Goal: Task Accomplishment & Management: Manage account settings

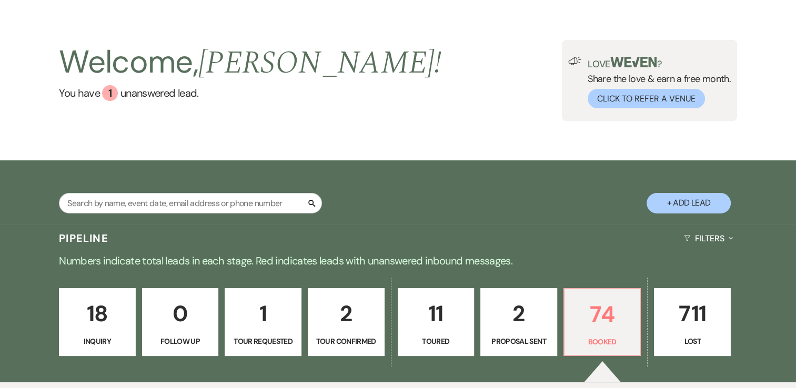
scroll to position [53, 0]
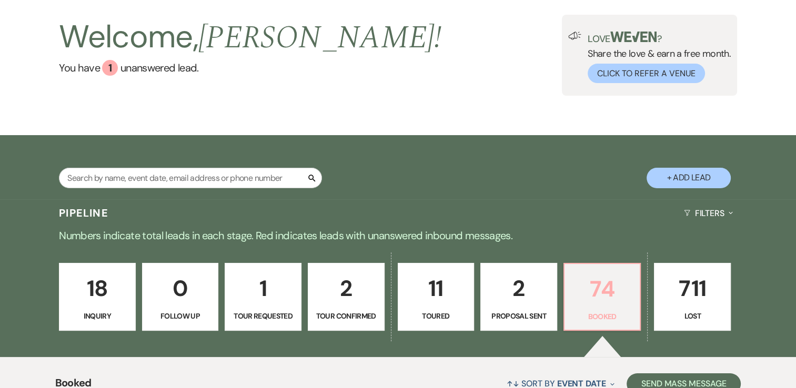
click at [604, 290] on p "74" at bounding box center [602, 289] width 63 height 35
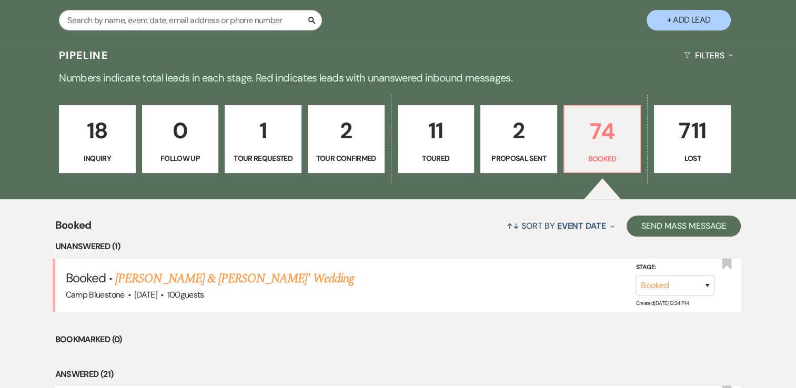
click at [522, 140] on p "2" at bounding box center [518, 130] width 63 height 35
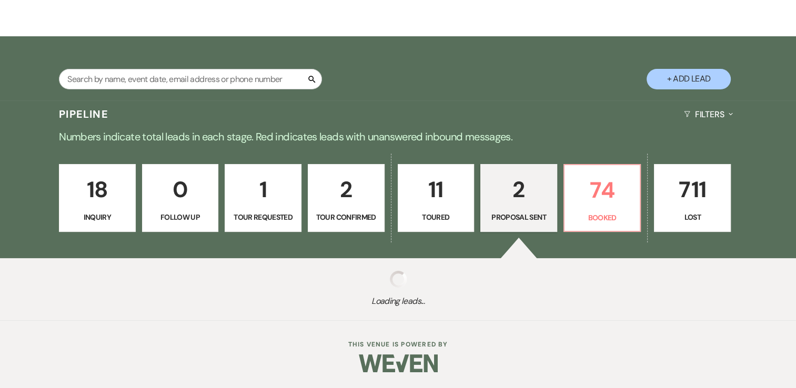
select select "6"
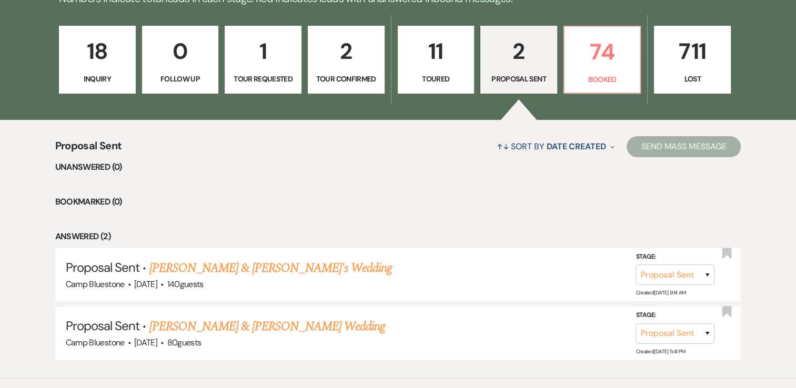
scroll to position [316, 0]
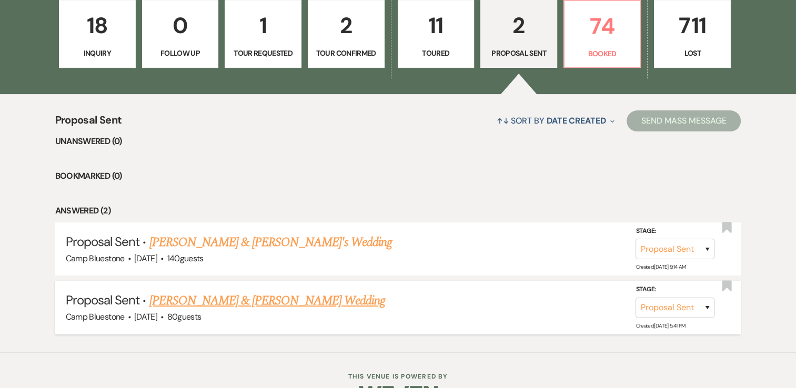
click at [308, 297] on link "[PERSON_NAME] & [PERSON_NAME] Wedding" at bounding box center [267, 301] width 236 height 19
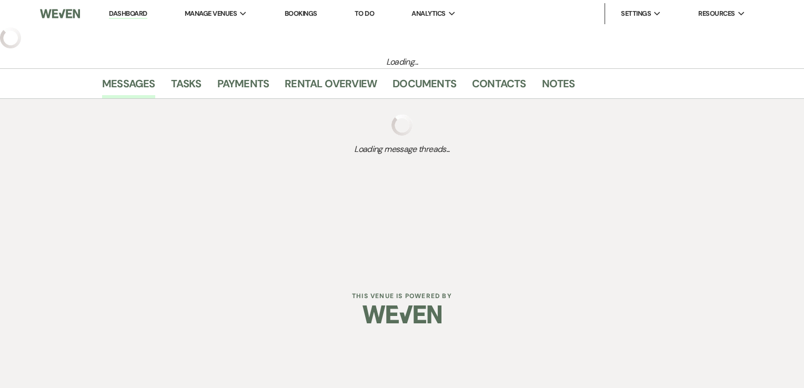
select select "6"
select select "1"
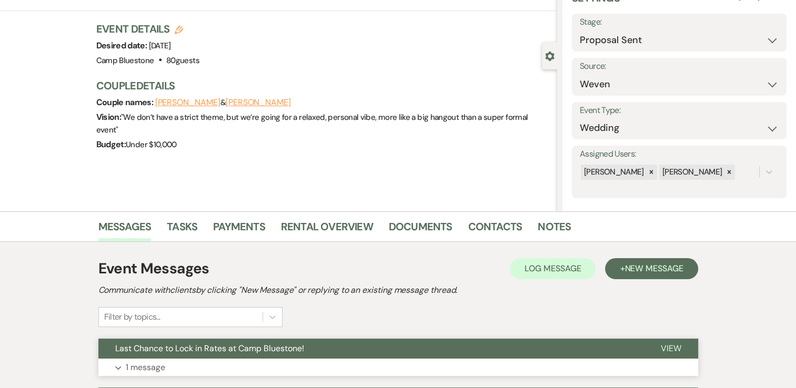
scroll to position [53, 0]
click at [564, 230] on link "Notes" at bounding box center [554, 229] width 33 height 23
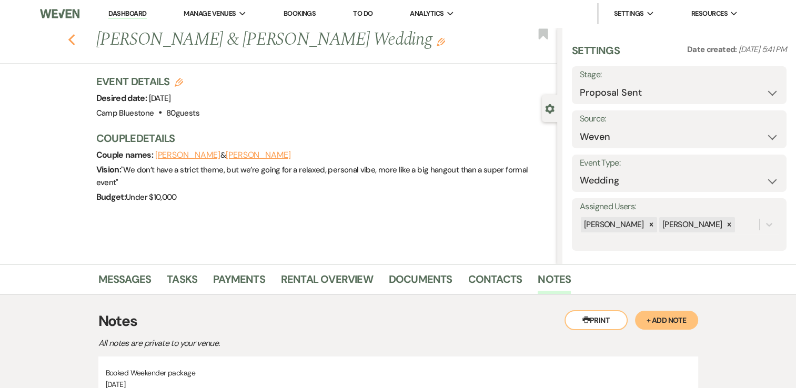
click at [75, 39] on icon "Previous" at bounding box center [72, 40] width 8 height 13
select select "6"
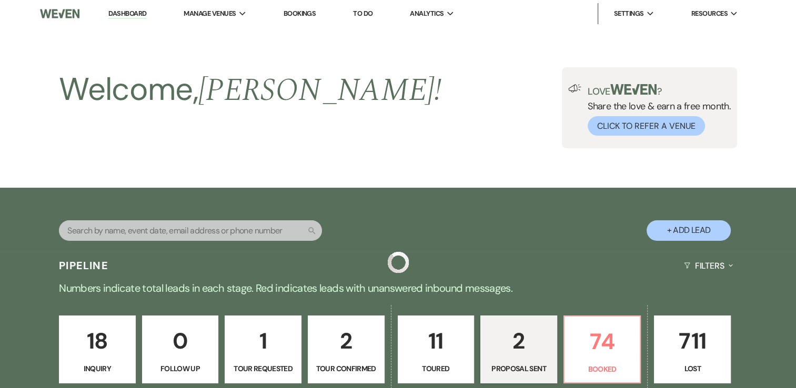
scroll to position [316, 0]
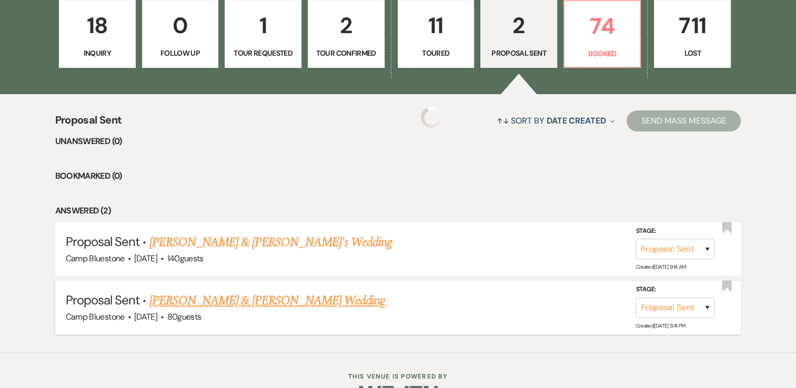
click at [260, 297] on link "[PERSON_NAME] & [PERSON_NAME] Wedding" at bounding box center [267, 301] width 236 height 19
select select "6"
select select "1"
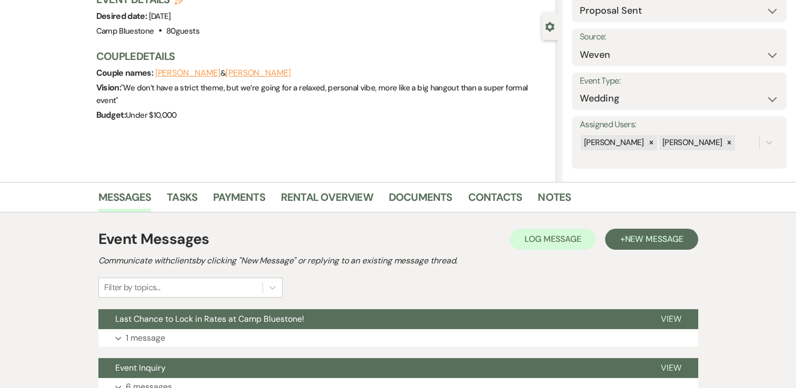
scroll to position [105, 0]
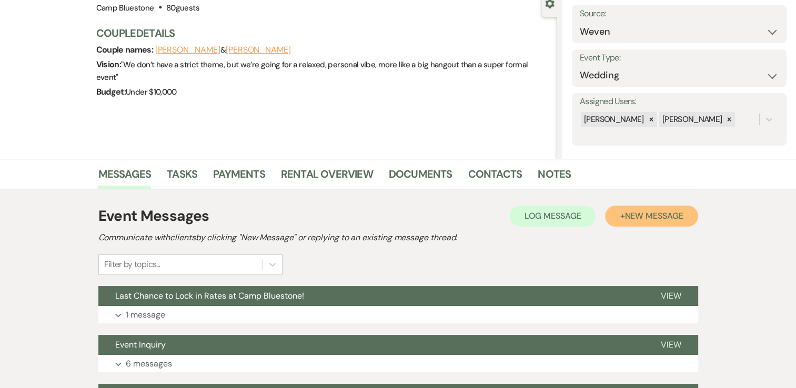
click at [634, 216] on span "New Message" at bounding box center [654, 215] width 58 height 11
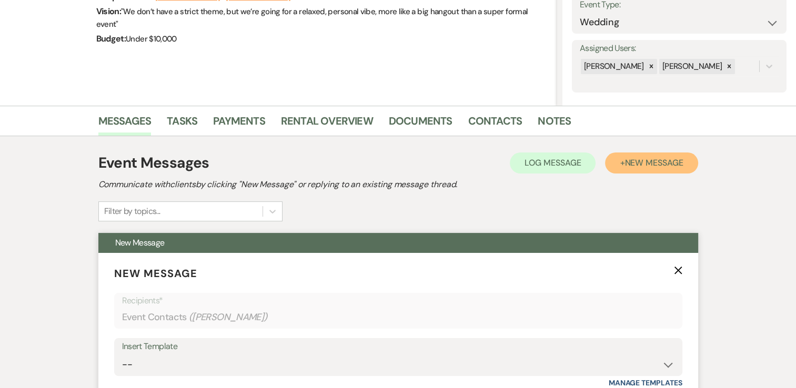
scroll to position [263, 0]
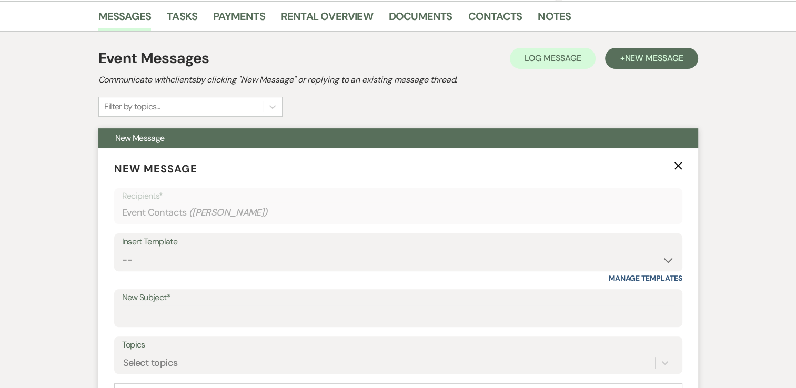
click at [509, 246] on div "Insert Template" at bounding box center [398, 242] width 553 height 15
click at [634, 256] on select "-- Weven Planning Portal Introduction (Booked Events) Tour Request Response Con…" at bounding box center [398, 260] width 553 height 21
select select "390"
click at [122, 250] on select "-- Weven Planning Portal Introduction (Booked Events) Tour Request Response Con…" at bounding box center [398, 260] width 553 height 21
click at [223, 310] on input "New Subject*" at bounding box center [398, 316] width 553 height 21
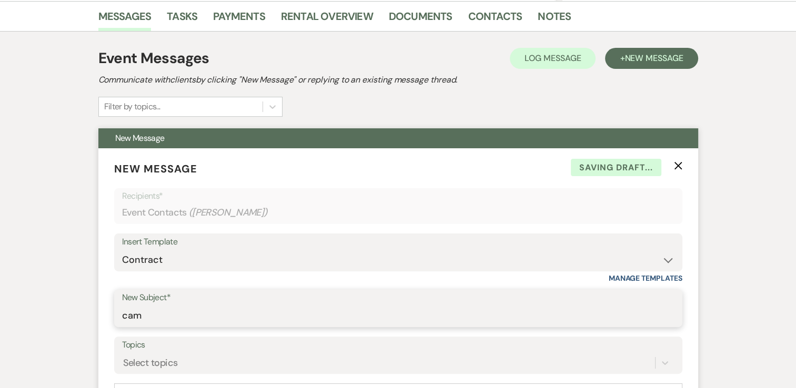
type input "Camp Bluestone Weven Portal Introduction"
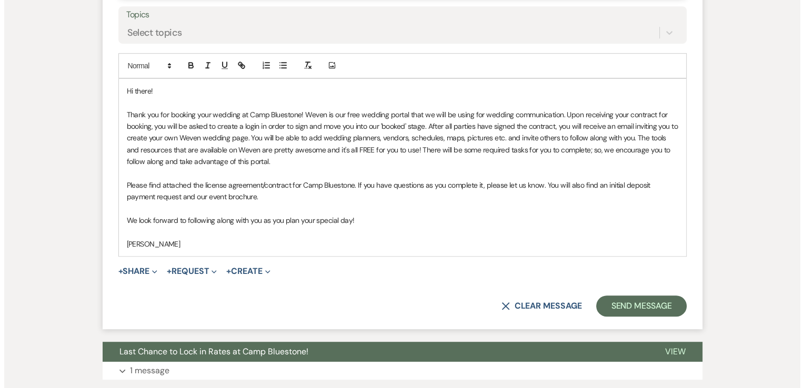
scroll to position [594, 0]
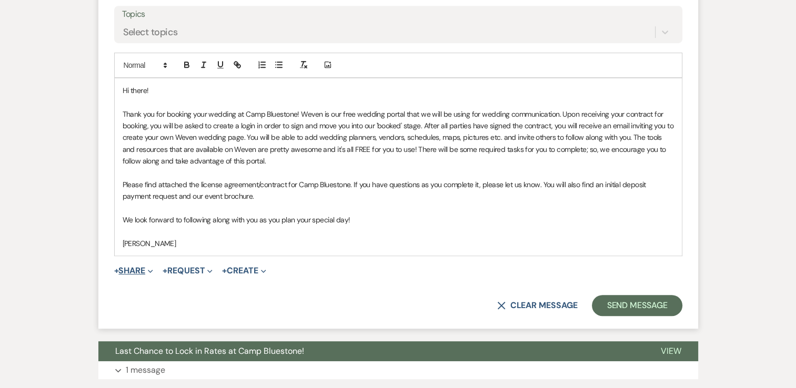
click at [150, 270] on icon "Expand" at bounding box center [150, 271] width 5 height 5
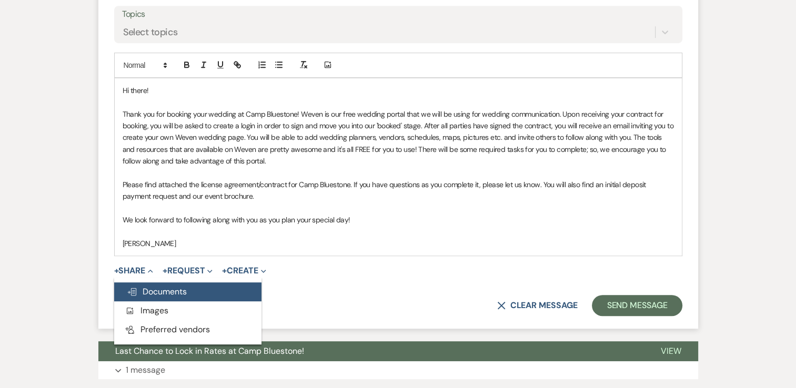
click at [152, 294] on span "Doc Upload Documents" at bounding box center [157, 291] width 60 height 11
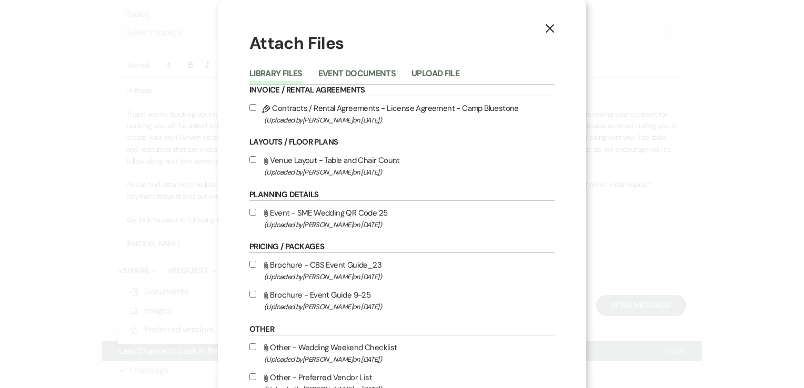
click at [250, 107] on input "Pencil Contracts / Rental Agreements - License Agreement - Camp Bluestone (Uplo…" at bounding box center [252, 107] width 7 height 7
checkbox input "true"
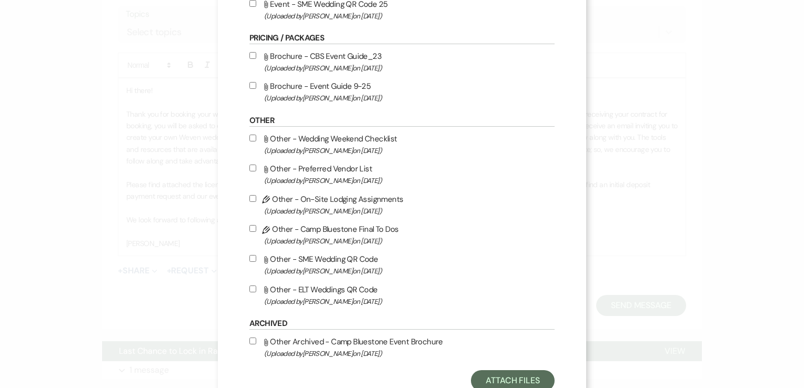
scroll to position [210, 0]
click at [496, 380] on button "Attach Files" at bounding box center [513, 379] width 84 height 21
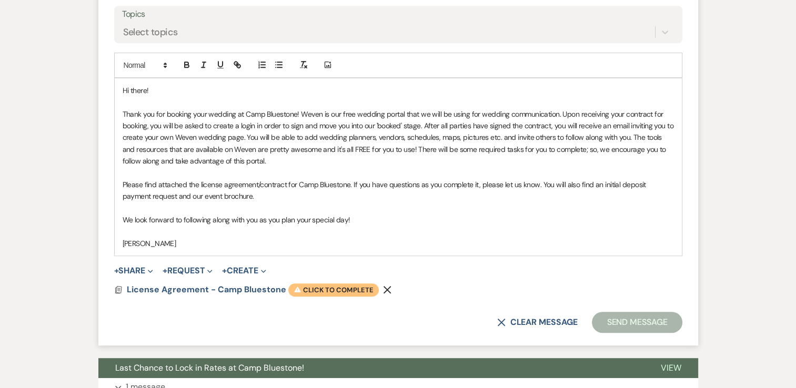
click at [328, 287] on span "Warning Click to complete" at bounding box center [333, 291] width 91 height 14
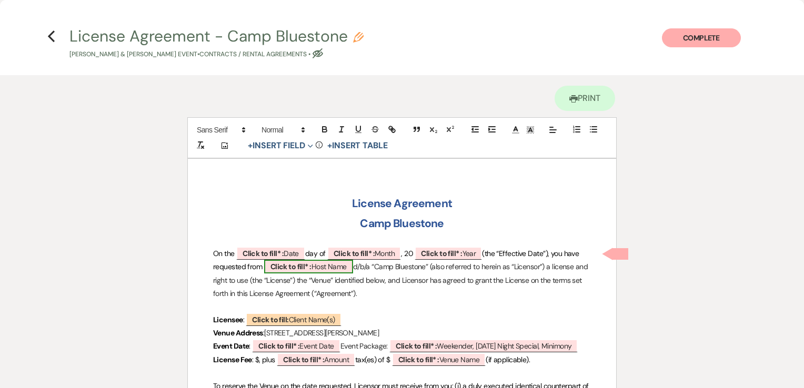
scroll to position [53, 0]
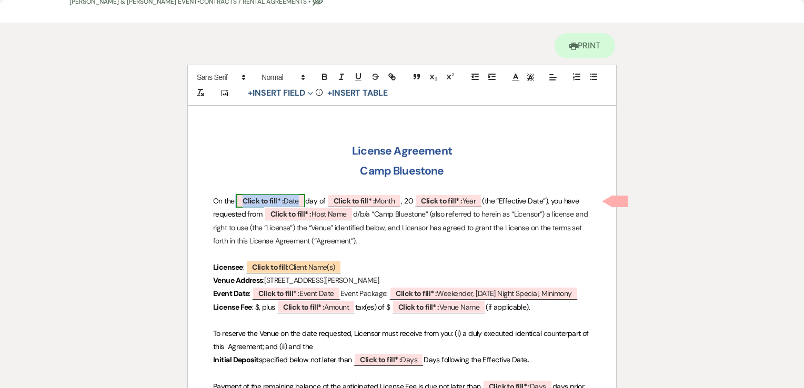
click at [282, 202] on b "Click to fill* :" at bounding box center [263, 200] width 41 height 9
select select "owner"
select select "Date"
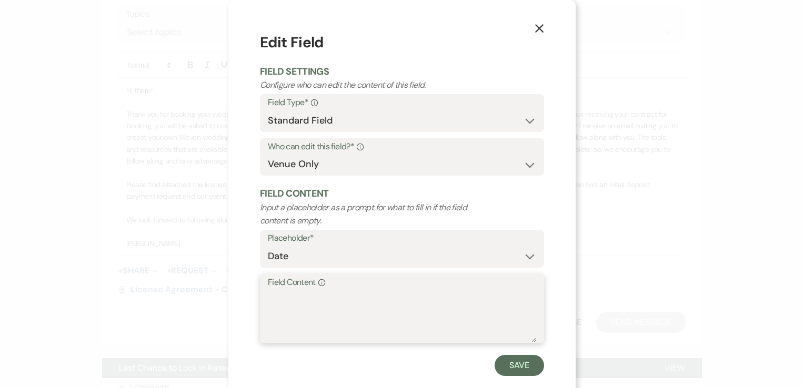
click at [326, 293] on textarea "Field Content Info" at bounding box center [402, 316] width 268 height 53
type textarea "23"
click at [507, 360] on button "Save" at bounding box center [519, 365] width 49 height 21
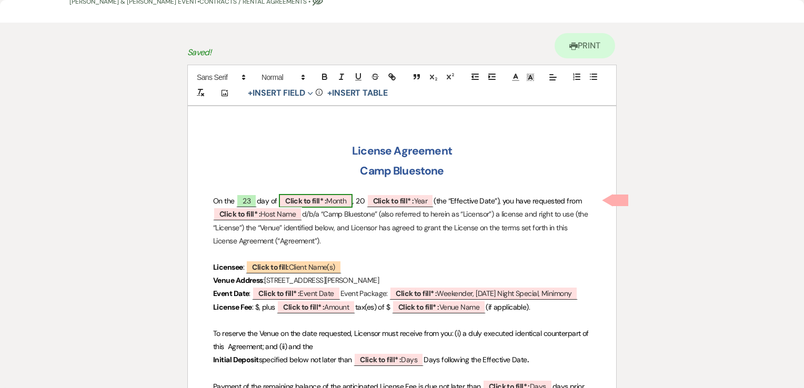
click at [302, 205] on span "Click to fill* : Month" at bounding box center [316, 201] width 74 height 14
select select "owner"
select select "custom_placeholder"
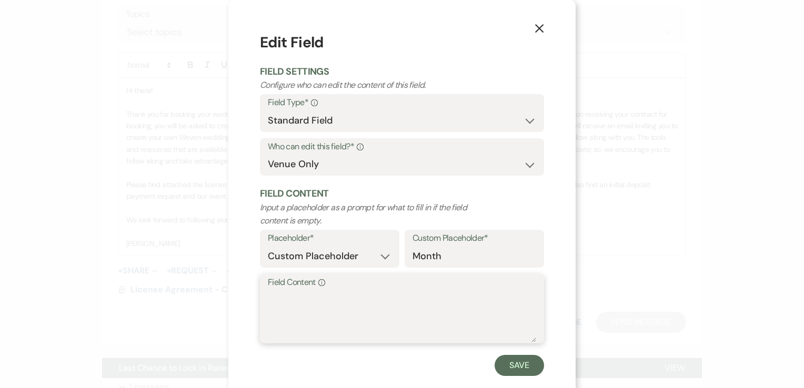
click at [300, 305] on textarea "Field Content Info" at bounding box center [402, 316] width 268 height 53
type textarea "September"
click at [510, 361] on button "Save" at bounding box center [519, 365] width 49 height 21
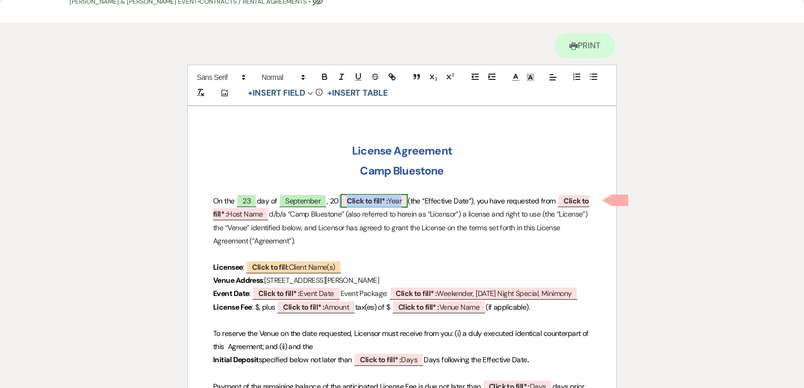
click at [370, 200] on b "Click to fill* :" at bounding box center [367, 200] width 41 height 9
select select "owner"
select select "custom_placeholder"
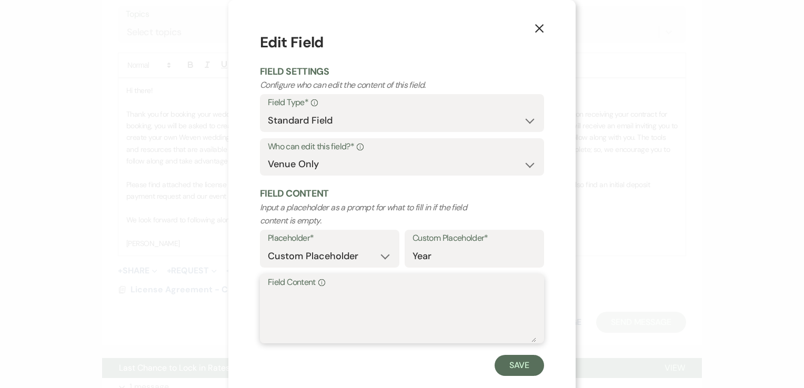
click at [310, 304] on textarea "Field Content Info" at bounding box center [402, 316] width 268 height 53
type textarea "25"
click at [529, 362] on button "Save" at bounding box center [519, 365] width 49 height 21
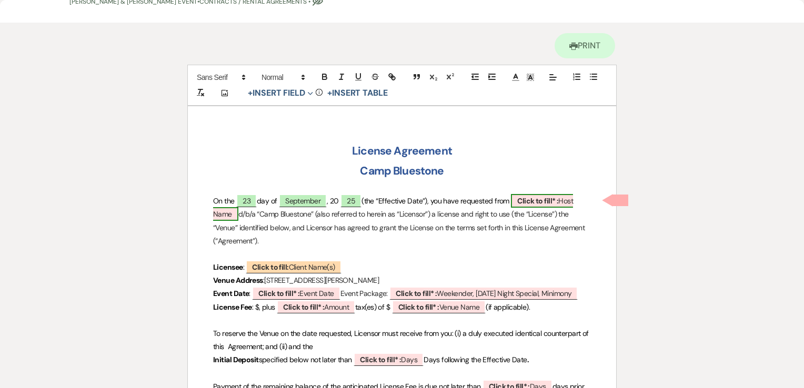
click at [539, 200] on b "Click to fill* :" at bounding box center [537, 200] width 41 height 9
select select "owner"
select select "custom_placeholder"
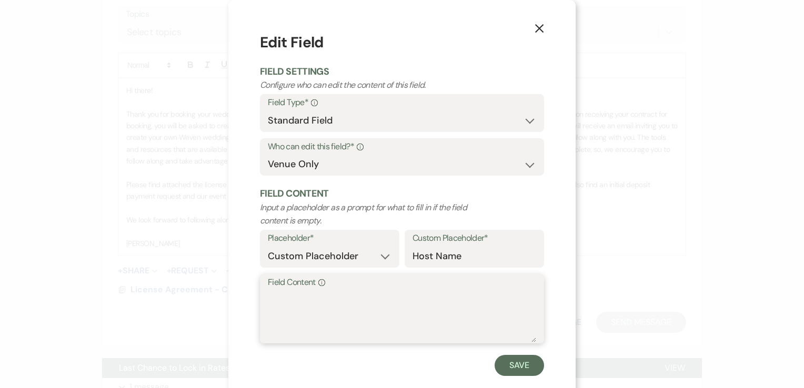
click at [346, 305] on textarea "Field Content Info" at bounding box center [402, 316] width 268 height 53
type textarea "[PERSON_NAME]"
click at [496, 365] on button "Save" at bounding box center [519, 365] width 49 height 21
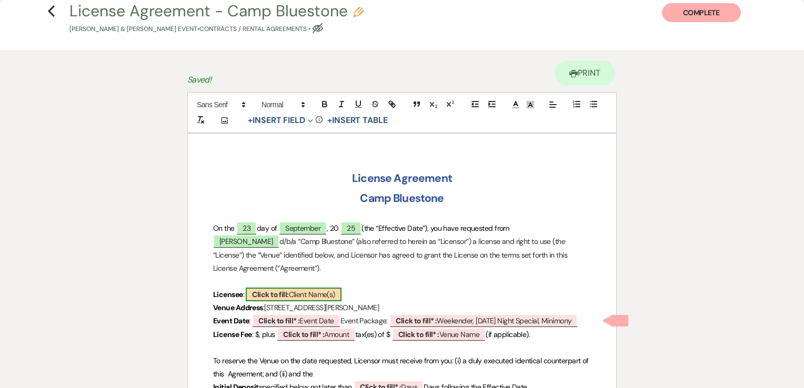
scroll to position [0, 0]
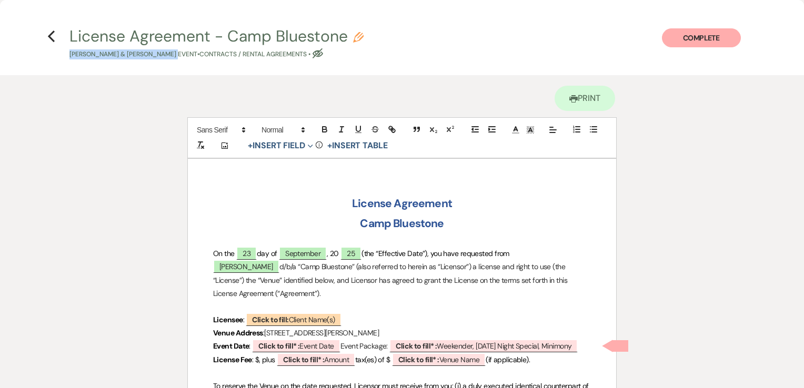
drag, startPoint x: 67, startPoint y: 55, endPoint x: 173, endPoint y: 57, distance: 105.3
click at [173, 57] on span "License Agreement - Camp Bluestone Pencil [PERSON_NAME] & [PERSON_NAME] Event •…" at bounding box center [401, 43] width 677 height 31
copy p "[PERSON_NAME] & [PERSON_NAME]"
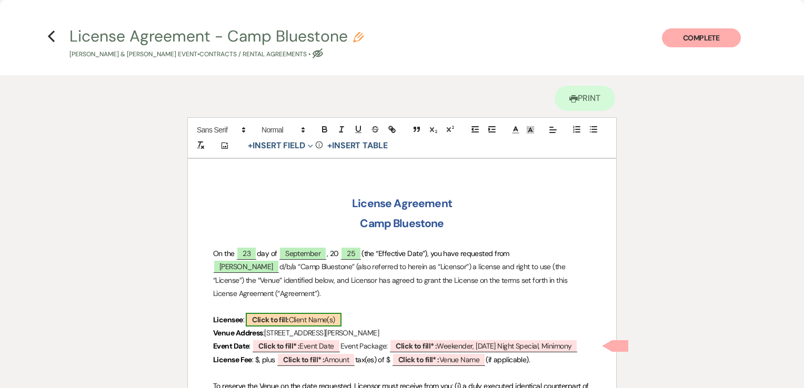
click at [310, 318] on span "Click to fill: Client Name(s)" at bounding box center [293, 320] width 95 height 14
select select "custom_placeholder"
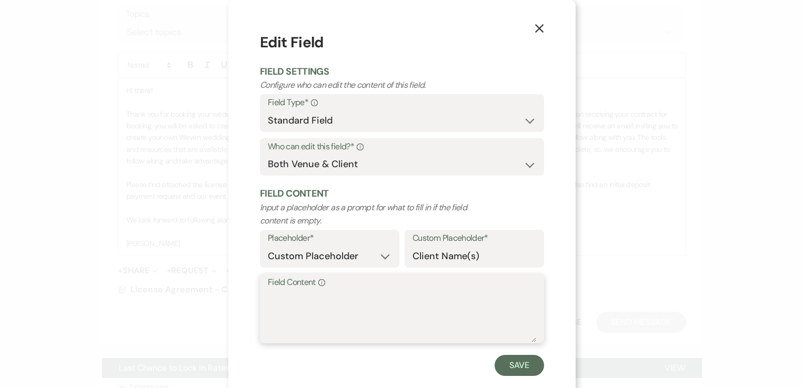
click at [337, 294] on textarea "Field Content Info" at bounding box center [402, 316] width 268 height 53
paste textarea "[PERSON_NAME] & [PERSON_NAME]"
type textarea "[PERSON_NAME] & [PERSON_NAME]"
click at [528, 365] on button "Save" at bounding box center [519, 365] width 49 height 21
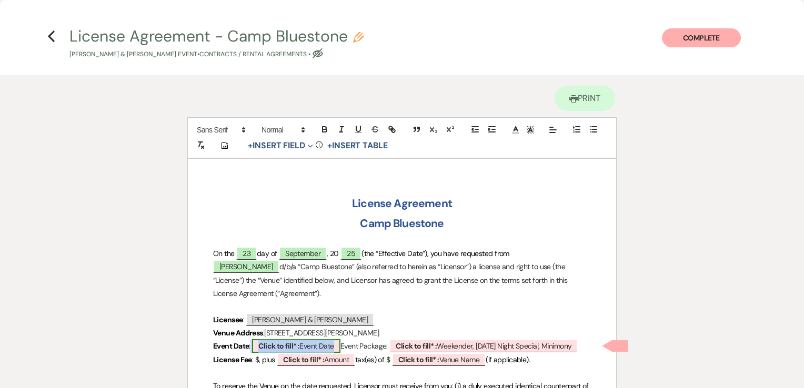
click at [274, 349] on b "Click to fill* :" at bounding box center [278, 346] width 41 height 9
select select "owner"
select select "custom_placeholder"
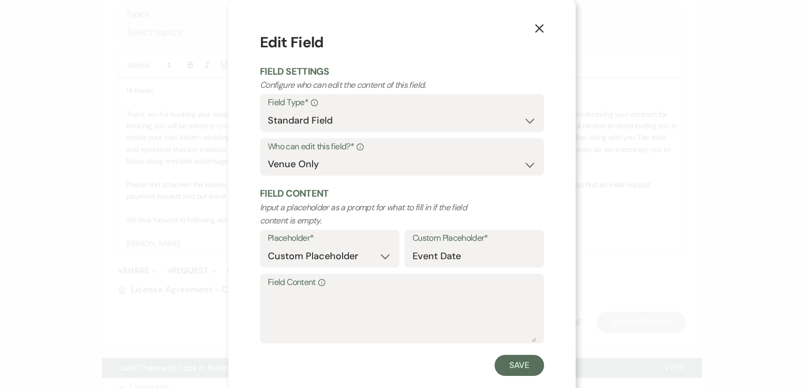
click at [278, 279] on label "Field Content Info" at bounding box center [402, 282] width 268 height 15
click at [278, 290] on textarea "Field Content Info" at bounding box center [402, 316] width 268 height 53
type textarea "[DATE]"
click at [504, 367] on button "Save" at bounding box center [519, 365] width 49 height 21
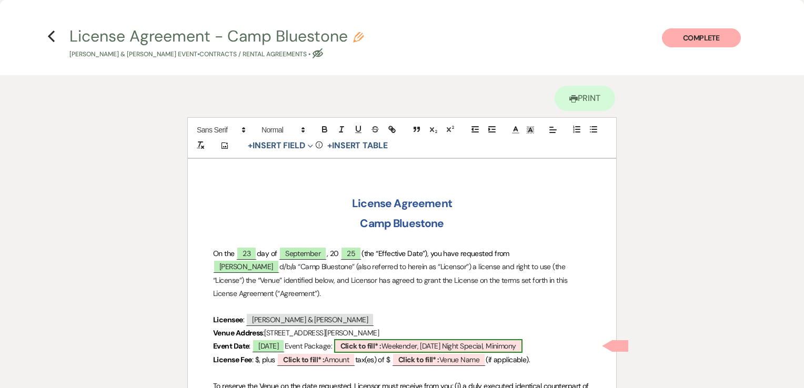
click at [382, 345] on b "Click to fill* :" at bounding box center [360, 346] width 41 height 9
select select "owner"
select select "custom_placeholder"
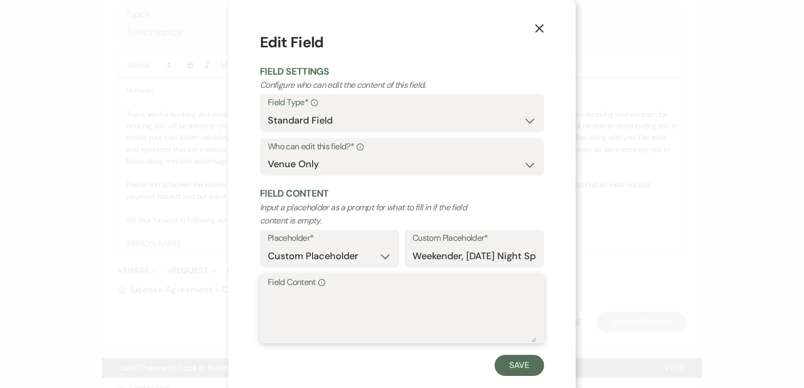
click at [353, 297] on textarea "Field Content Info" at bounding box center [402, 316] width 268 height 53
type textarea "weekender including security deposit"
click at [523, 366] on button "Save" at bounding box center [519, 365] width 49 height 21
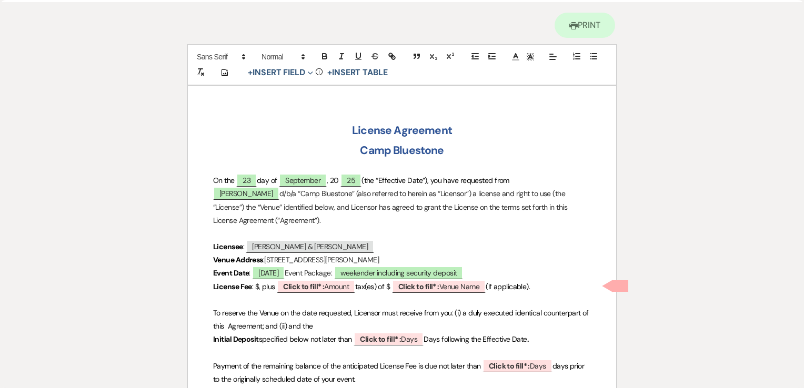
scroll to position [105, 0]
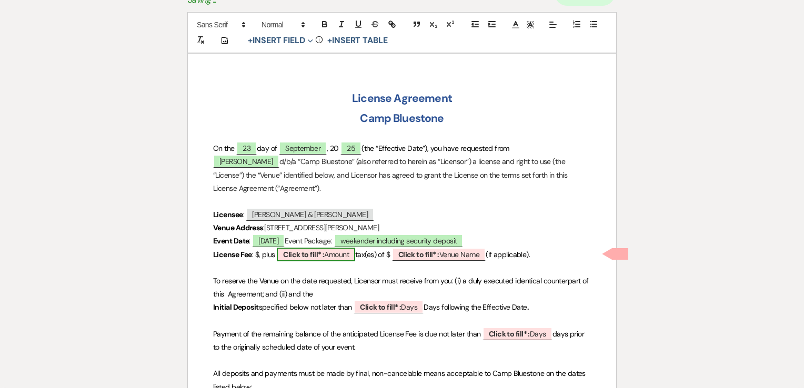
click at [293, 254] on b "Click to fill* :" at bounding box center [303, 254] width 41 height 9
select select "owner"
select select "Amount"
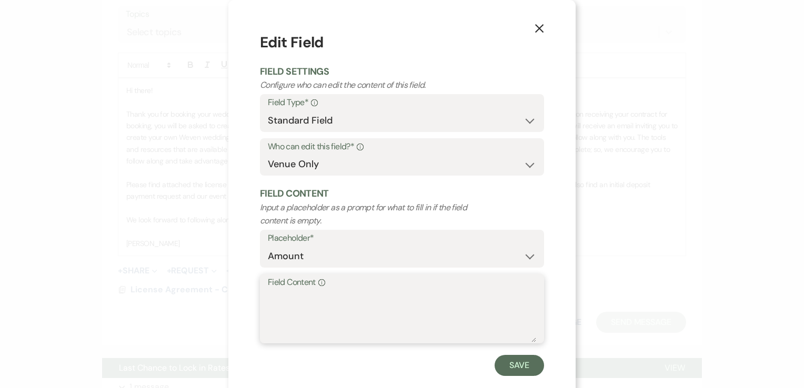
click at [325, 302] on textarea "Field Content Info" at bounding box center [402, 316] width 268 height 53
type textarea "4900"
click at [508, 365] on button "Save" at bounding box center [519, 365] width 49 height 21
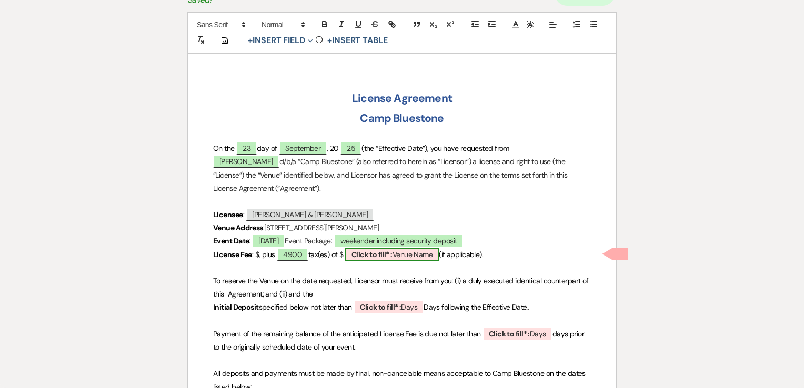
click at [401, 255] on span "Click to fill* : Venue Name" at bounding box center [392, 255] width 94 height 14
select select "owner"
select select "Venue Name"
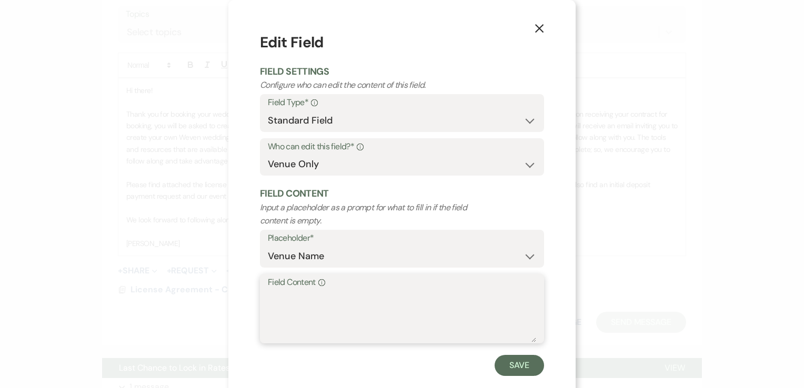
click at [390, 296] on textarea "Field Content Info" at bounding box center [402, 316] width 268 height 53
type textarea "0"
click at [513, 361] on button "Save" at bounding box center [519, 365] width 49 height 21
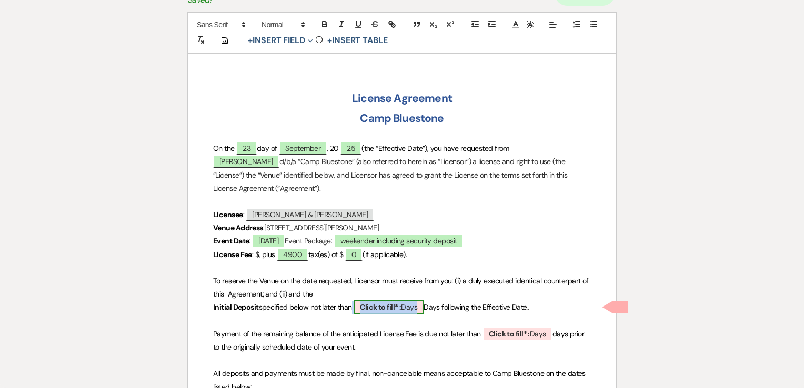
click at [376, 308] on b "Click to fill* :" at bounding box center [380, 307] width 41 height 9
select select "owner"
select select "custom_placeholder"
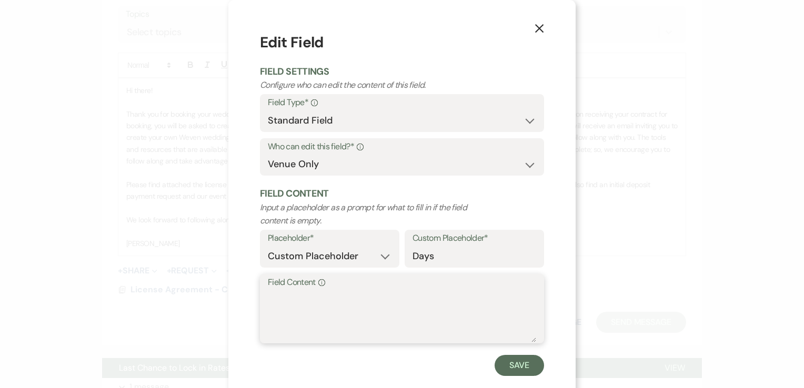
click at [465, 313] on textarea "Field Content Info" at bounding box center [402, 316] width 268 height 53
type textarea "10"
click at [528, 368] on button "Save" at bounding box center [519, 365] width 49 height 21
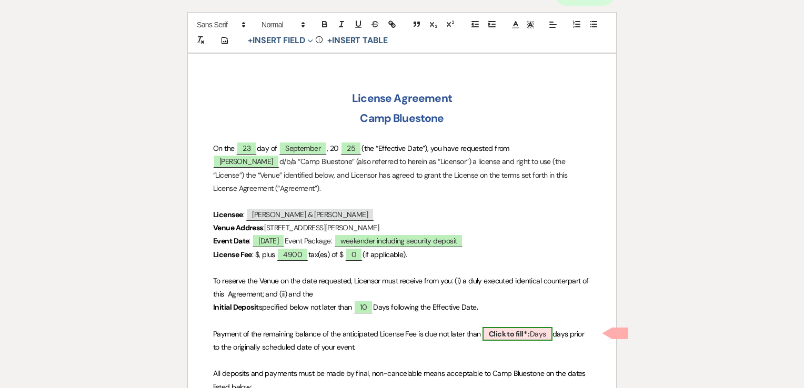
click at [509, 330] on b "Click to fill* :" at bounding box center [509, 333] width 41 height 9
select select "owner"
select select "custom_placeholder"
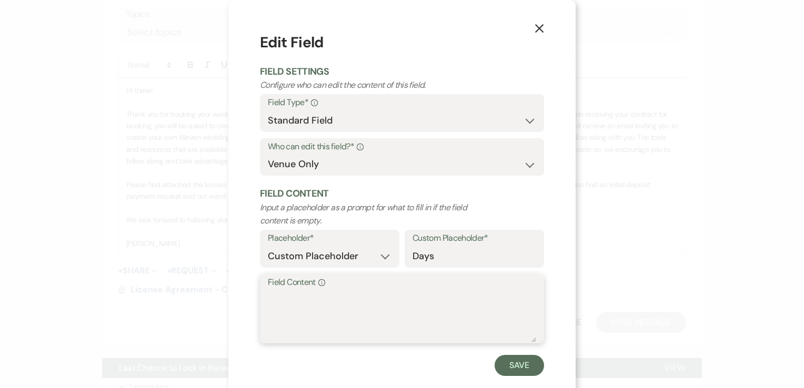
click at [308, 294] on textarea "Field Content Info" at bounding box center [402, 316] width 268 height 53
type textarea "60"
click at [517, 364] on button "Save" at bounding box center [519, 365] width 49 height 21
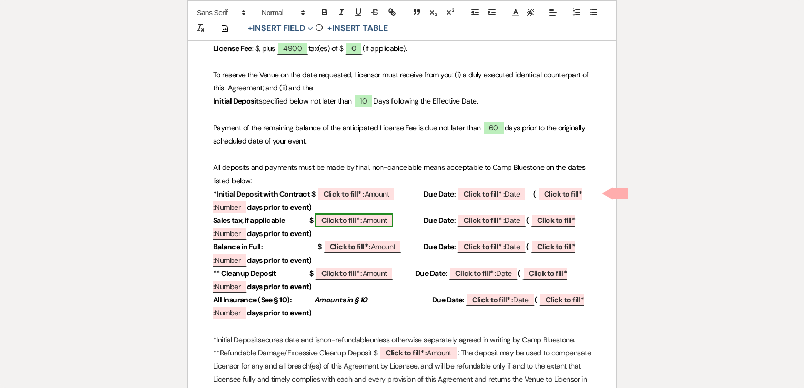
scroll to position [316, 0]
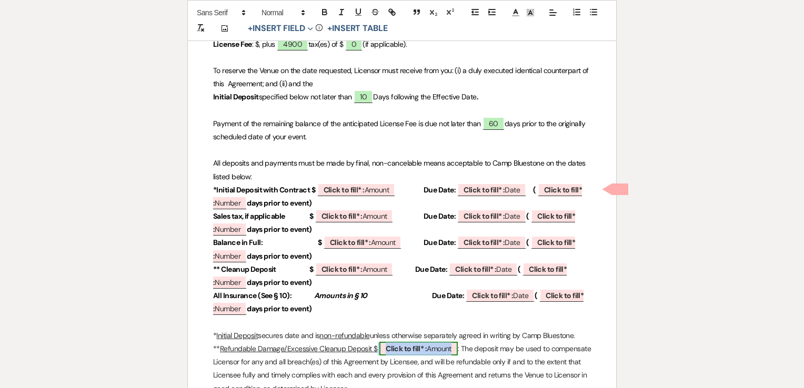
click at [427, 353] on span "Click to fill* : Amount" at bounding box center [418, 349] width 78 height 14
select select "owner"
select select "Amount"
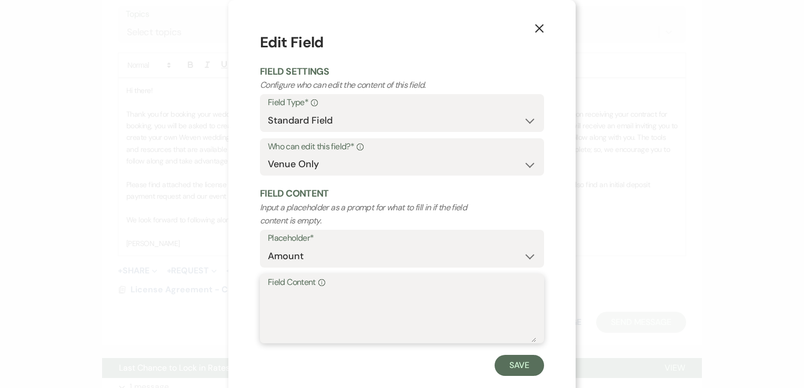
click at [421, 316] on textarea "Field Content Info" at bounding box center [402, 316] width 268 height 53
type textarea "500"
click at [504, 372] on button "Save" at bounding box center [519, 365] width 49 height 21
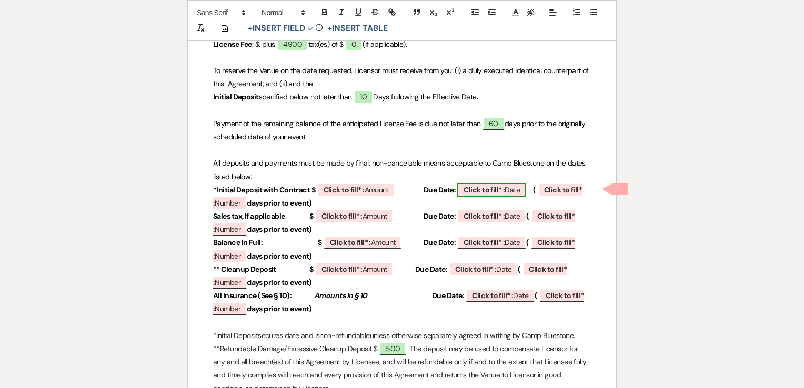
click at [477, 187] on b "Click to fill* :" at bounding box center [484, 189] width 41 height 9
select select "owner"
select select "Date"
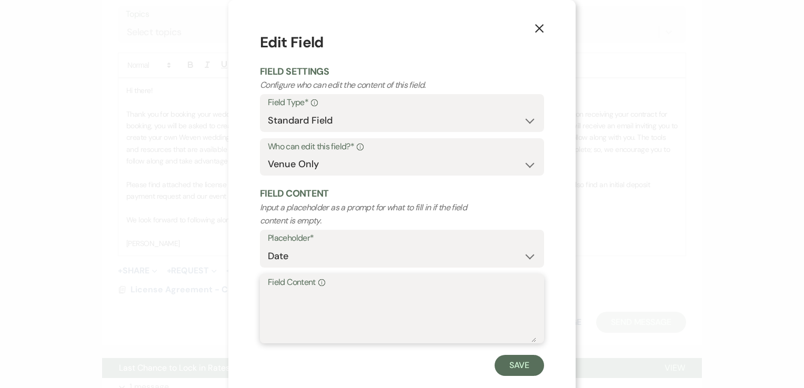
click at [280, 297] on textarea "Field Content Info" at bounding box center [402, 316] width 268 height 53
type textarea "[DATE]"
click at [514, 372] on button "Save" at bounding box center [519, 365] width 49 height 21
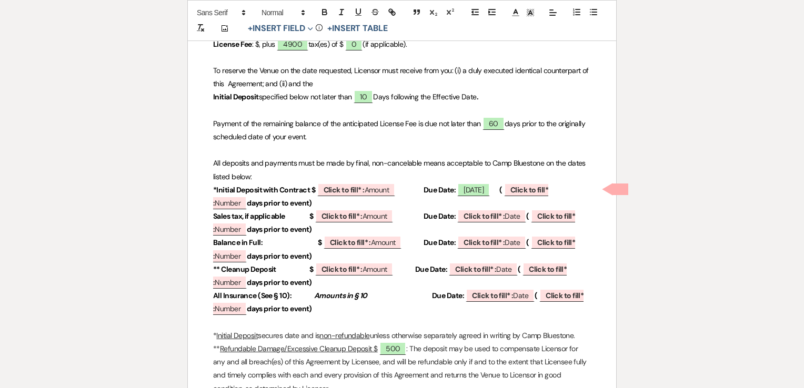
drag, startPoint x: 497, startPoint y: 187, endPoint x: 506, endPoint y: 197, distance: 13.8
click at [506, 197] on p "*Initial Deposit with Contract $ ﻿ Click to fill* : Amount ﻿ Due Date: [DATE] (…" at bounding box center [402, 197] width 378 height 26
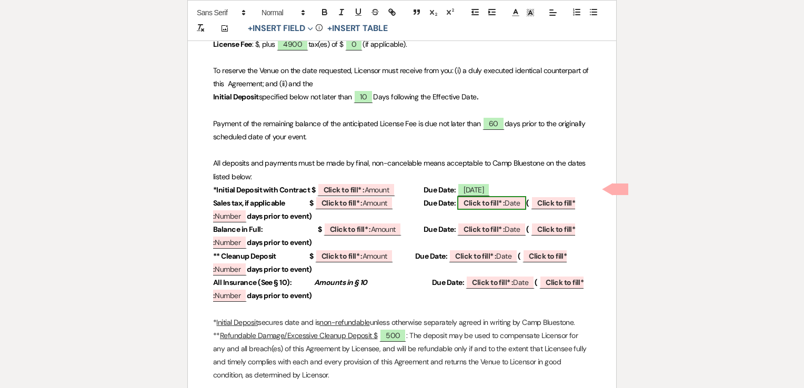
click at [490, 205] on b "Click to fill* :" at bounding box center [484, 202] width 41 height 9
select select "owner"
select select "Date"
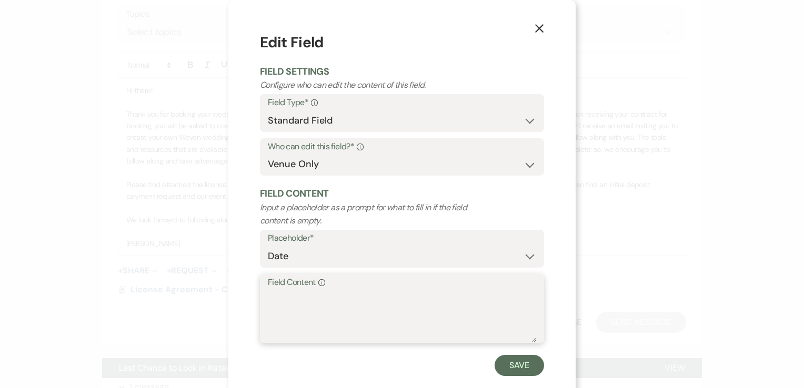
click at [340, 290] on textarea "Field Content Info" at bounding box center [402, 316] width 268 height 53
type textarea "[DATE]"
click at [513, 363] on button "Save" at bounding box center [519, 365] width 49 height 21
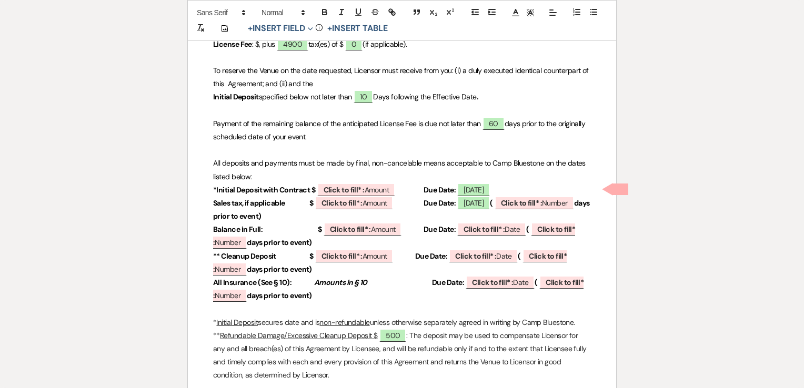
drag, startPoint x: 489, startPoint y: 201, endPoint x: 495, endPoint y: 211, distance: 11.8
click at [495, 211] on p "Sales tax, if applicable $ ﻿ Click to fill* : Amount ﻿ Due Date: [DATE] ( ﻿ Cli…" at bounding box center [402, 210] width 378 height 26
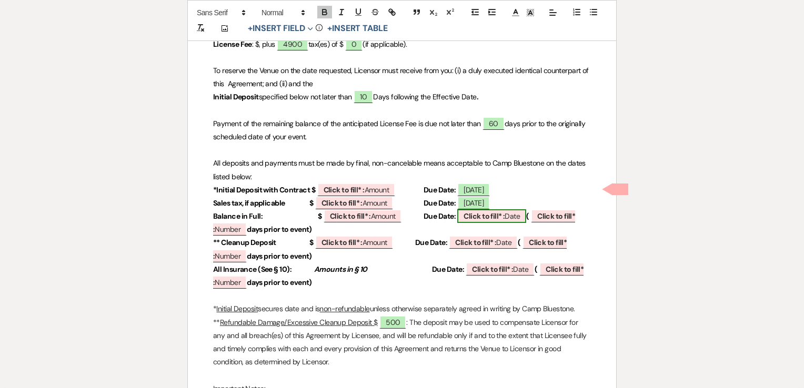
click at [464, 219] on b "Click to fill* :" at bounding box center [484, 216] width 41 height 9
select select "owner"
select select "Date"
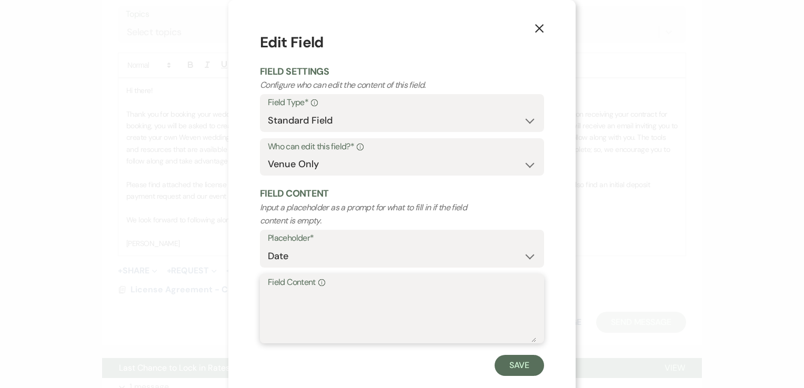
click at [318, 294] on textarea "Field Content Info" at bounding box center [402, 316] width 268 height 53
type textarea "[DATE]"
click at [503, 361] on button "Save" at bounding box center [519, 365] width 49 height 21
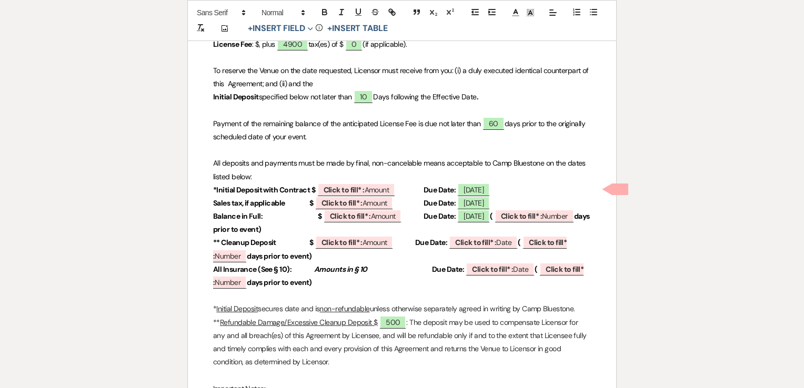
click at [318, 218] on strong "$" at bounding box center [320, 216] width 4 height 9
drag, startPoint x: 491, startPoint y: 215, endPoint x: 508, endPoint y: 230, distance: 23.1
click at [508, 230] on p "Balance in Full: $ ﻿ Click to fill* : Amount ﻿ Due Date: [DATE] ( ﻿ Click to fi…" at bounding box center [402, 223] width 378 height 26
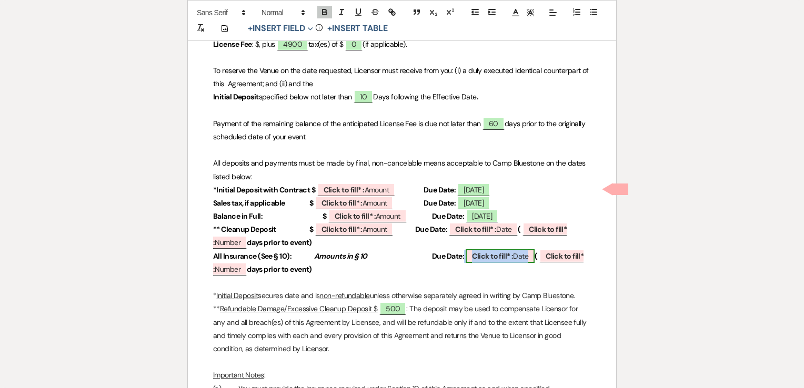
click at [473, 258] on b "Click to fill* :" at bounding box center [492, 256] width 41 height 9
select select "owner"
select select "Date"
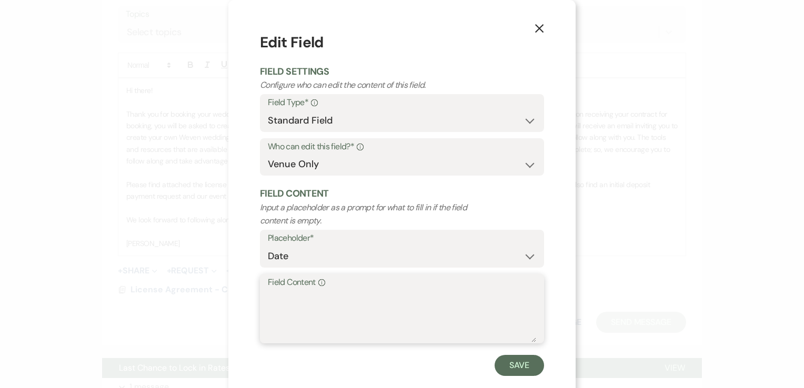
click at [349, 302] on textarea "Field Content Info" at bounding box center [402, 316] width 268 height 53
type textarea "30"
click at [521, 359] on button "Save" at bounding box center [519, 365] width 49 height 21
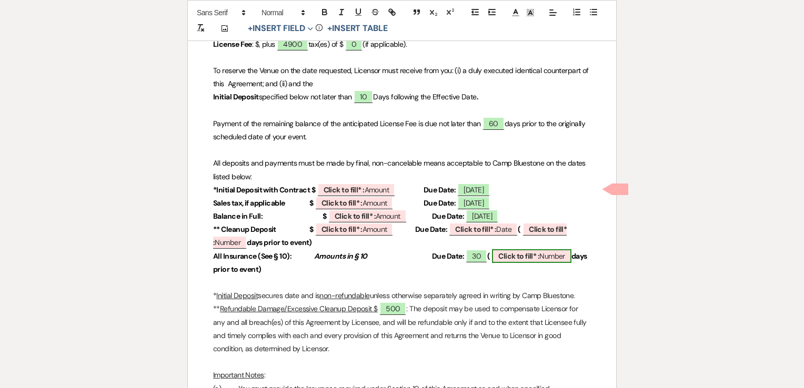
click at [507, 256] on b "Click to fill* :" at bounding box center [518, 256] width 41 height 9
select select "owner"
select select "Number"
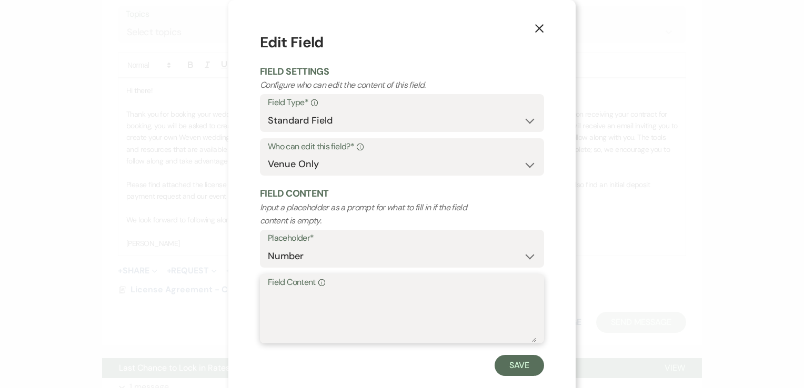
click at [416, 307] on textarea "Field Content Info" at bounding box center [402, 316] width 268 height 53
type textarea "30"
click at [502, 369] on button "Save" at bounding box center [519, 365] width 49 height 21
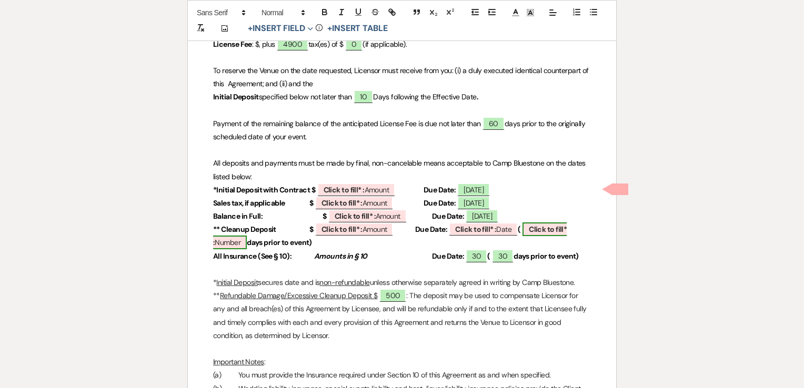
click at [538, 227] on b "Click to fill* :" at bounding box center [390, 236] width 354 height 23
select select "owner"
select select "Number"
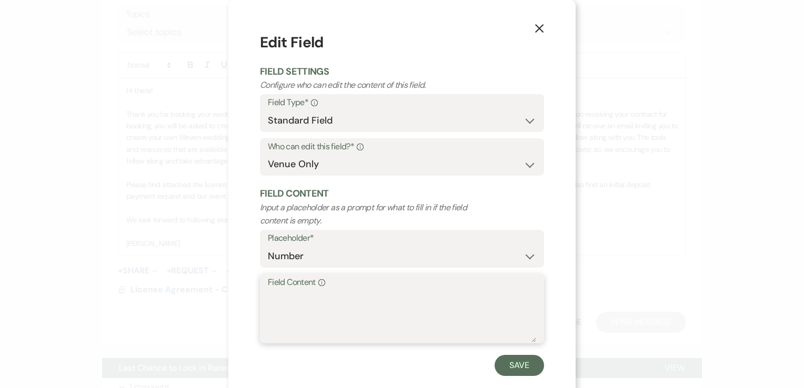
click at [406, 295] on textarea "Field Content Info" at bounding box center [402, 316] width 268 height 53
type textarea "60"
click at [504, 359] on button "Save" at bounding box center [519, 365] width 49 height 21
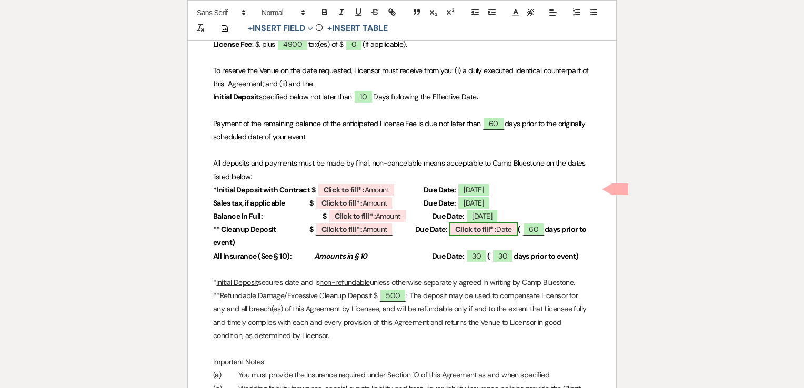
click at [469, 229] on b "Click to fill* :" at bounding box center [475, 229] width 41 height 9
select select "owner"
select select "Date"
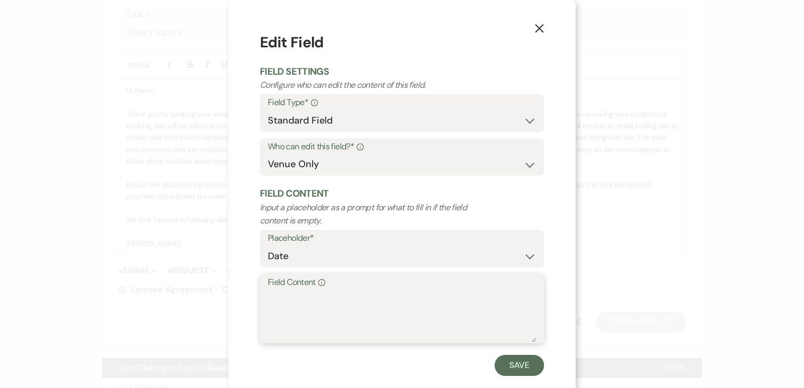
click at [312, 310] on textarea "Field Content Info" at bounding box center [402, 316] width 268 height 53
type textarea "[DATE]"
click at [505, 362] on button "Save" at bounding box center [519, 365] width 49 height 21
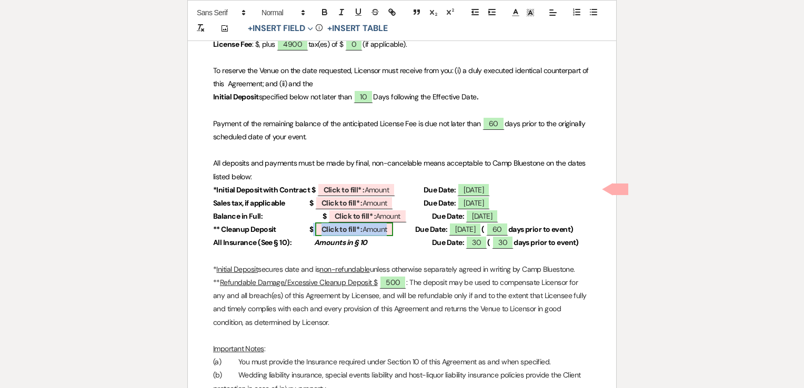
click at [344, 228] on b "Click to fill* :" at bounding box center [342, 229] width 41 height 9
select select "owner"
select select "Amount"
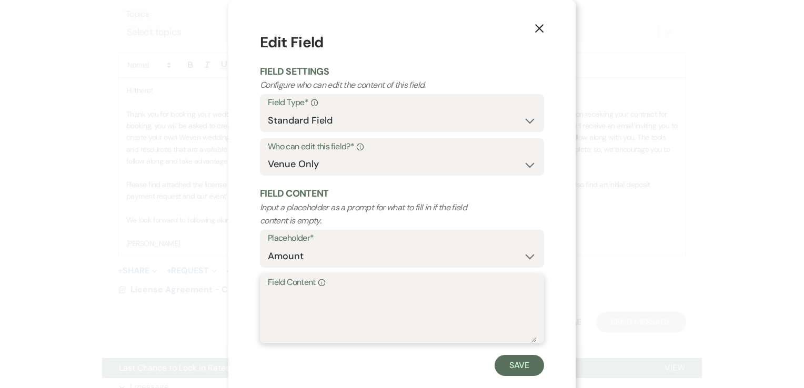
click at [353, 303] on textarea "Field Content Info" at bounding box center [402, 316] width 268 height 53
type textarea "500"
click at [508, 367] on button "Save" at bounding box center [519, 365] width 49 height 21
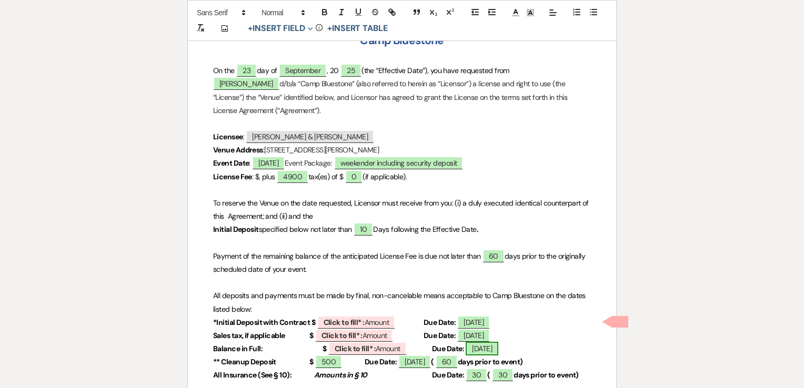
scroll to position [158, 0]
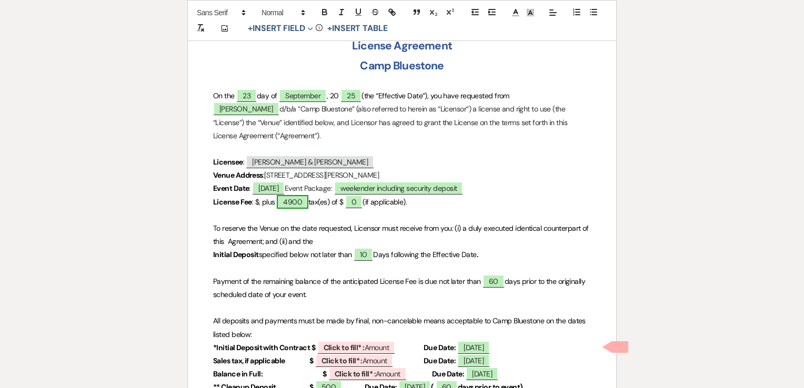
click at [293, 203] on span "4900" at bounding box center [293, 202] width 32 height 14
select select "owner"
select select "Amount"
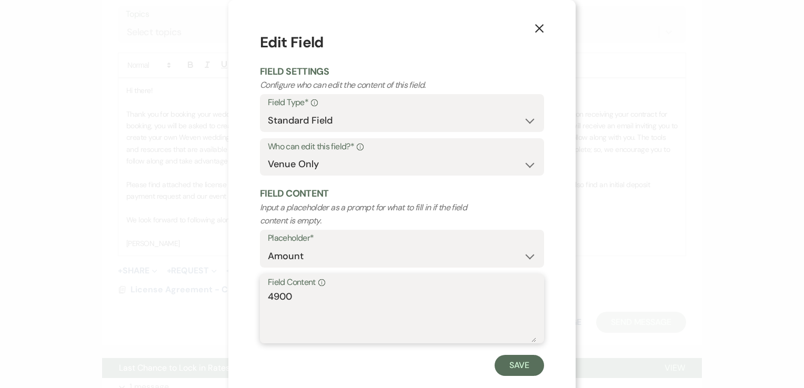
click at [269, 299] on textarea "4900" at bounding box center [402, 316] width 268 height 53
type textarea "7900"
click at [524, 367] on button "Save" at bounding box center [519, 365] width 49 height 21
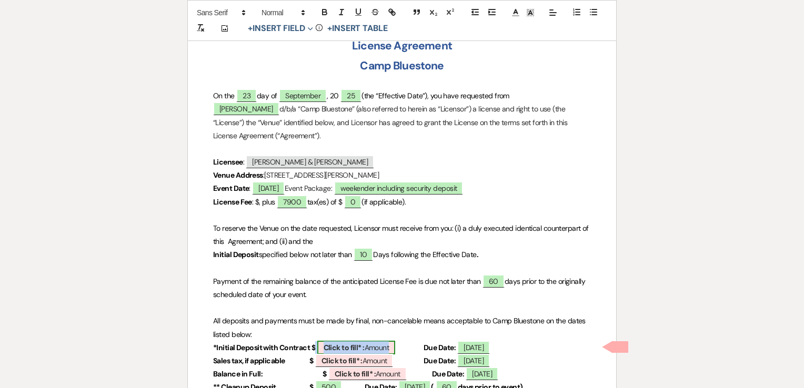
click at [342, 346] on b "Click to fill* :" at bounding box center [344, 347] width 41 height 9
select select "owner"
select select "Amount"
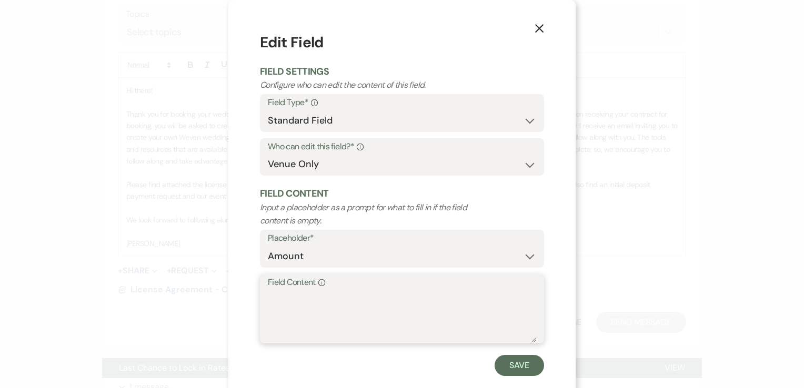
click at [354, 299] on textarea "Field Content Info" at bounding box center [402, 316] width 268 height 53
type textarea "2467"
click at [514, 361] on button "Save" at bounding box center [519, 365] width 49 height 21
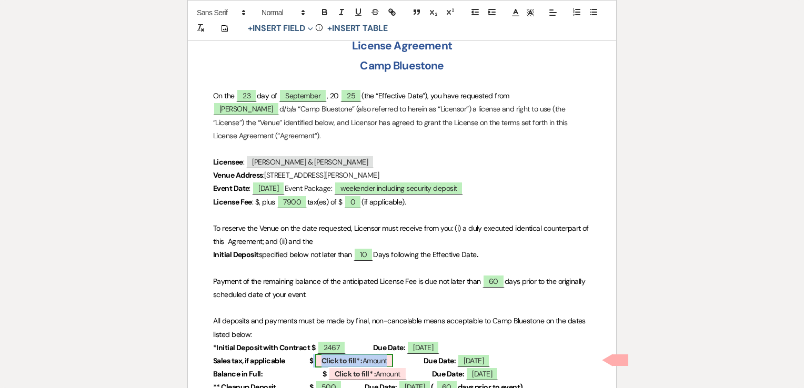
click at [332, 363] on b "Click to fill* :" at bounding box center [342, 360] width 41 height 9
select select "owner"
select select "Amount"
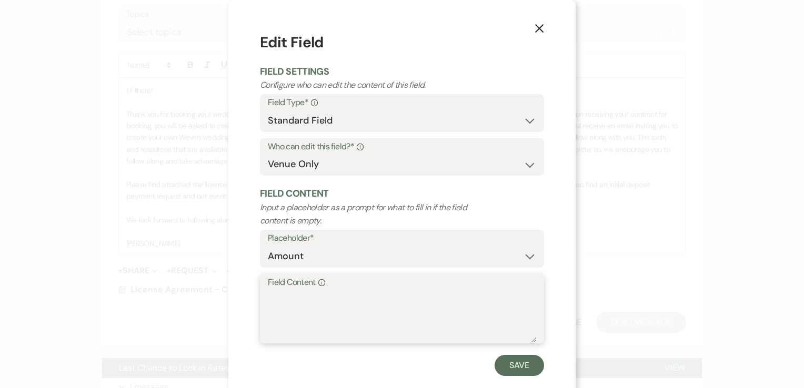
click at [340, 307] on textarea "Field Content Info" at bounding box center [402, 316] width 268 height 53
type textarea "2467"
click at [505, 364] on button "Save" at bounding box center [519, 365] width 49 height 21
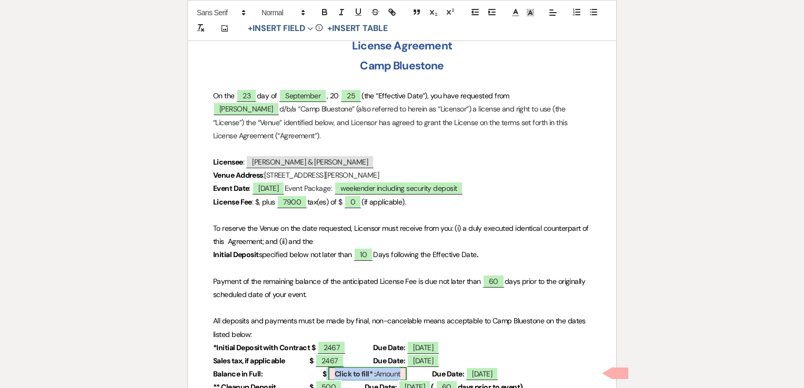
click at [335, 372] on b "Click to fill* :" at bounding box center [355, 373] width 41 height 9
select select "owner"
select select "Amount"
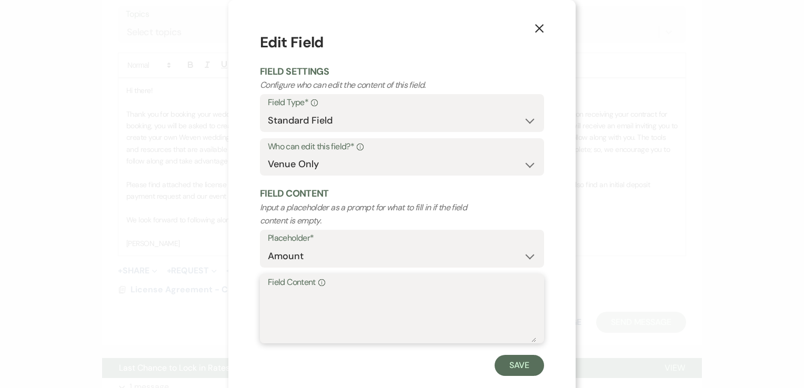
click at [358, 308] on textarea "Field Content Info" at bounding box center [402, 316] width 268 height 53
type textarea "2466"
click at [507, 366] on button "Save" at bounding box center [519, 365] width 49 height 21
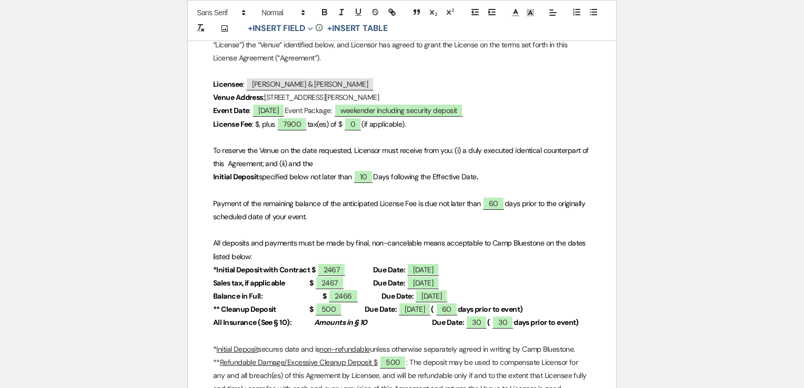
scroll to position [263, 0]
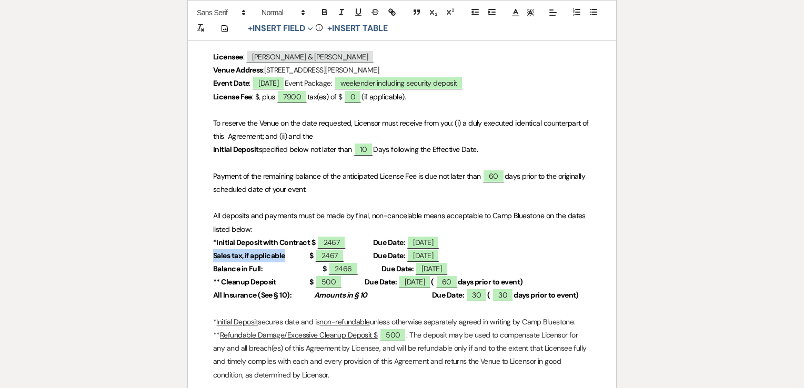
drag, startPoint x: 212, startPoint y: 254, endPoint x: 285, endPoint y: 252, distance: 72.7
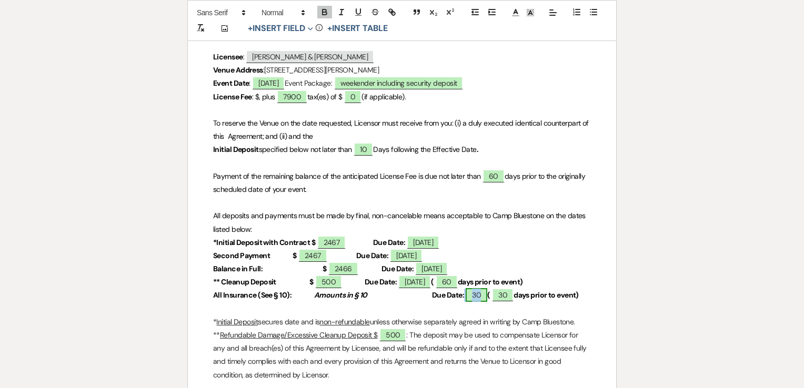
click at [466, 296] on span "30" at bounding box center [477, 295] width 22 height 14
select select "owner"
select select "Date"
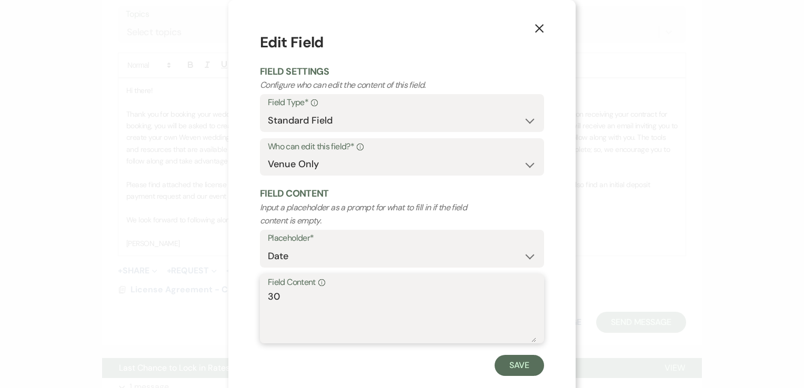
click at [274, 297] on textarea "30" at bounding box center [402, 316] width 268 height 53
type textarea "[DATE]"
click at [514, 359] on button "Save" at bounding box center [519, 365] width 49 height 21
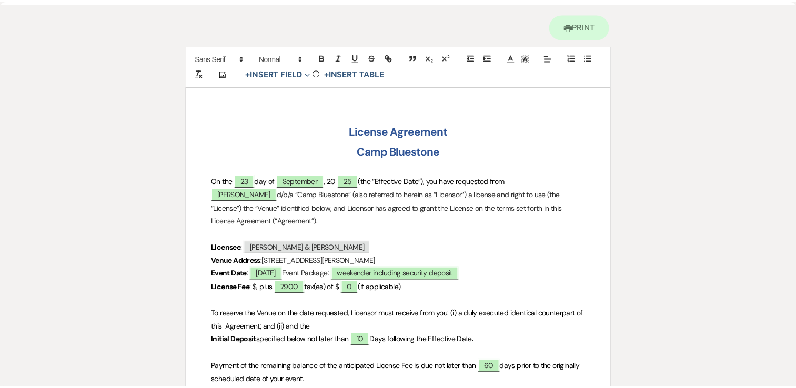
scroll to position [0, 0]
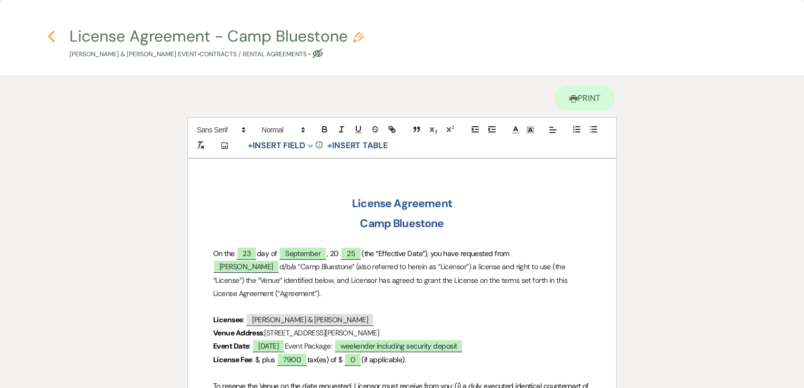
click at [48, 36] on use "button" at bounding box center [51, 37] width 7 height 12
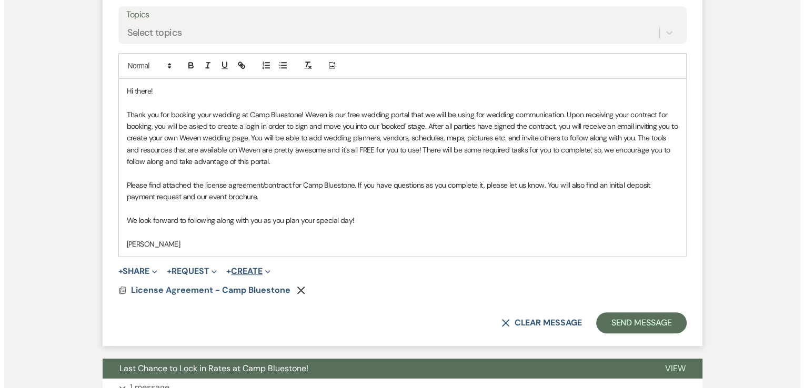
scroll to position [594, 0]
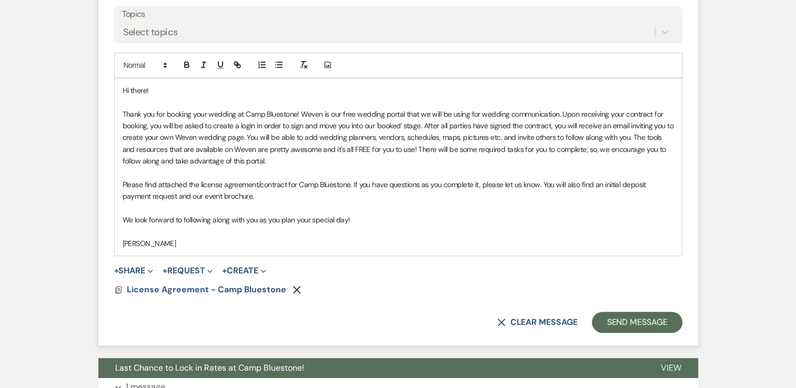
click at [273, 265] on div "+ Share Expand Doc Upload Documents Add Photo Images Pref Vendors Preferred ven…" at bounding box center [398, 271] width 568 height 13
click at [266, 271] on use "button" at bounding box center [263, 271] width 5 height 3
click at [213, 270] on icon "Expand" at bounding box center [209, 271] width 5 height 5
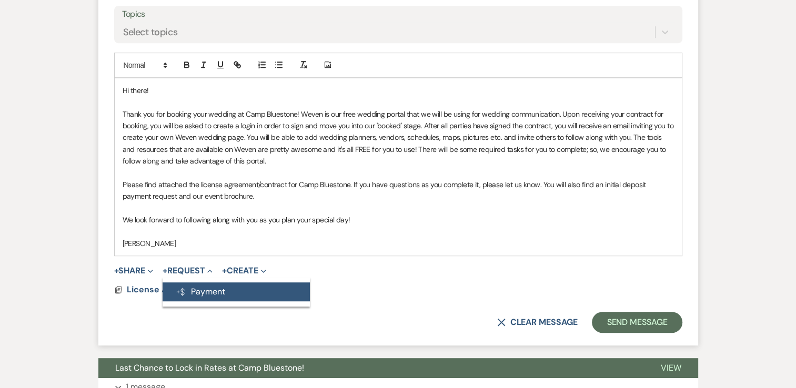
click at [210, 299] on button "Generate Payment Payment" at bounding box center [236, 292] width 147 height 19
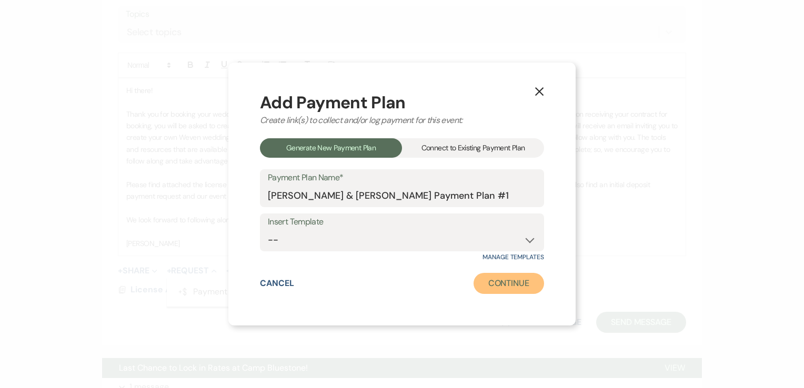
click at [516, 285] on button "Continue" at bounding box center [509, 283] width 71 height 21
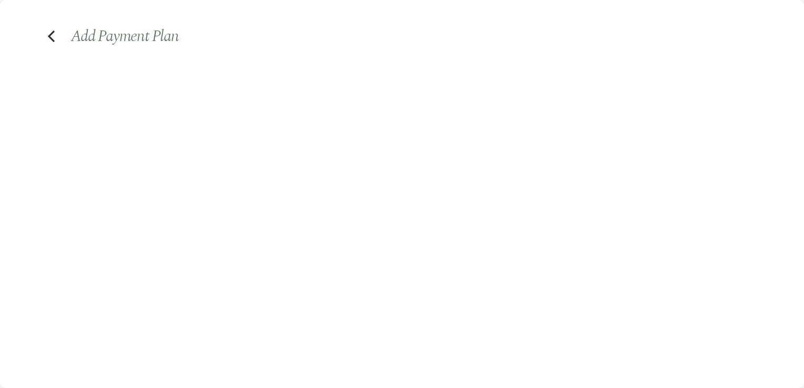
select select "2"
select select "percentage"
select select "false"
select select "client"
select select "weeks"
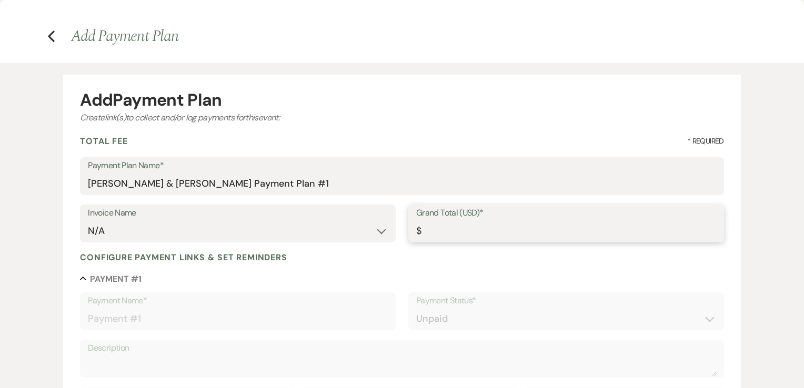
click at [454, 230] on input "Grand Total (USD)*" at bounding box center [566, 231] width 300 height 21
type input "7"
type input "7.00"
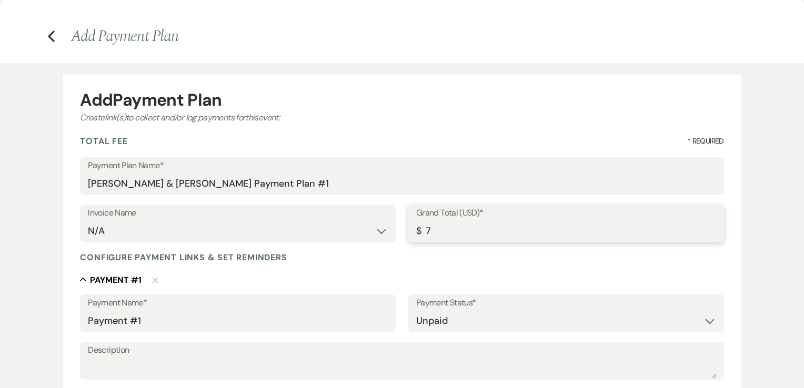
type input "79"
type input "79.00"
type input "790"
type input "790.00"
type input "7900"
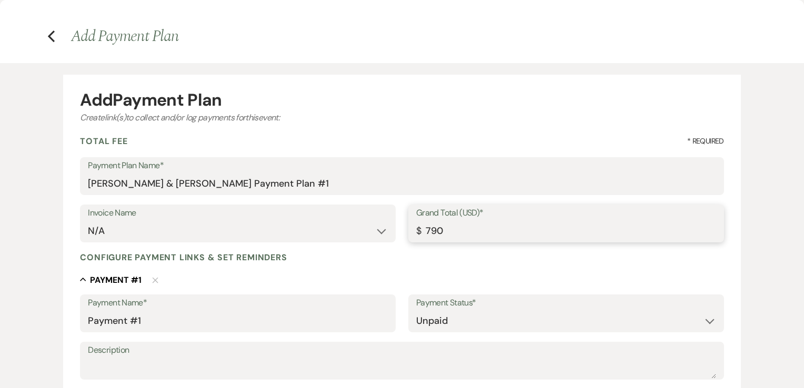
type input "7900.00"
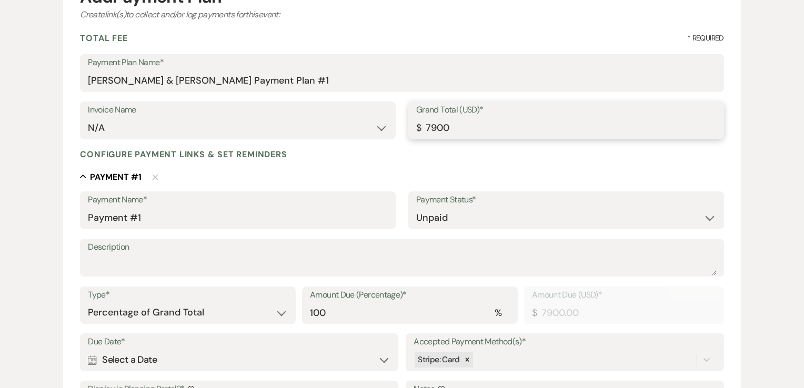
scroll to position [105, 0]
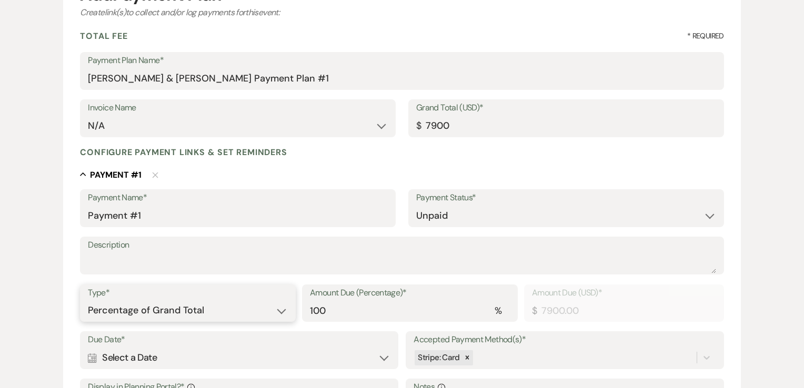
type input "7900.00"
click at [260, 310] on select "Dollar Amount Percentage of Grand Total" at bounding box center [188, 310] width 200 height 21
select select "flat"
click at [88, 300] on select "Dollar Amount Percentage of Grand Total" at bounding box center [188, 310] width 200 height 21
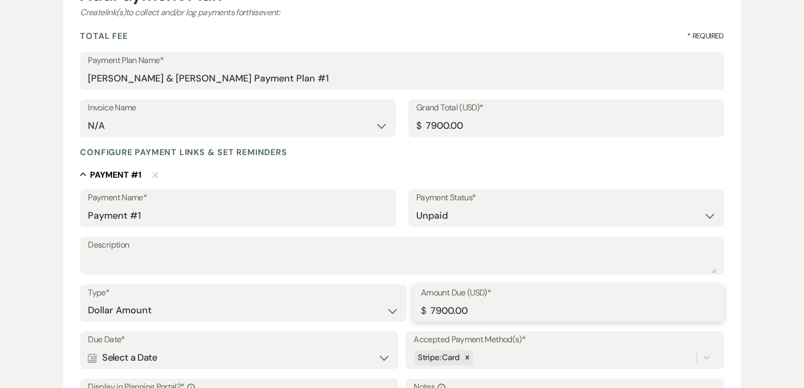
click at [480, 304] on input "7900.00" at bounding box center [568, 310] width 295 height 21
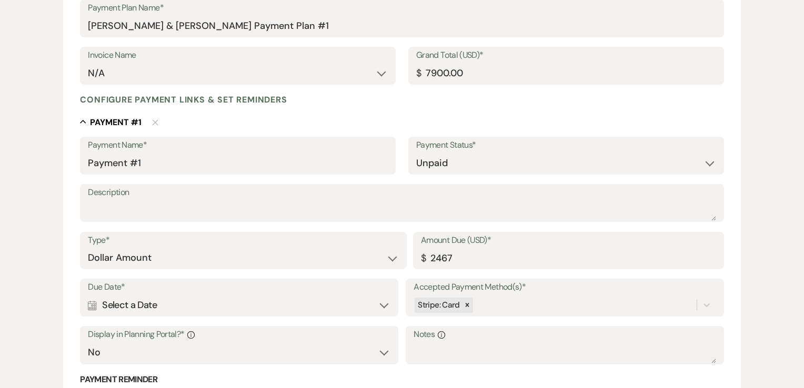
type input "2467.00"
click at [346, 290] on label "Due Date*" at bounding box center [239, 287] width 302 height 15
click at [349, 302] on div "Calendar Select a Date Expand" at bounding box center [239, 305] width 302 height 21
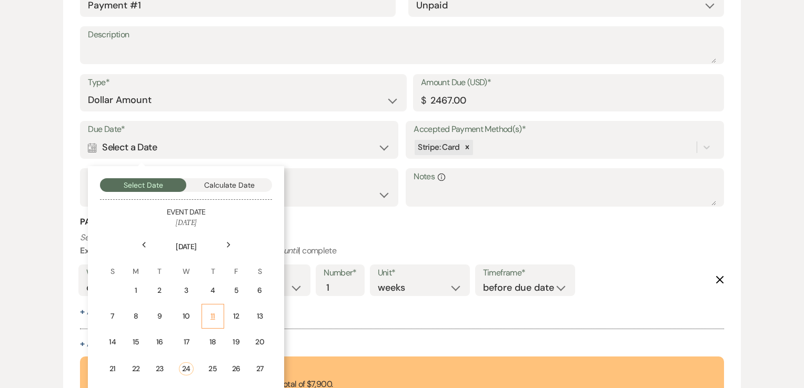
scroll to position [368, 0]
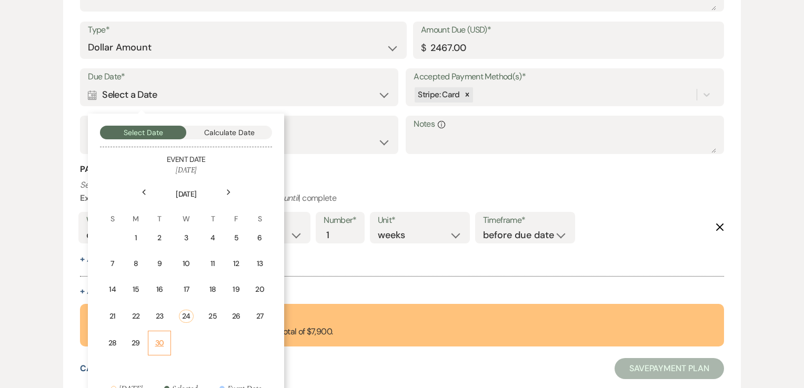
click at [160, 338] on div "30" at bounding box center [159, 343] width 9 height 11
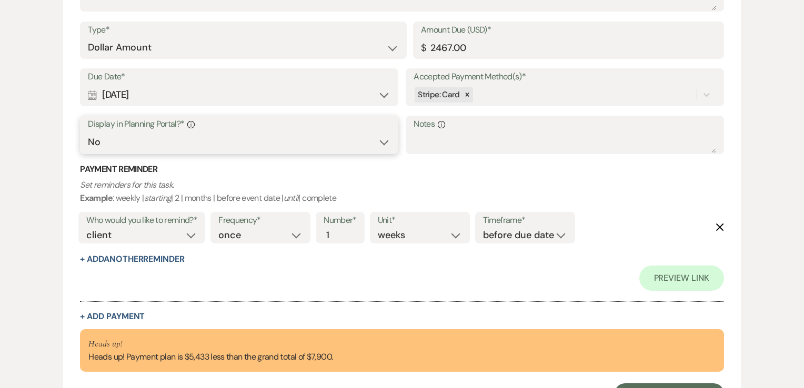
click at [319, 135] on select "Yes No" at bounding box center [239, 142] width 302 height 21
select select "true"
click at [88, 132] on select "Yes No" at bounding box center [239, 142] width 302 height 21
click at [437, 180] on p "Set reminders for this task. Example : weekly | starting | 2 | months | before …" at bounding box center [402, 191] width 644 height 27
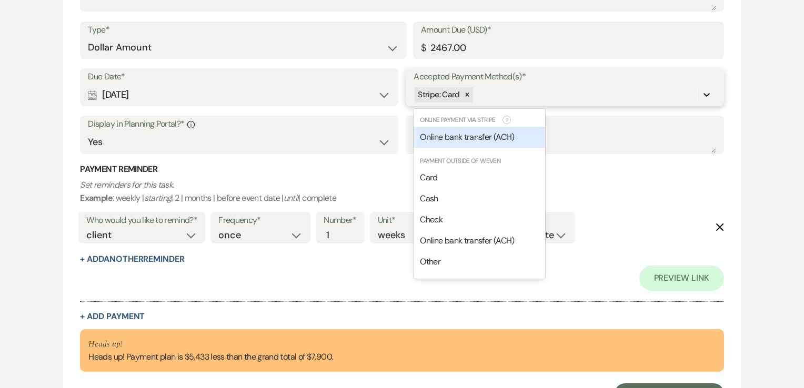
click at [704, 94] on icon at bounding box center [707, 95] width 6 height 4
click at [434, 134] on span "Online bank transfer (ACH)" at bounding box center [467, 137] width 94 height 11
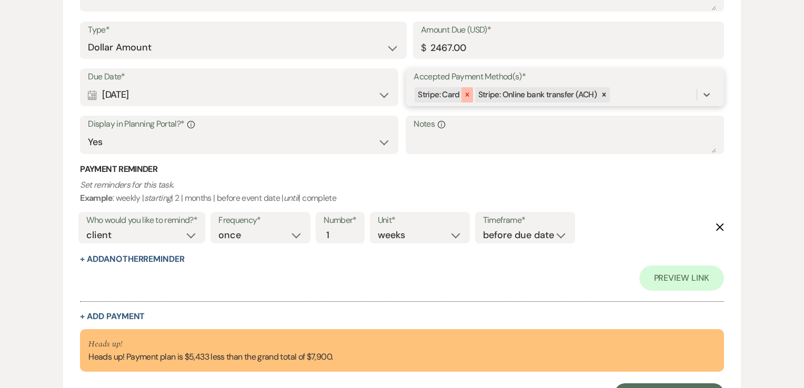
click at [466, 97] on icon at bounding box center [467, 94] width 7 height 7
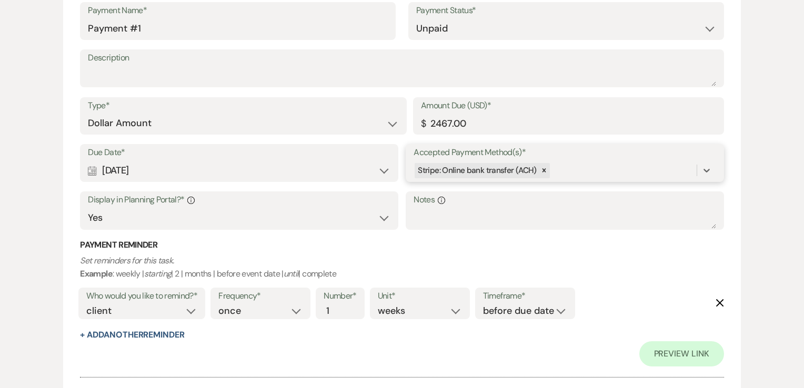
scroll to position [348, 0]
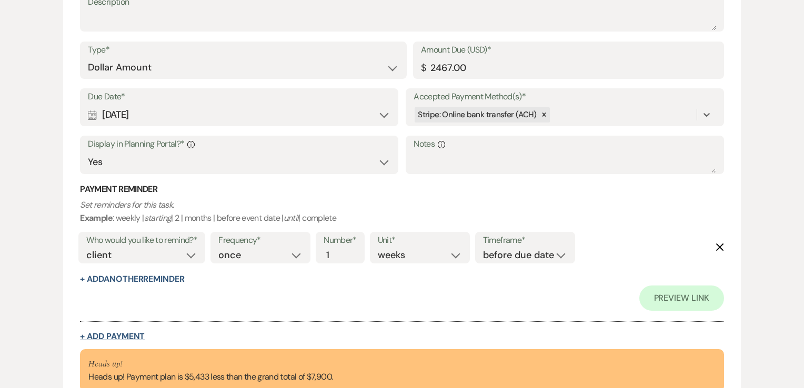
click at [116, 336] on button "+ Add Payment" at bounding box center [112, 337] width 65 height 8
select select "2"
select select "flat"
select select "false"
select select "client"
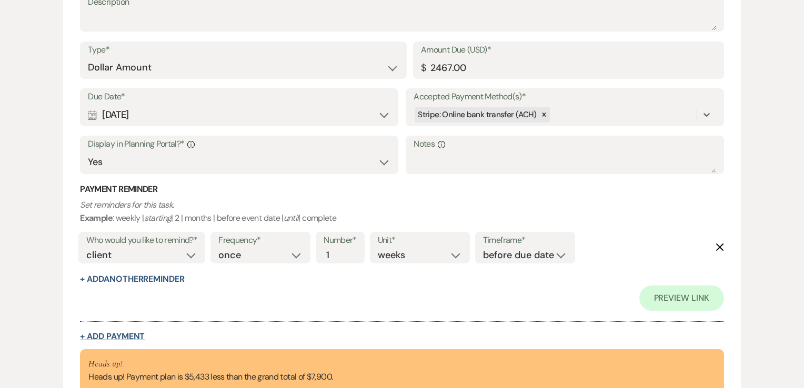
select select "weeks"
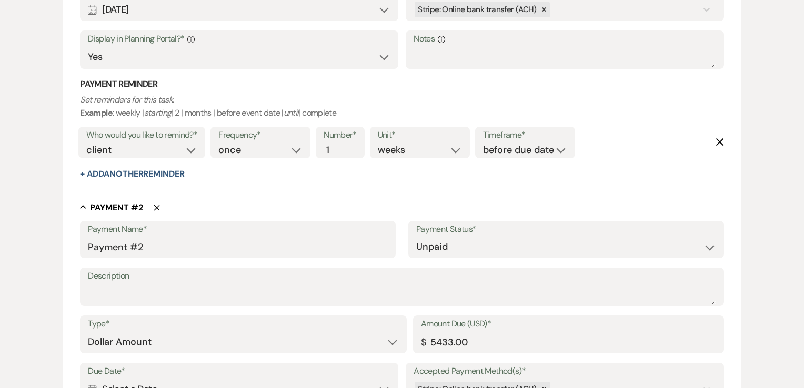
scroll to position [504, 0]
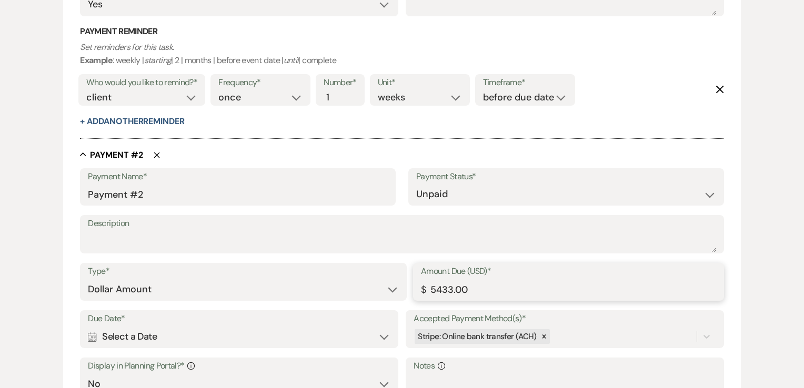
click at [469, 287] on input "5433.00" at bounding box center [568, 289] width 295 height 21
click at [470, 286] on input "5433.00" at bounding box center [568, 289] width 295 height 21
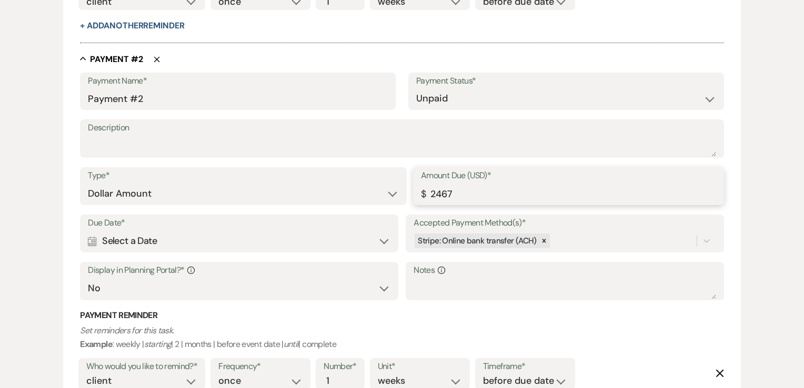
scroll to position [609, 0]
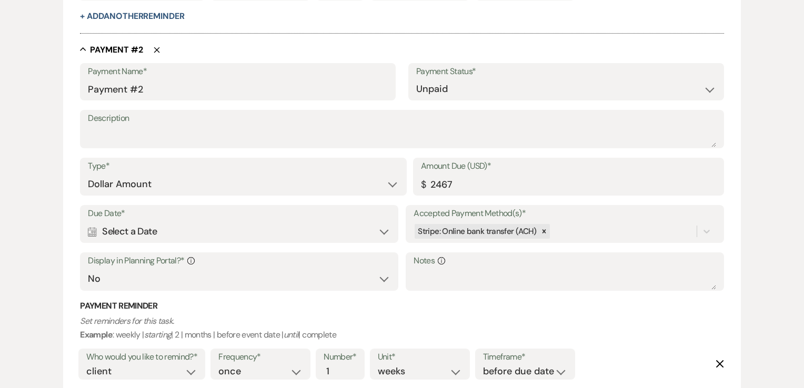
type input "2467.00"
click at [229, 227] on div "Calendar Select a Date Expand" at bounding box center [239, 232] width 302 height 21
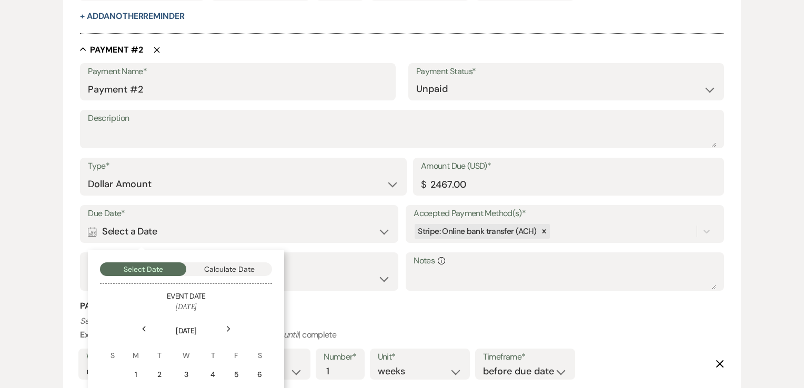
click at [228, 331] on icon "Next" at bounding box center [228, 329] width 5 height 6
click at [228, 330] on icon "Next" at bounding box center [228, 329] width 5 height 6
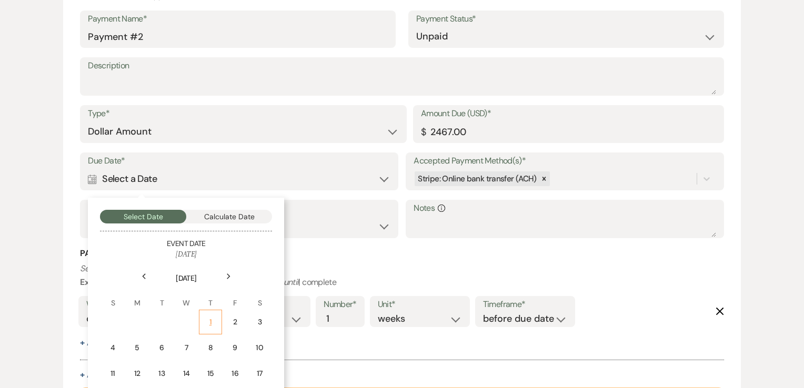
click at [213, 318] on div "1" at bounding box center [210, 322] width 9 height 11
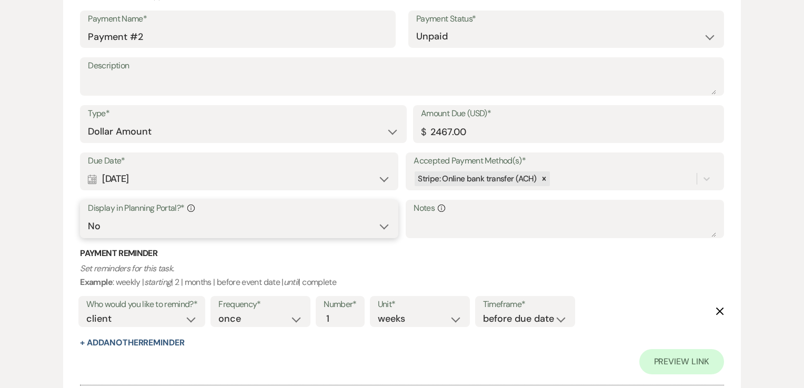
click at [264, 218] on select "Yes No" at bounding box center [239, 226] width 302 height 21
select select "true"
click at [88, 216] on select "Yes No" at bounding box center [239, 226] width 302 height 21
click at [425, 260] on div "Payment Reminder Set reminders for this task. Example : weekly | starting | 2 |…" at bounding box center [402, 299] width 644 height 102
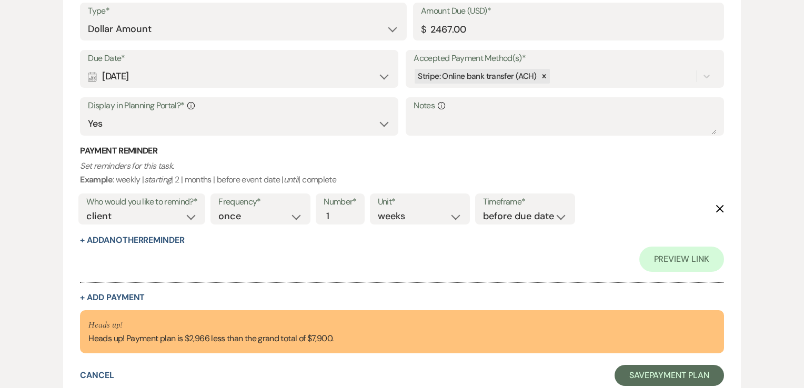
scroll to position [792, 0]
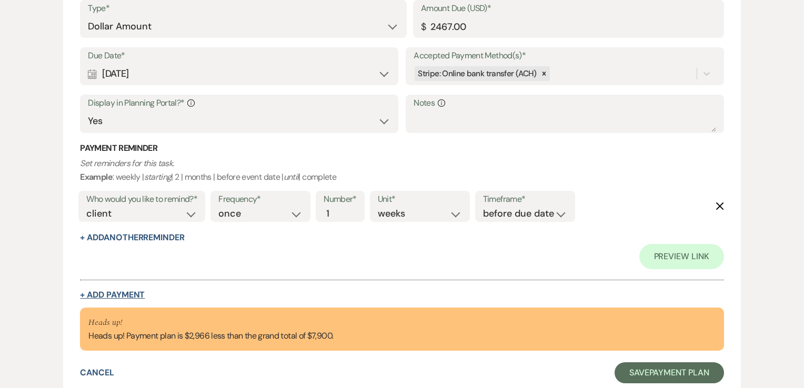
click at [129, 295] on button "+ Add Payment" at bounding box center [112, 295] width 65 height 8
select select "2"
select select "flat"
select select "false"
select select "client"
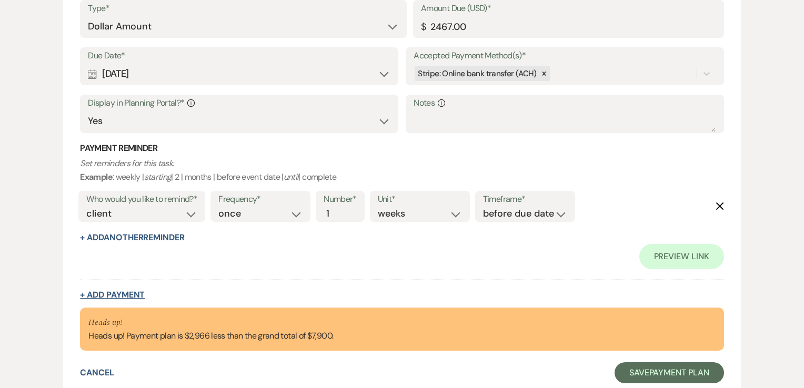
select select "weeks"
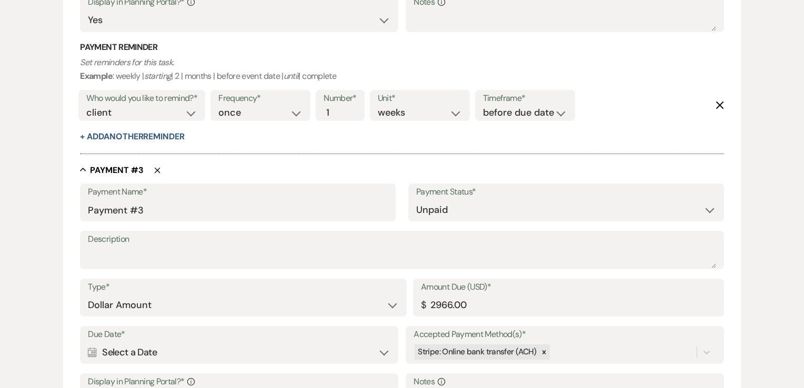
scroll to position [872, 0]
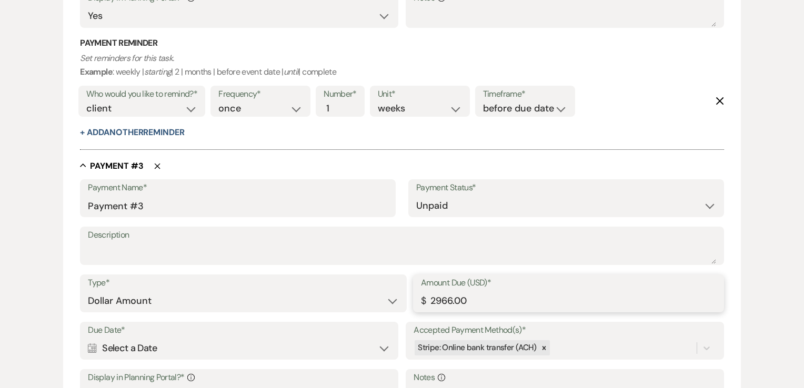
click at [479, 296] on input "2966.00" at bounding box center [568, 301] width 295 height 21
type input "2466.00"
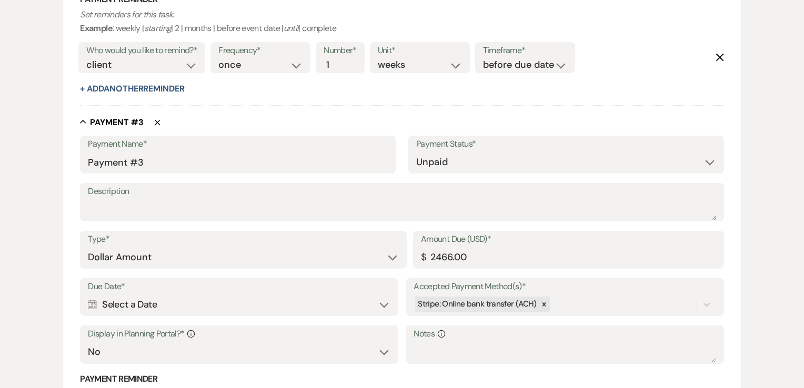
scroll to position [978, 0]
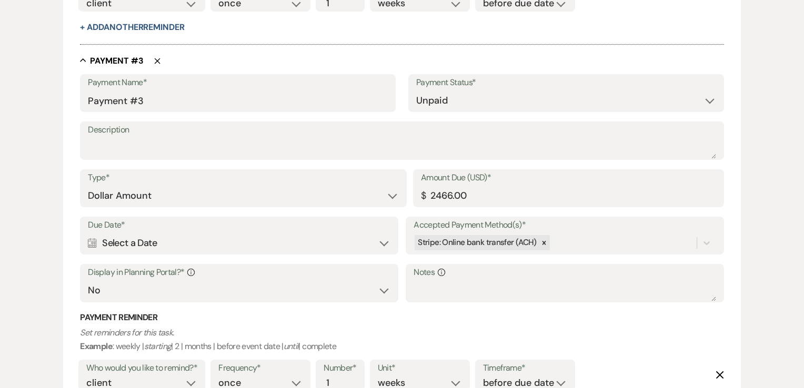
click at [233, 234] on div "Calendar Select a Date Expand" at bounding box center [239, 243] width 302 height 21
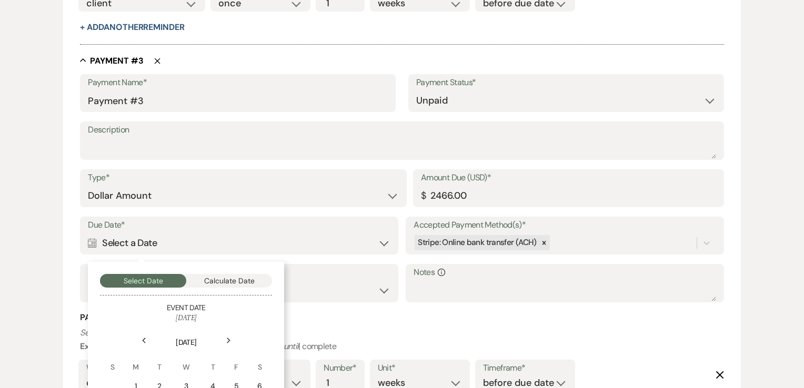
scroll to position [1083, 0]
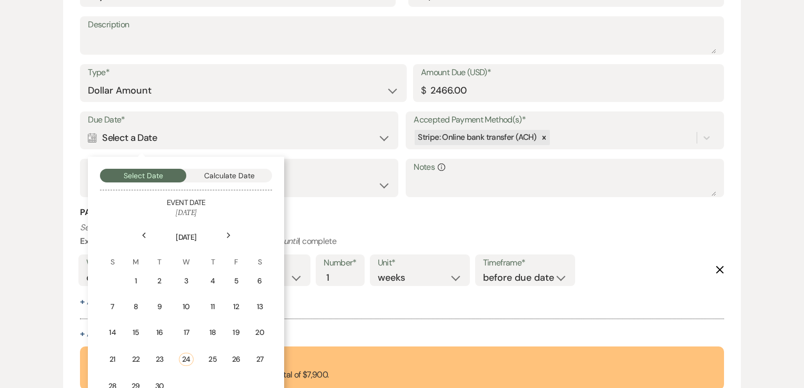
click at [228, 234] on icon "Next" at bounding box center [228, 236] width 5 height 6
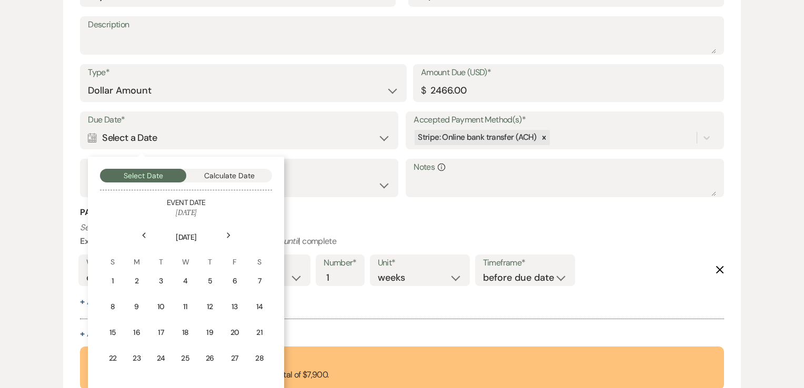
click at [228, 234] on icon "Next" at bounding box center [228, 236] width 5 height 6
click at [139, 379] on div "30" at bounding box center [138, 384] width 10 height 11
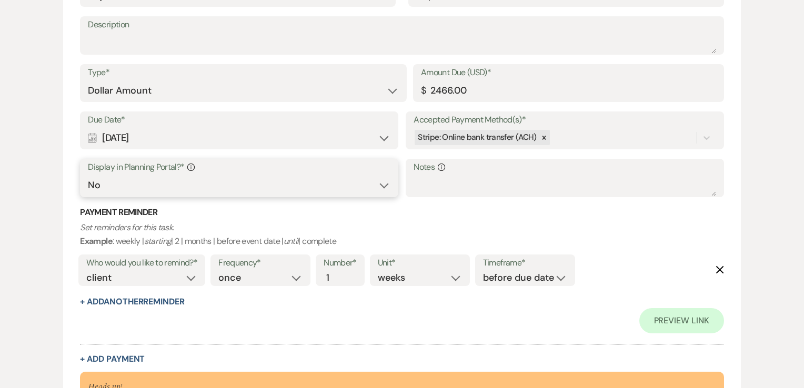
click at [367, 182] on select "Yes No" at bounding box center [239, 185] width 302 height 21
select select "true"
click at [88, 175] on select "Yes No" at bounding box center [239, 185] width 302 height 21
click at [425, 208] on h3 "Payment Reminder" at bounding box center [402, 213] width 644 height 12
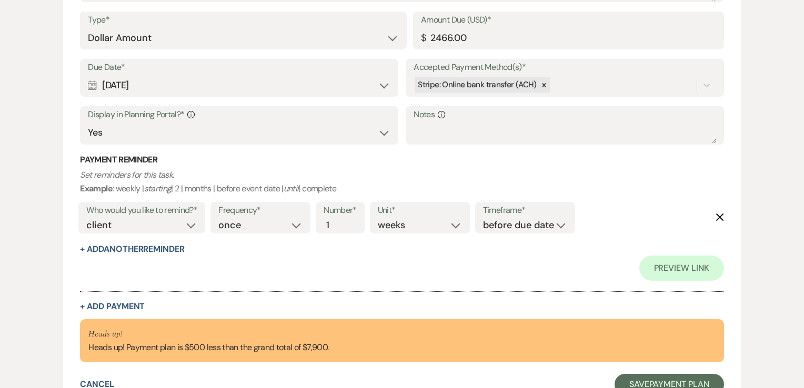
scroll to position [1209, 0]
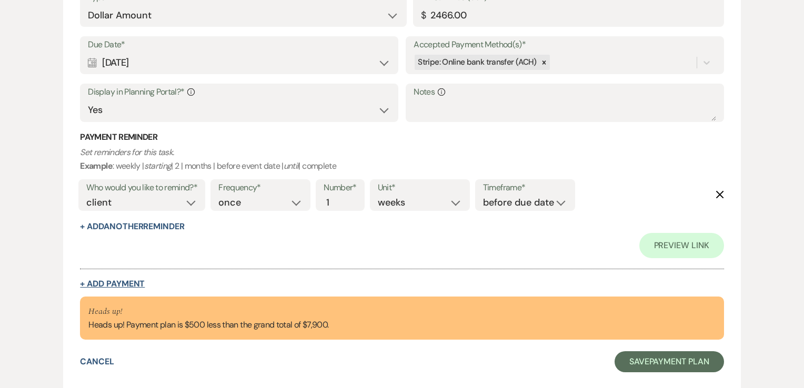
click at [132, 283] on button "+ Add Payment" at bounding box center [112, 284] width 65 height 8
select select "2"
select select "flat"
select select "false"
select select "client"
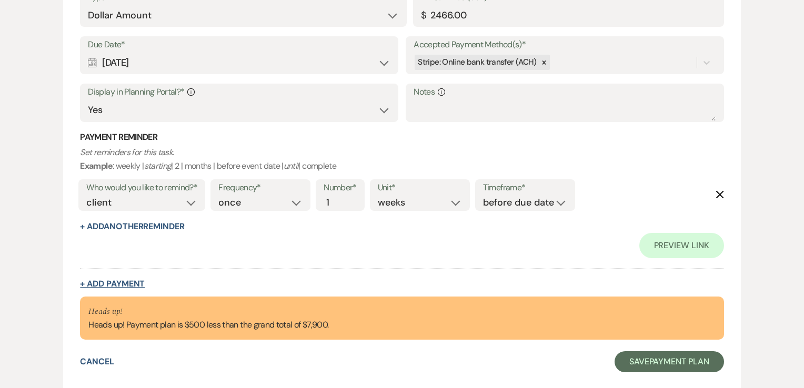
select select "weeks"
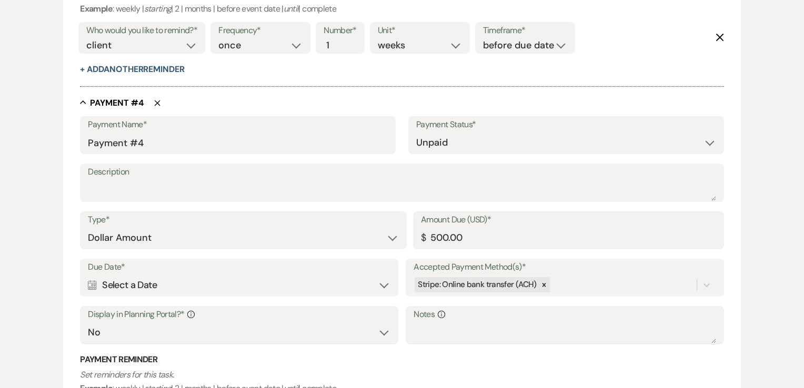
scroll to position [1316, 0]
click at [316, 277] on div "Calendar Select a Date Expand" at bounding box center [239, 285] width 302 height 21
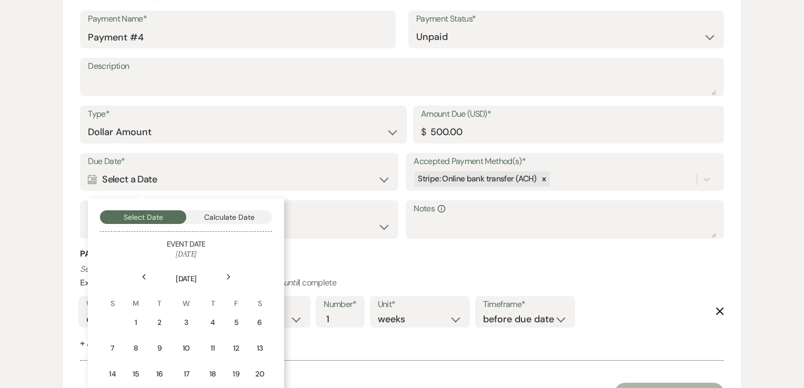
scroll to position [1474, 0]
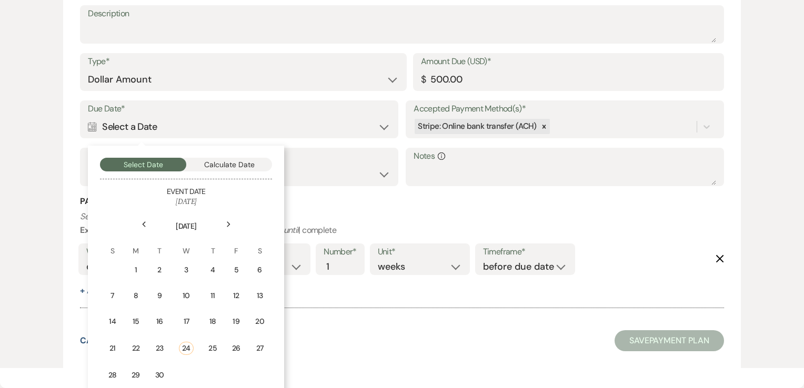
click at [227, 222] on icon "Next" at bounding box center [228, 225] width 5 height 6
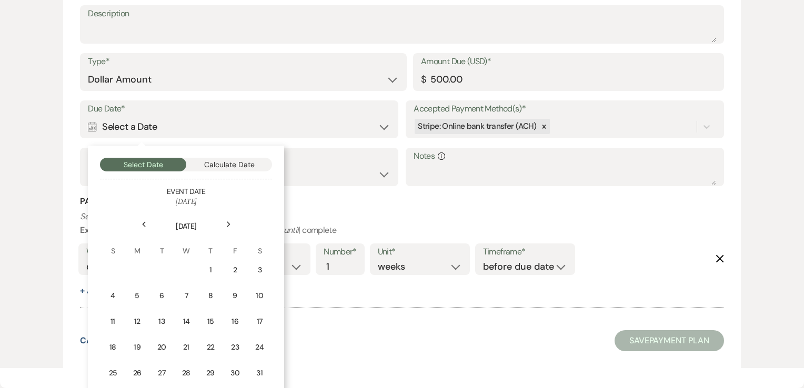
click at [227, 222] on icon "Next" at bounding box center [228, 225] width 5 height 6
click at [140, 368] on div "30" at bounding box center [138, 373] width 10 height 11
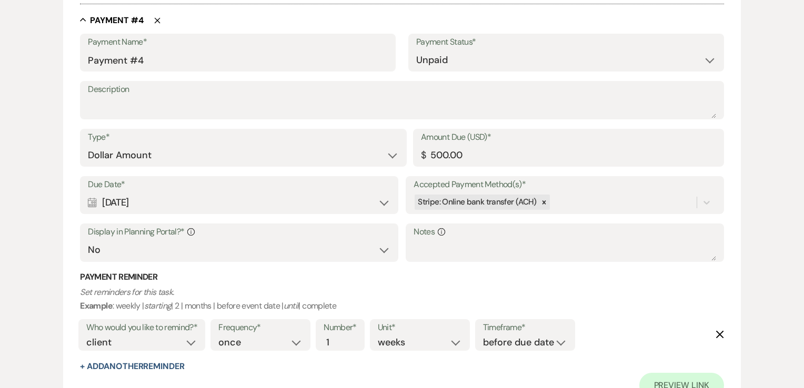
scroll to position [1550, 0]
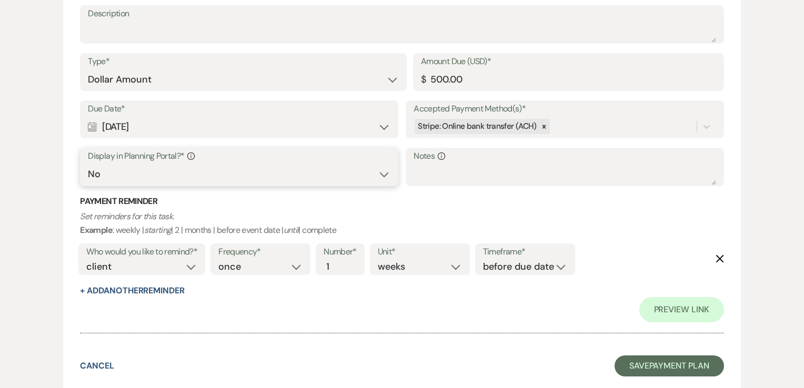
click at [349, 169] on select "Yes No" at bounding box center [239, 174] width 302 height 21
select select "true"
click at [88, 164] on select "Yes No" at bounding box center [239, 174] width 302 height 21
click at [497, 205] on h3 "Payment Reminder" at bounding box center [402, 202] width 644 height 12
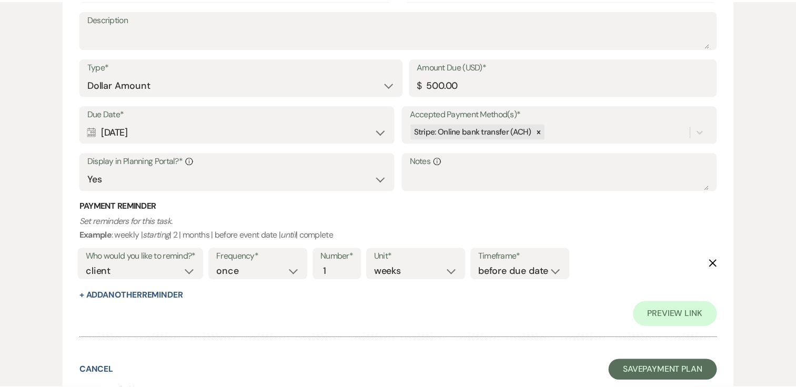
scroll to position [1554, 0]
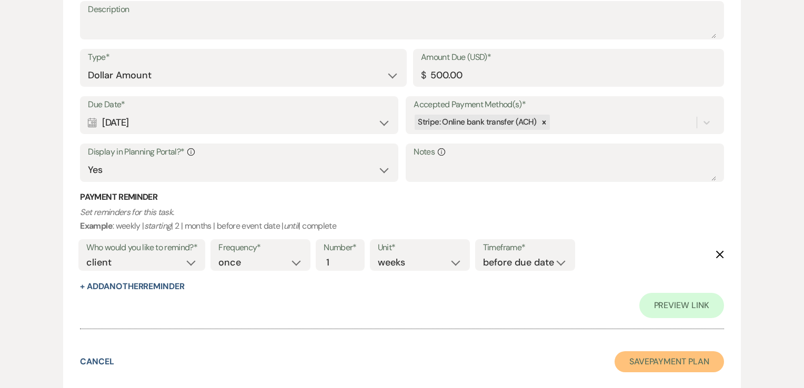
click at [667, 359] on button "Save Payment Plan" at bounding box center [669, 362] width 109 height 21
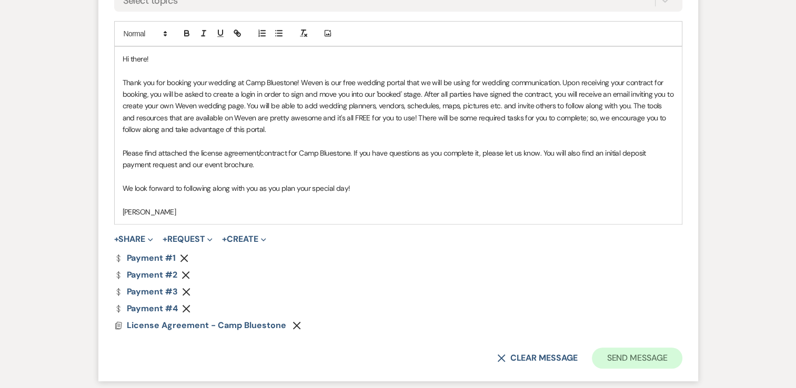
scroll to position [752, 0]
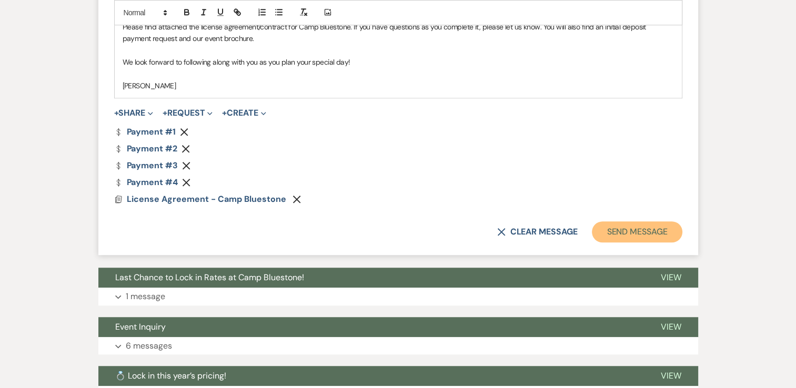
click at [636, 236] on button "Send Message" at bounding box center [637, 232] width 90 height 21
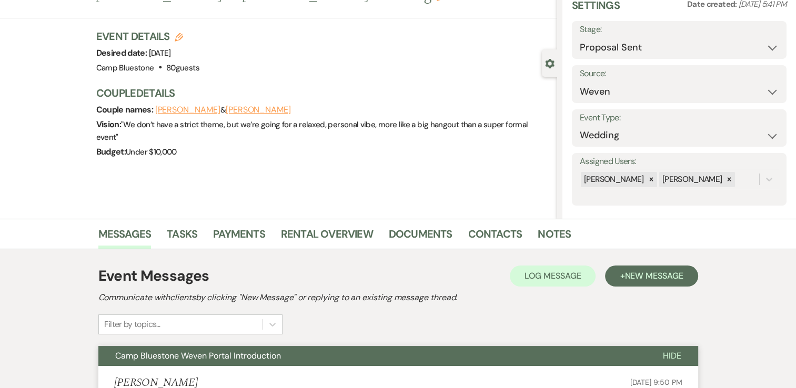
scroll to position [0, 0]
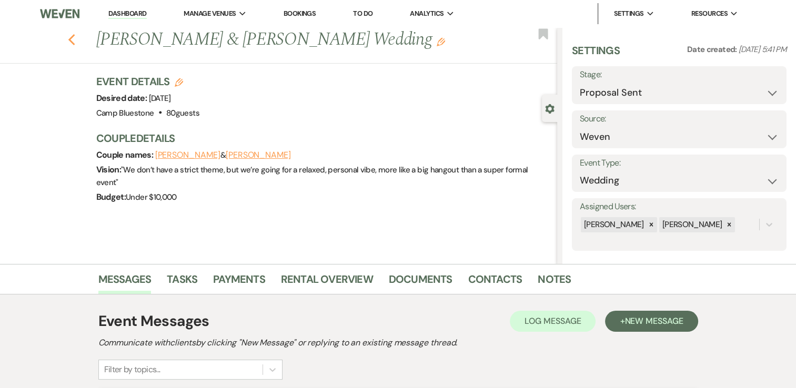
click at [76, 39] on icon "Previous" at bounding box center [72, 40] width 8 height 13
select select "6"
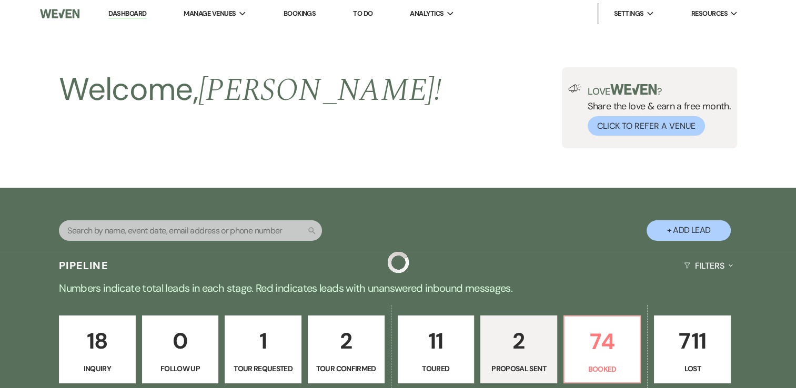
scroll to position [316, 0]
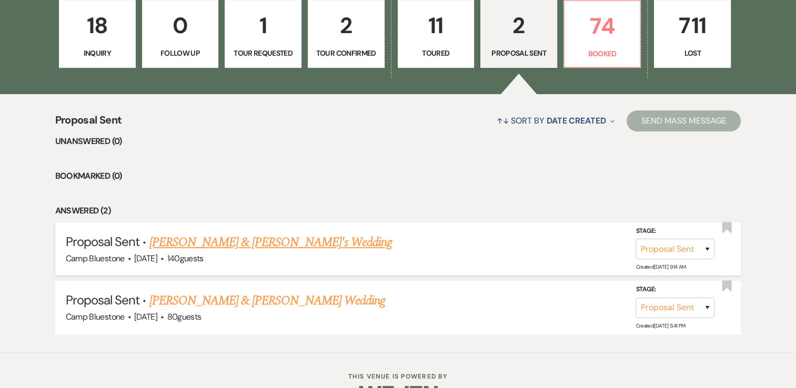
click at [280, 243] on link "[PERSON_NAME] & [PERSON_NAME]'s Wedding" at bounding box center [270, 242] width 243 height 19
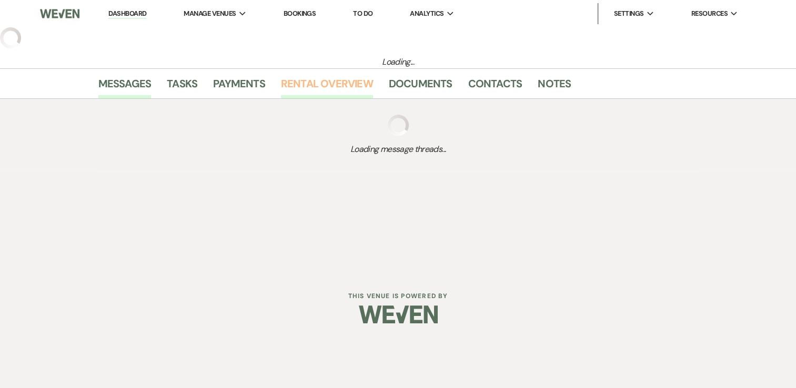
select select "6"
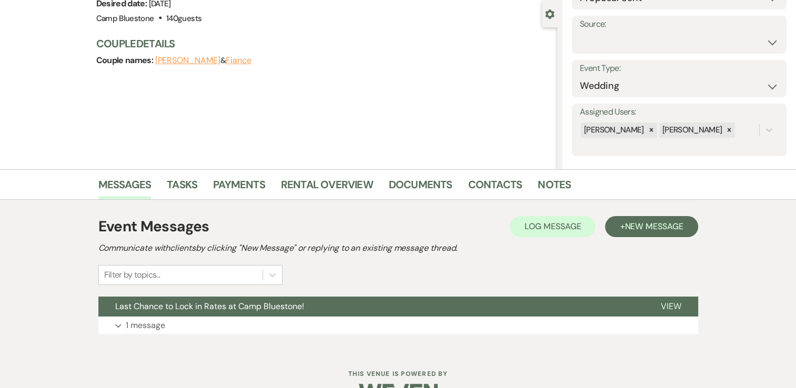
scroll to position [71, 0]
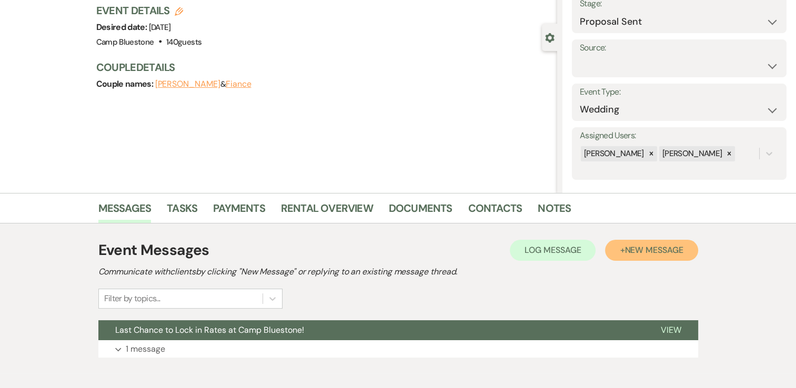
click at [663, 243] on button "+ New Message" at bounding box center [651, 250] width 93 height 21
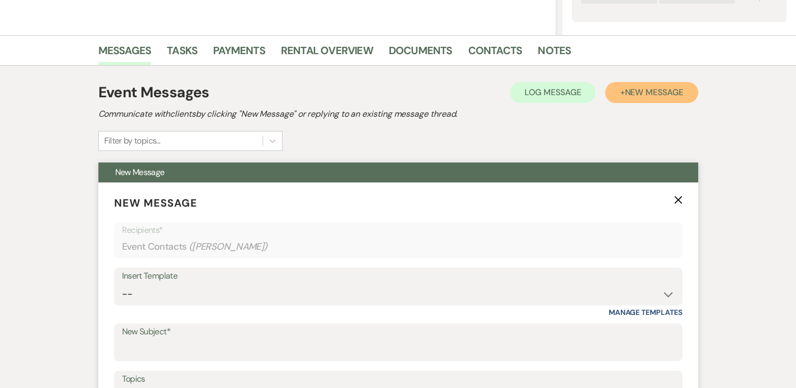
scroll to position [282, 0]
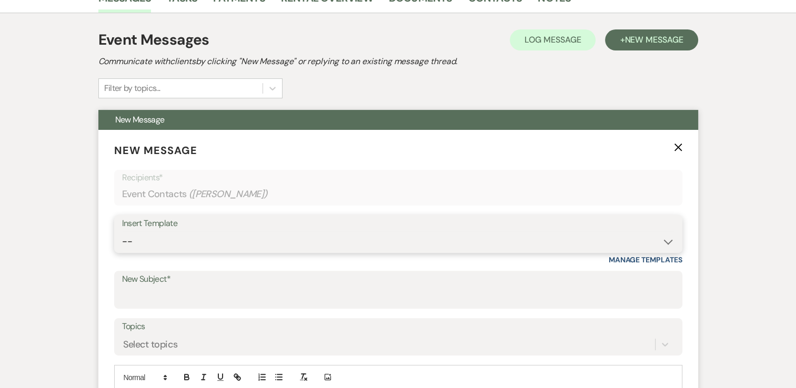
click at [256, 232] on select "-- Weven Planning Portal Introduction (Booked Events) Tour Request Response Con…" at bounding box center [398, 242] width 553 height 21
select select "390"
click at [122, 232] on select "-- Weven Planning Portal Introduction (Booked Events) Tour Request Response Con…" at bounding box center [398, 242] width 553 height 21
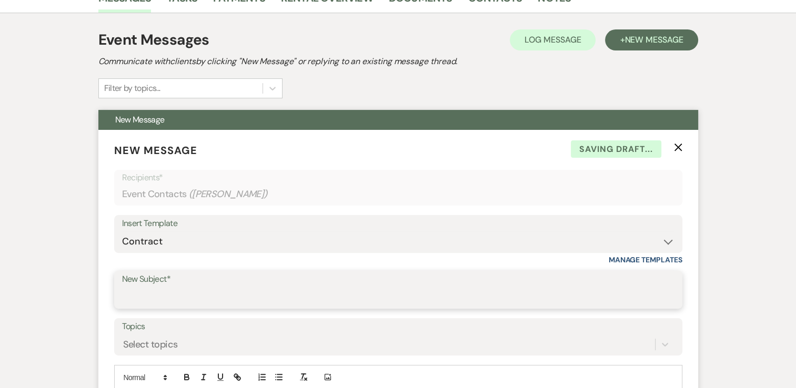
click at [184, 298] on input "New Subject*" at bounding box center [398, 297] width 553 height 21
type input "Camp Bluestone Weven Portal Introduction"
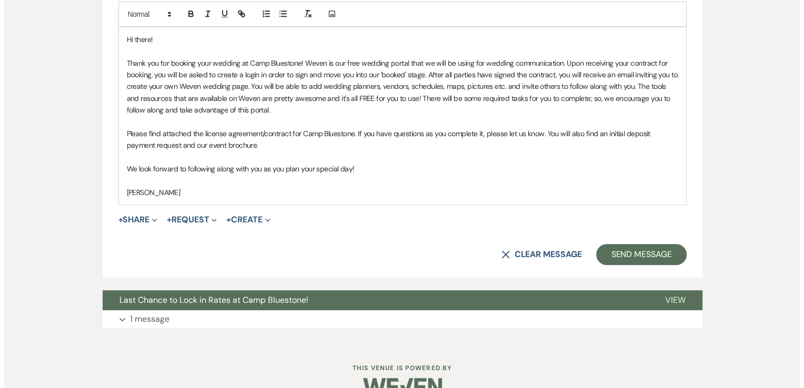
scroll to position [667, 0]
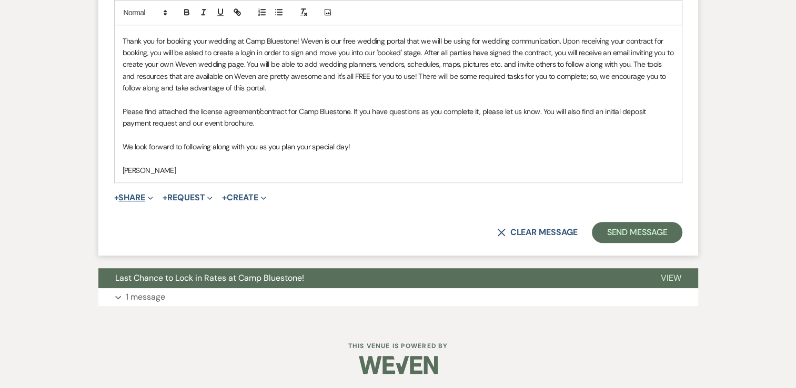
click at [151, 197] on icon "Expand" at bounding box center [150, 198] width 5 height 5
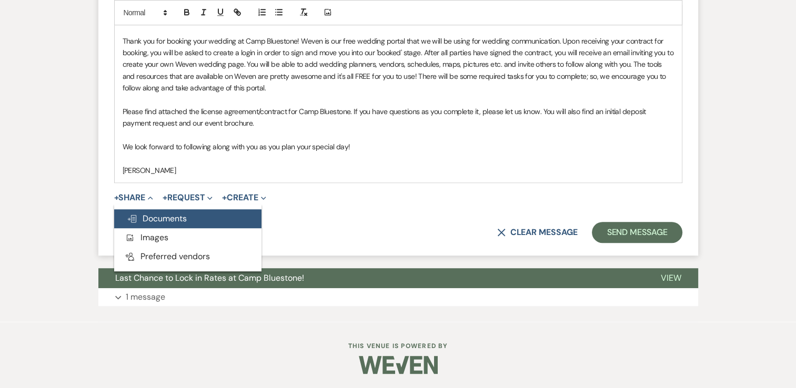
click at [147, 224] on button "Doc Upload Documents" at bounding box center [187, 218] width 147 height 19
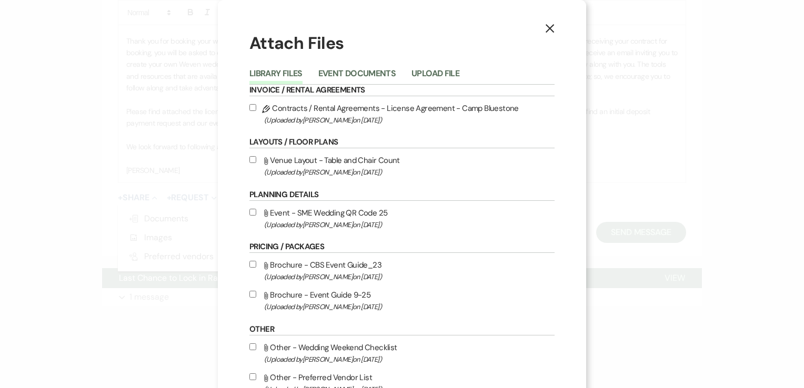
click at [249, 108] on input "Pencil Contracts / Rental Agreements - License Agreement - Camp Bluestone (Uplo…" at bounding box center [252, 107] width 7 height 7
checkbox input "true"
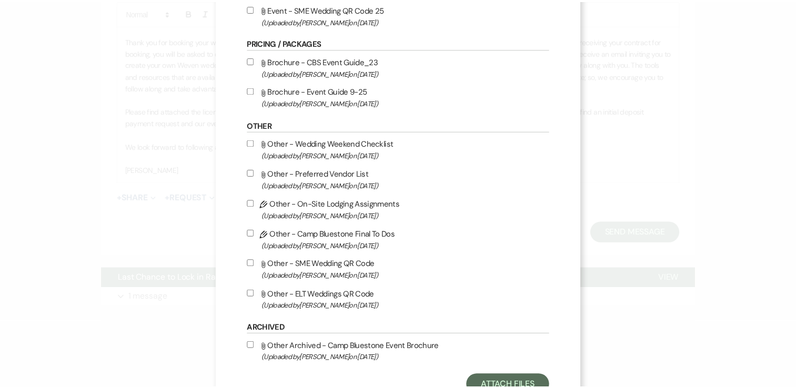
scroll to position [210, 0]
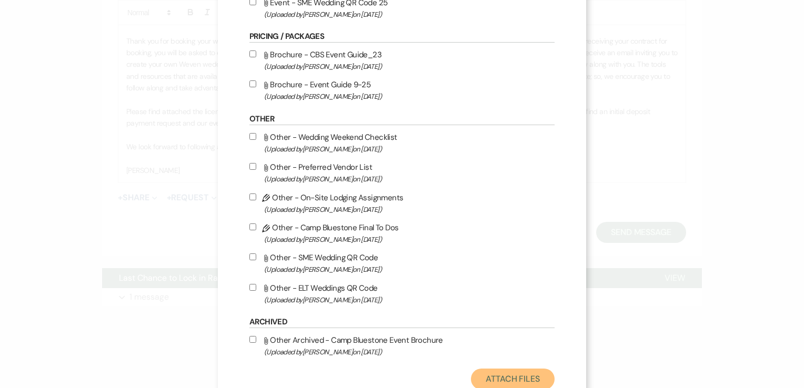
click at [508, 376] on button "Attach Files" at bounding box center [513, 379] width 84 height 21
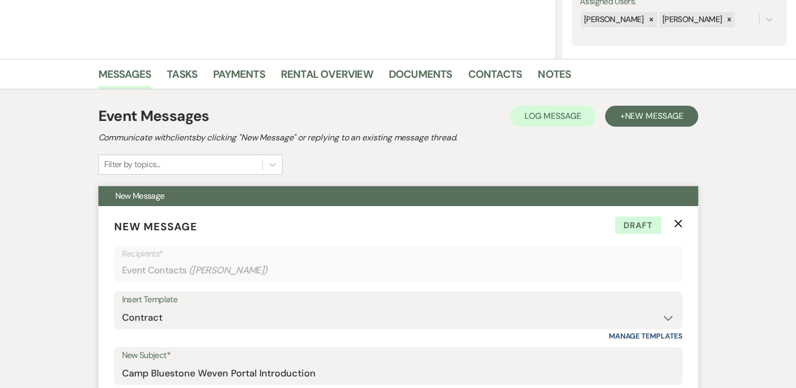
scroll to position [194, 0]
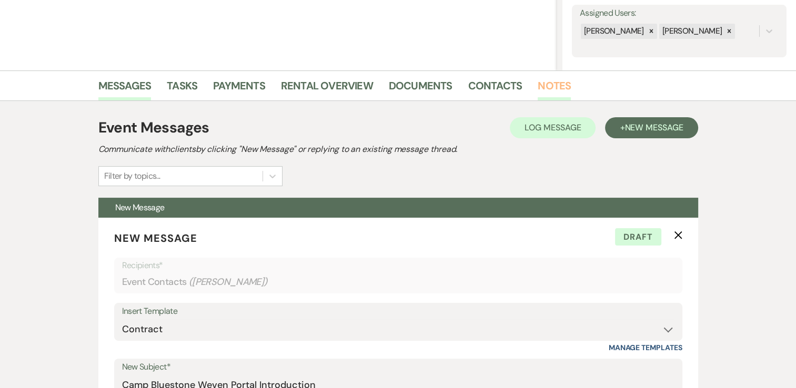
click at [554, 91] on link "Notes" at bounding box center [554, 88] width 33 height 23
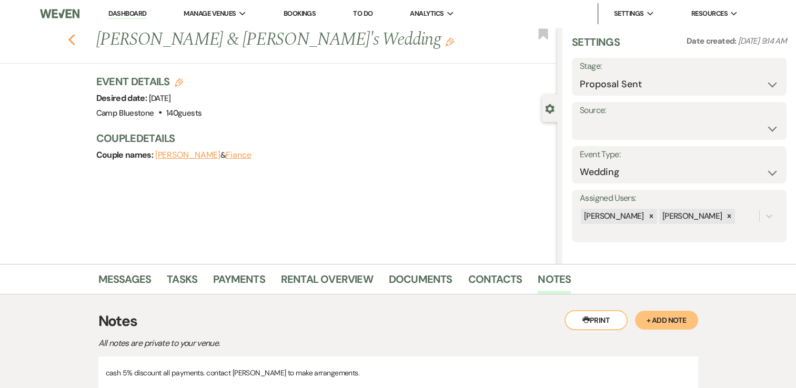
click at [74, 39] on use "button" at bounding box center [71, 40] width 7 height 12
select select "6"
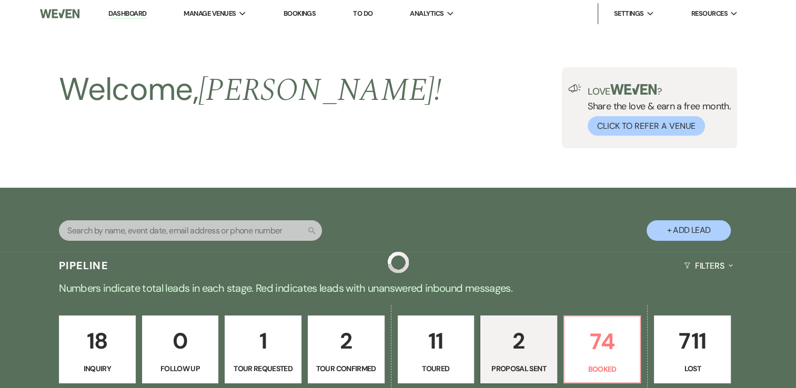
scroll to position [316, 0]
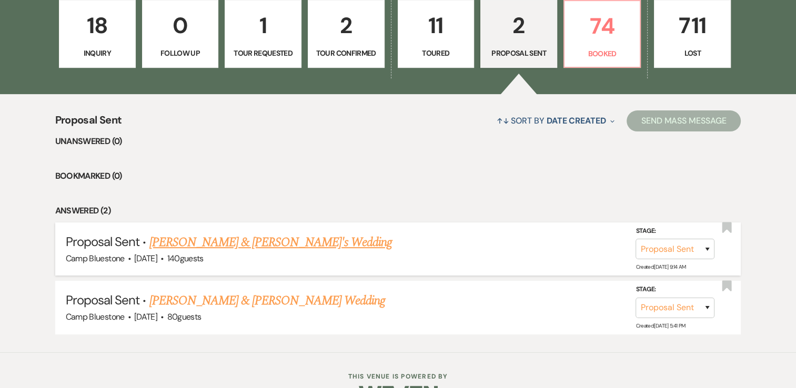
click at [262, 242] on link "[PERSON_NAME] & [PERSON_NAME]'s Wedding" at bounding box center [270, 242] width 243 height 19
select select "6"
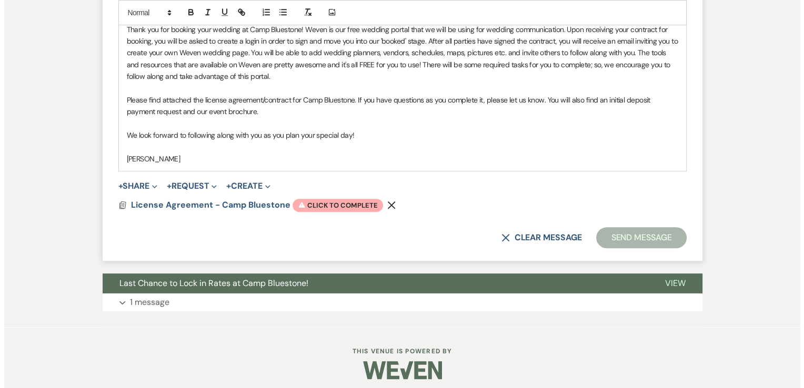
scroll to position [684, 0]
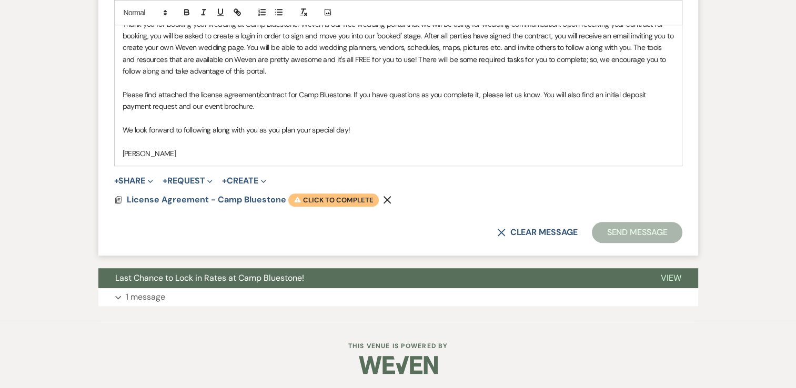
click at [349, 203] on span "Warning Click to complete" at bounding box center [333, 201] width 91 height 14
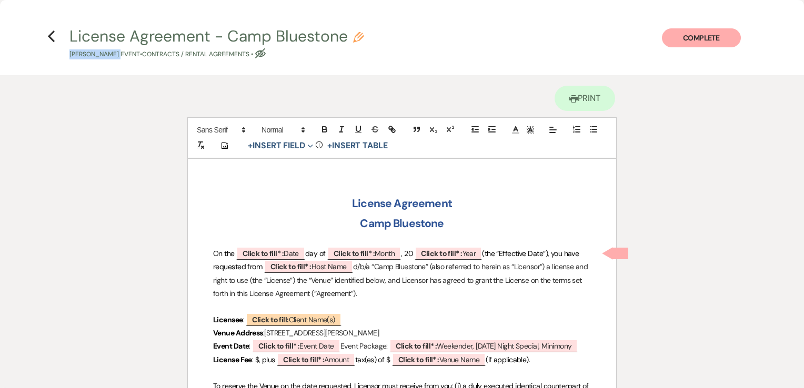
drag, startPoint x: 66, startPoint y: 53, endPoint x: 122, endPoint y: 55, distance: 55.8
click at [122, 55] on span "License Agreement - Camp Bluestone Pencil [PERSON_NAME] Event • Contracts / Ren…" at bounding box center [401, 43] width 677 height 31
copy p "[PERSON_NAME]"
click at [279, 319] on b "Click to fill:" at bounding box center [270, 319] width 36 height 9
select select "custom_placeholder"
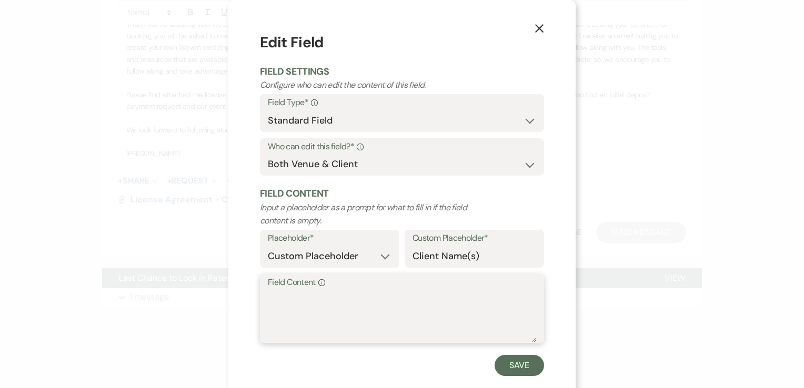
click at [290, 297] on textarea "Field Content Info" at bounding box center [402, 316] width 268 height 53
paste textarea "[PERSON_NAME]"
type textarea "[PERSON_NAME]"
click at [517, 363] on button "Save" at bounding box center [519, 365] width 49 height 21
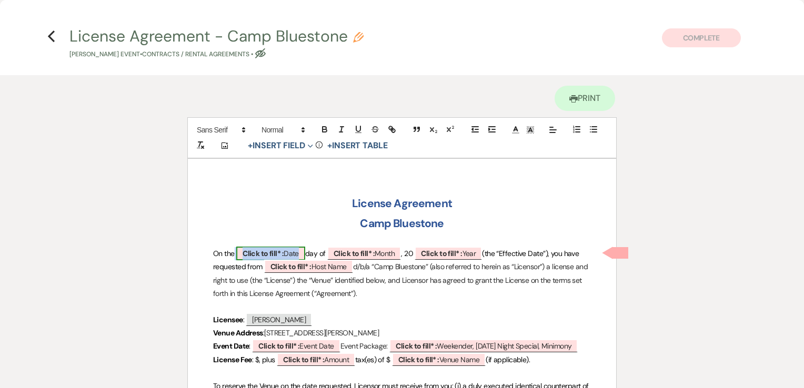
click at [266, 250] on b "Click to fill* :" at bounding box center [263, 253] width 41 height 9
select select "owner"
select select "Date"
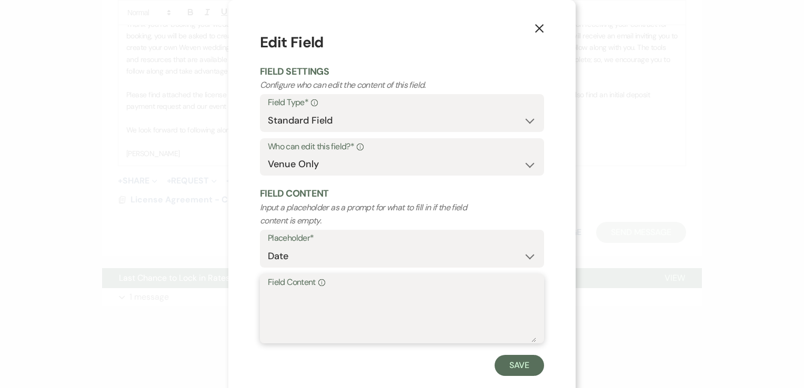
click at [326, 301] on textarea "Field Content Info" at bounding box center [402, 316] width 268 height 53
type textarea "23"
click at [515, 363] on button "Save" at bounding box center [519, 365] width 49 height 21
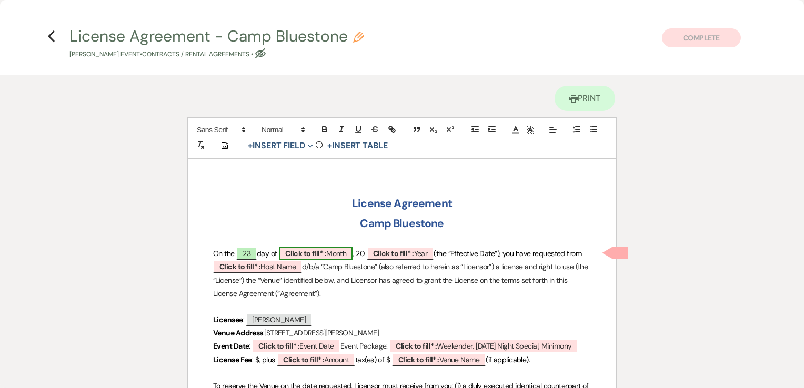
click at [328, 258] on span "Click to fill* : Month" at bounding box center [316, 254] width 74 height 14
select select "owner"
select select "custom_placeholder"
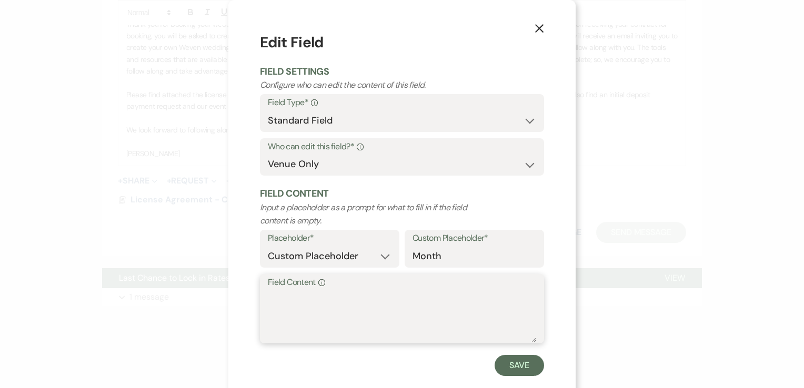
click at [320, 296] on textarea "Field Content Info" at bounding box center [402, 316] width 268 height 53
type textarea "September"
click at [513, 366] on button "Save" at bounding box center [519, 365] width 49 height 21
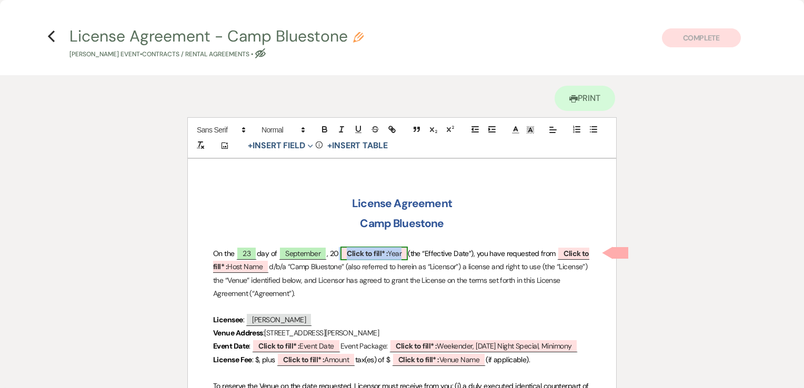
click at [383, 256] on b "Click to fill* :" at bounding box center [367, 253] width 41 height 9
select select "owner"
select select "custom_placeholder"
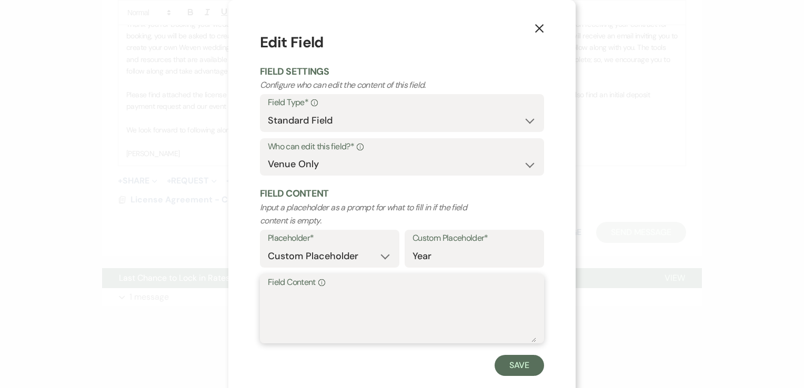
click at [369, 304] on textarea "Field Content Info" at bounding box center [402, 316] width 268 height 53
type textarea "2025"
click at [519, 368] on button "Save" at bounding box center [519, 365] width 49 height 21
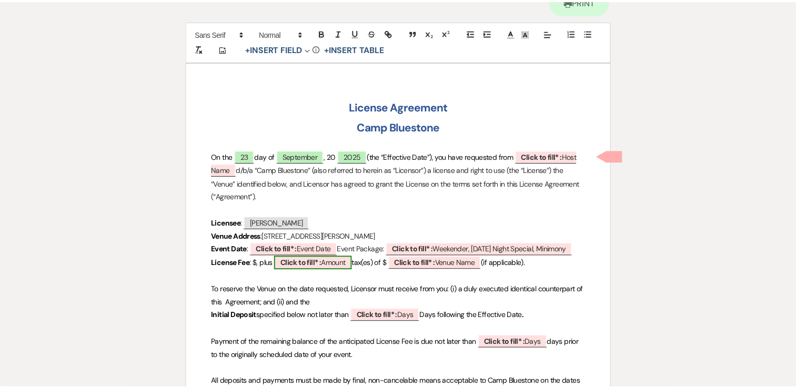
scroll to position [0, 0]
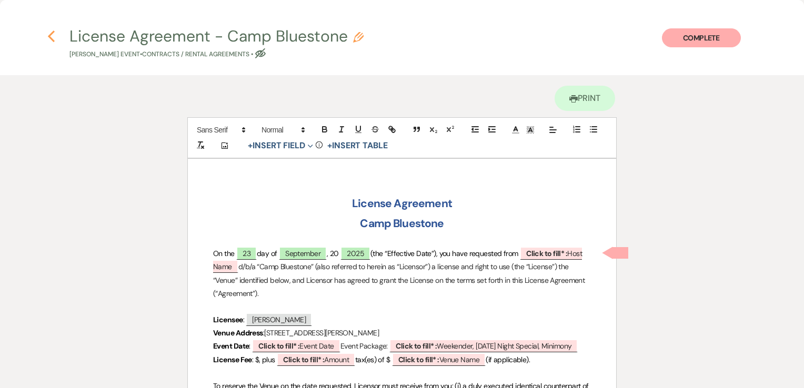
click at [51, 41] on icon "Previous" at bounding box center [51, 36] width 8 height 13
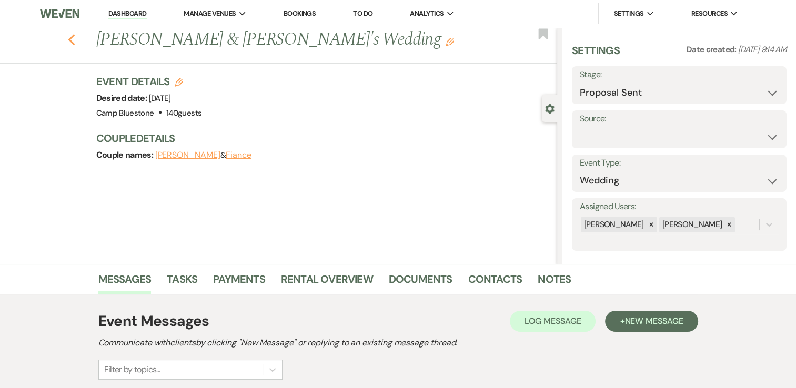
click at [74, 37] on icon "Previous" at bounding box center [72, 40] width 8 height 13
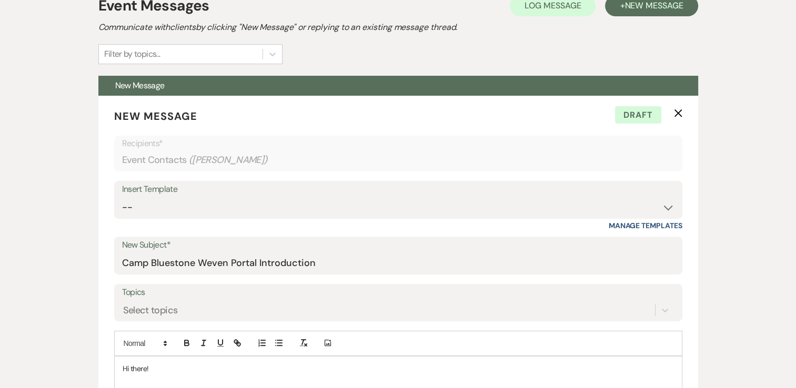
select select "6"
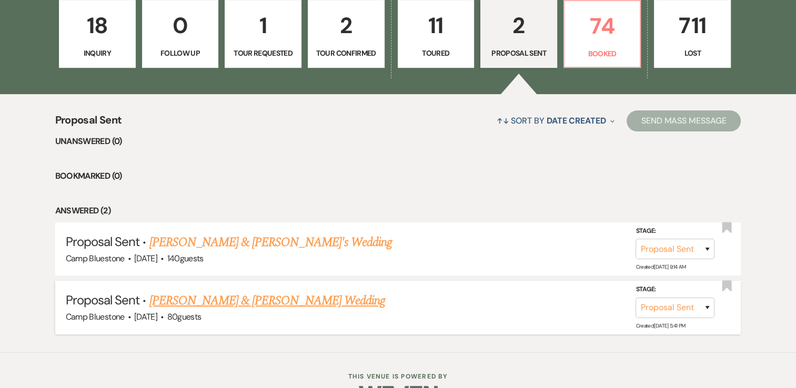
click at [275, 304] on link "[PERSON_NAME] & [PERSON_NAME] Wedding" at bounding box center [267, 301] width 236 height 19
select select "6"
select select "1"
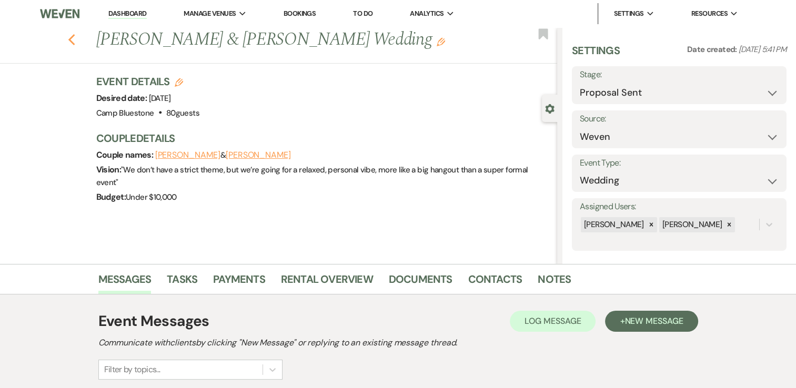
click at [75, 36] on use "button" at bounding box center [71, 40] width 7 height 12
select select "6"
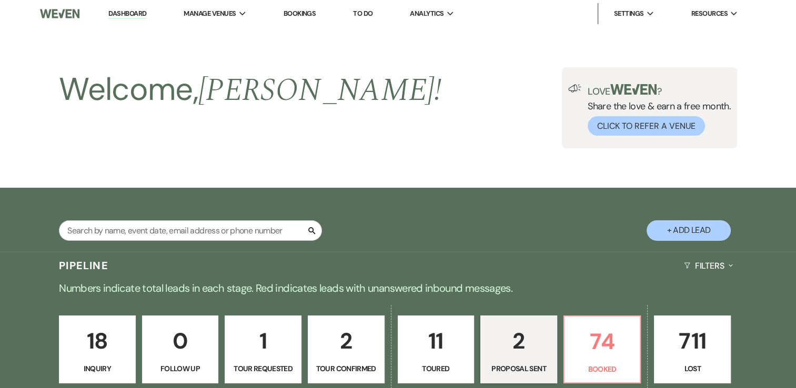
scroll to position [316, 0]
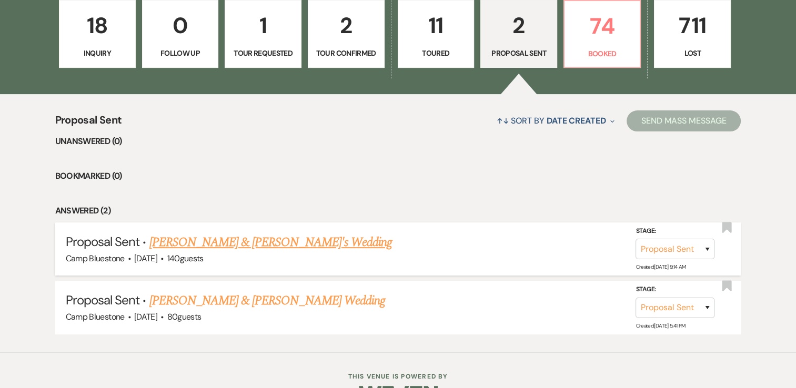
click at [280, 242] on link "[PERSON_NAME] & [PERSON_NAME]'s Wedding" at bounding box center [270, 242] width 243 height 19
select select "6"
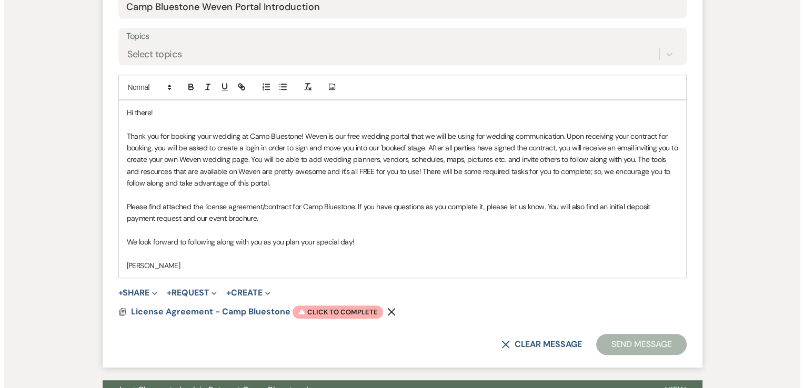
scroll to position [684, 0]
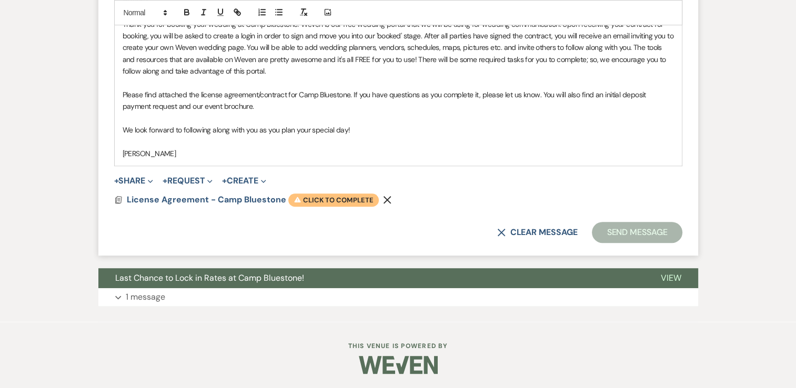
click at [335, 202] on span "Warning Click to complete" at bounding box center [333, 201] width 91 height 14
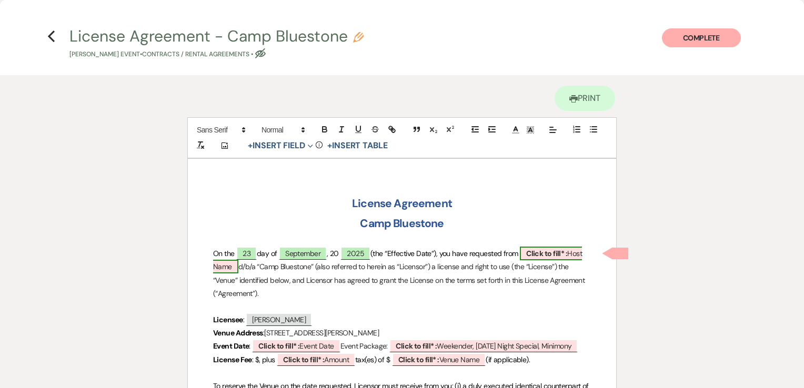
click at [548, 251] on b "Click to fill* :" at bounding box center [546, 253] width 41 height 9
select select "owner"
select select "custom_placeholder"
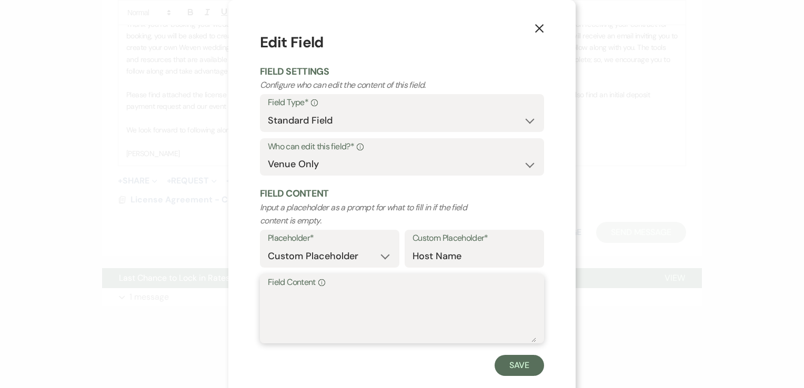
click at [360, 295] on textarea "Field Content Info" at bounding box center [402, 316] width 268 height 53
type textarea "[PERSON_NAME]"
click at [515, 369] on button "Save" at bounding box center [519, 365] width 49 height 21
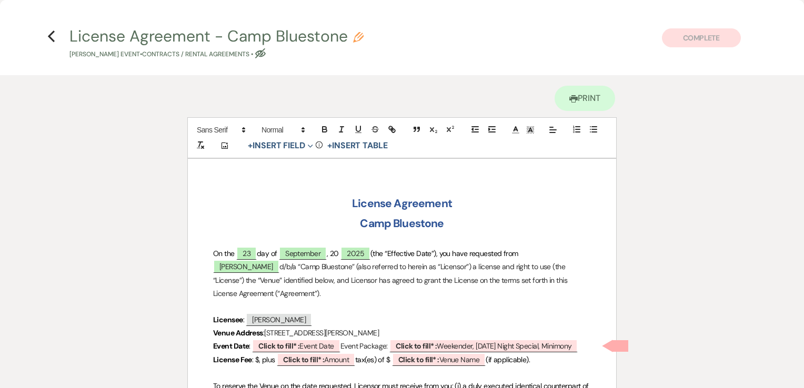
scroll to position [53, 0]
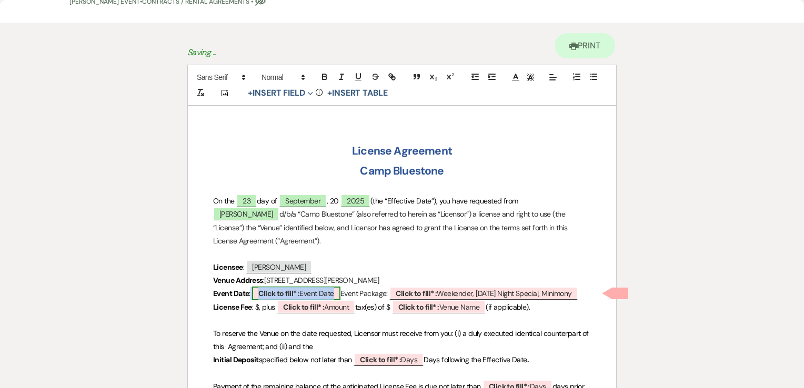
click at [285, 296] on b "Click to fill* :" at bounding box center [278, 293] width 41 height 9
select select "owner"
select select "custom_placeholder"
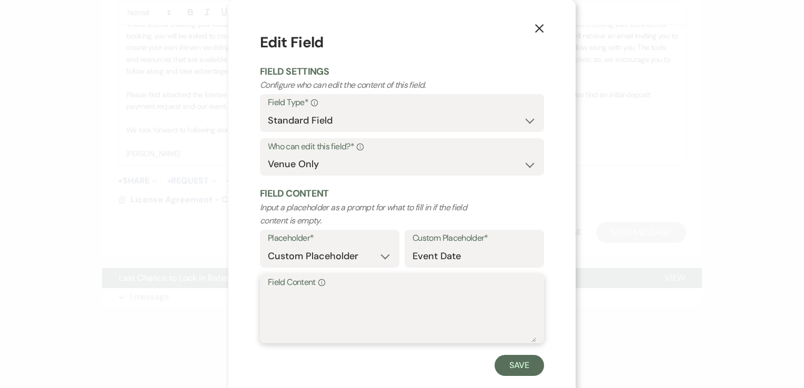
click at [282, 300] on textarea "Field Content Info" at bounding box center [402, 316] width 268 height 53
type textarea "[DATE]"
click at [499, 367] on button "Save" at bounding box center [519, 365] width 49 height 21
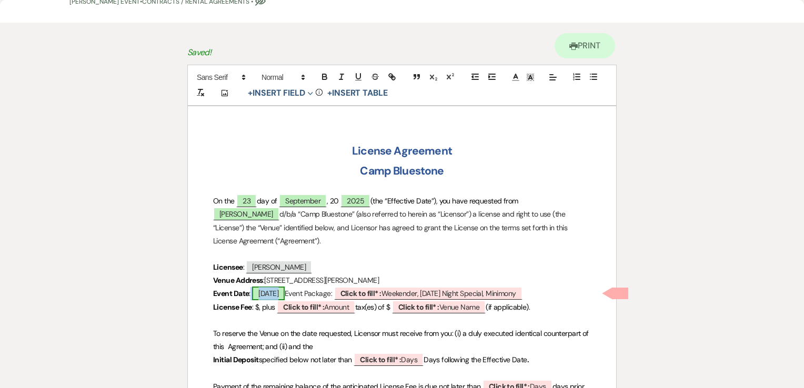
click at [269, 292] on span "[DATE]" at bounding box center [268, 294] width 33 height 14
select select "owner"
select select "custom_placeholder"
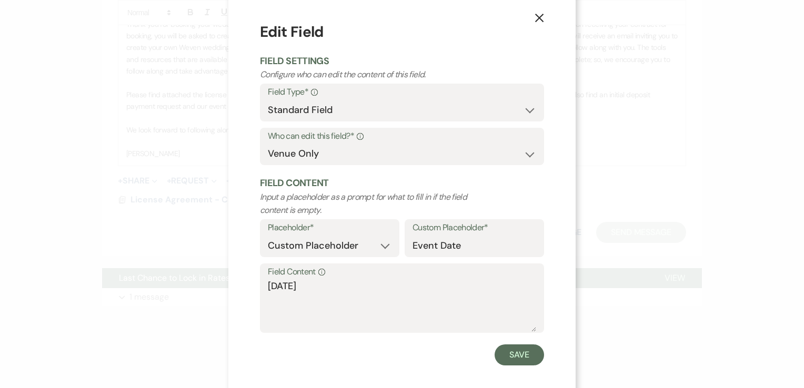
scroll to position [19, 0]
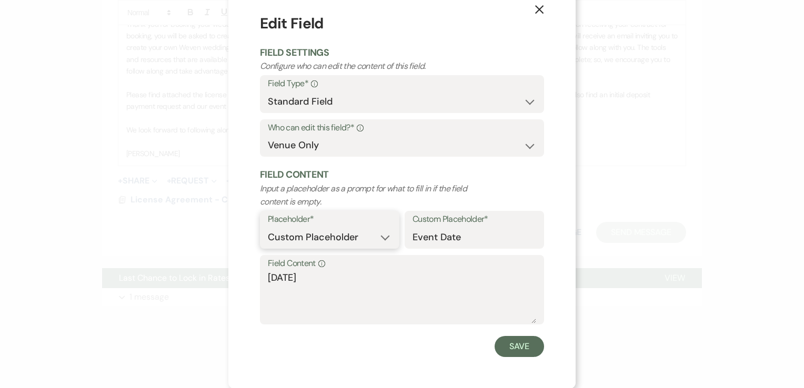
click at [375, 237] on select "Custom Placeholder Date Time Name Location Venue Name Type Number Budget Addres…" at bounding box center [330, 237] width 124 height 21
click at [501, 345] on button "Save" at bounding box center [519, 346] width 49 height 21
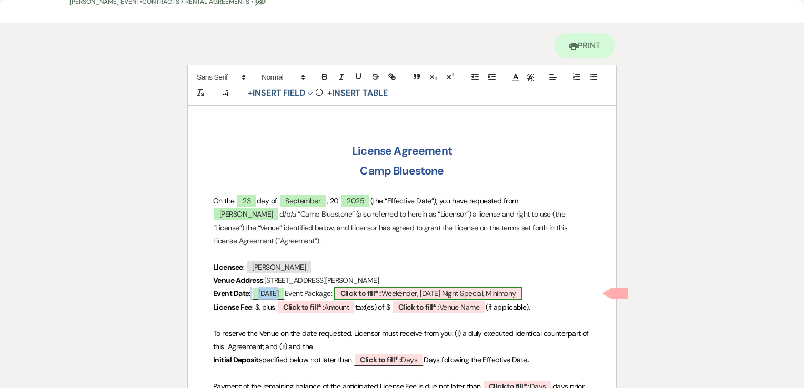
click at [378, 290] on b "Click to fill* :" at bounding box center [360, 293] width 41 height 9
select select "owner"
select select "custom_placeholder"
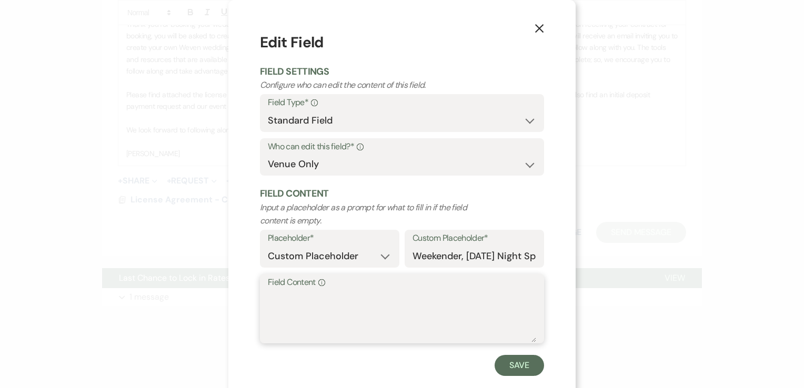
click at [378, 290] on textarea "Field Content Info" at bounding box center [402, 316] width 268 height 53
type textarea "weekender including security deposit"
click at [524, 363] on button "Save" at bounding box center [519, 365] width 49 height 21
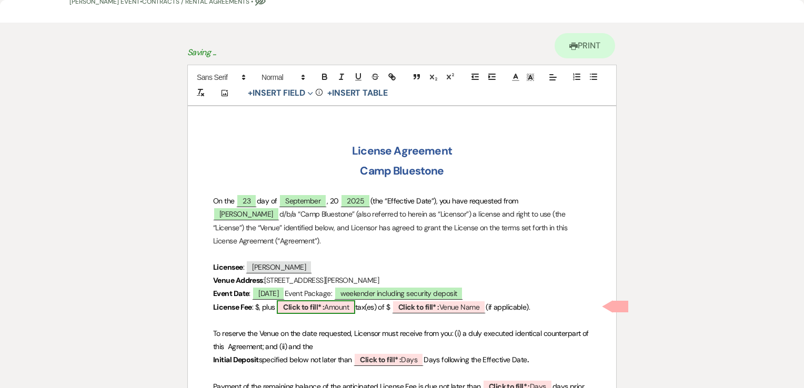
click at [301, 309] on b "Click to fill* :" at bounding box center [303, 307] width 41 height 9
select select "owner"
select select "Amount"
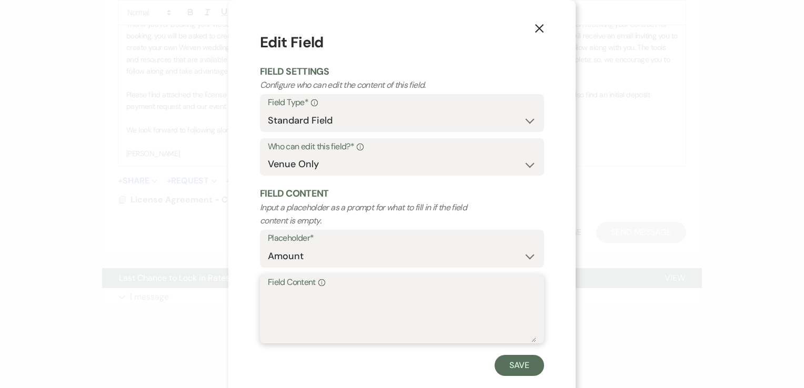
click at [301, 308] on textarea "Field Content Info" at bounding box center [402, 316] width 268 height 53
type textarea "7900"
click at [515, 363] on button "Save" at bounding box center [519, 365] width 49 height 21
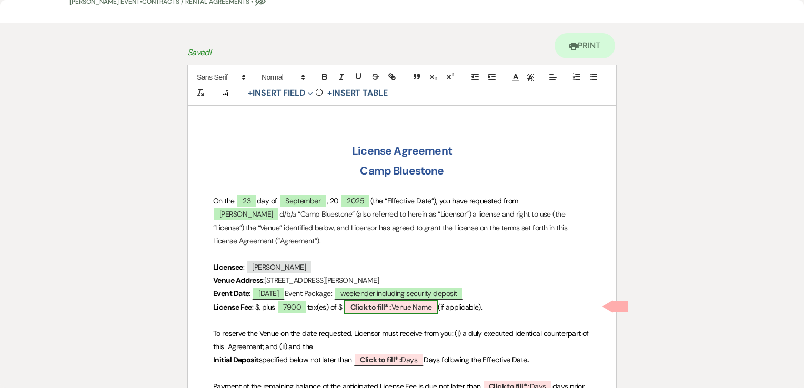
click at [370, 306] on b "Click to fill* :" at bounding box center [370, 307] width 41 height 9
select select "owner"
select select "Venue Name"
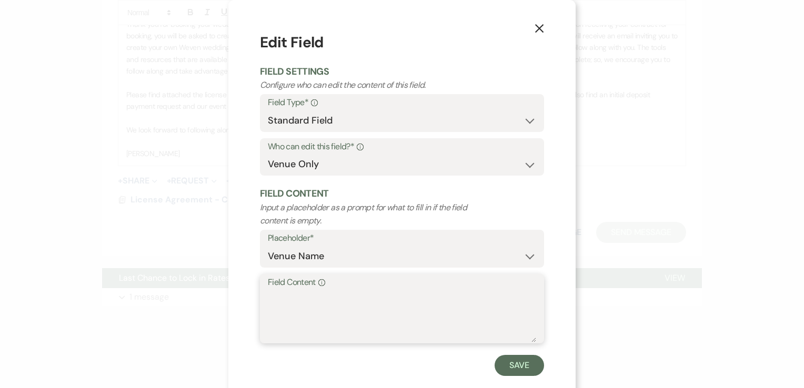
click at [375, 314] on textarea "Field Content Info" at bounding box center [402, 316] width 268 height 53
type textarea "0"
click at [511, 363] on button "Save" at bounding box center [519, 365] width 49 height 21
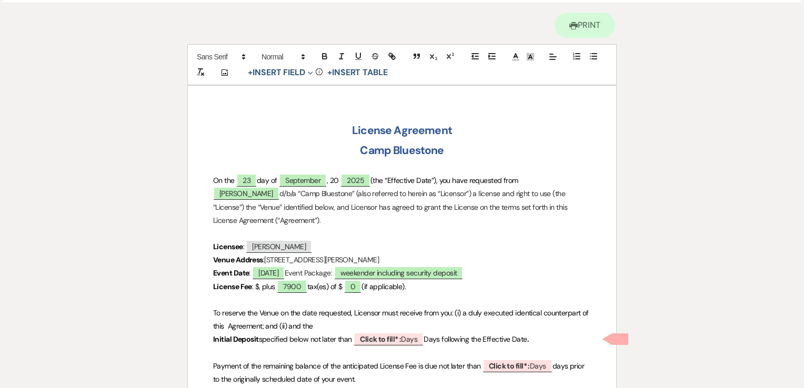
scroll to position [105, 0]
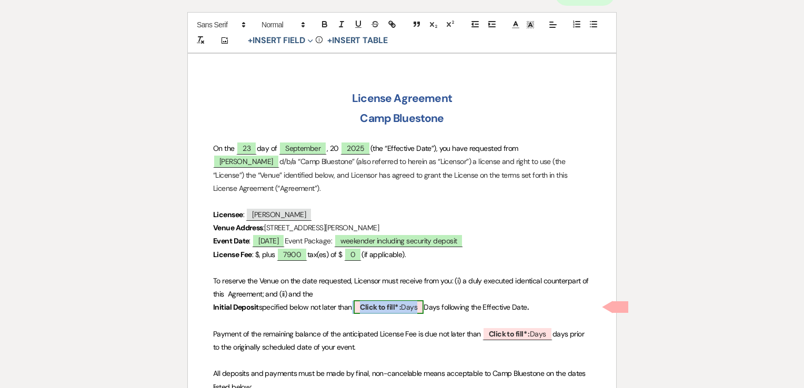
click at [380, 307] on b "Click to fill* :" at bounding box center [380, 307] width 41 height 9
select select "owner"
select select "custom_placeholder"
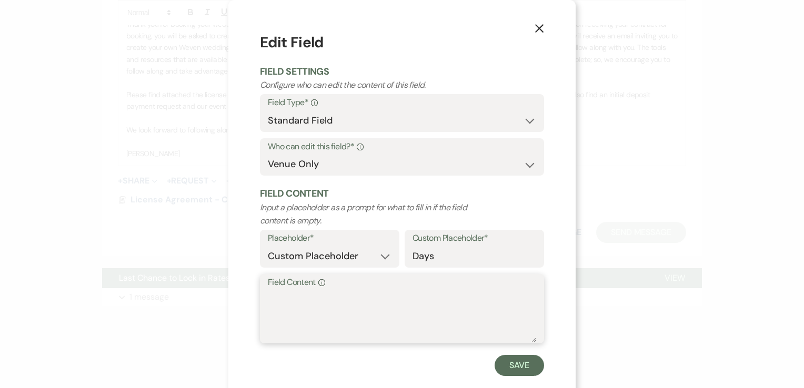
click at [380, 316] on textarea "Field Content Info" at bounding box center [402, 316] width 268 height 53
type textarea "10"
click at [525, 367] on button "Save" at bounding box center [519, 365] width 49 height 21
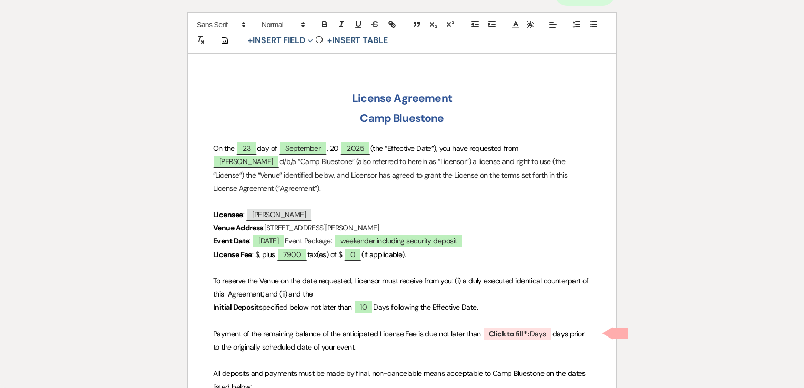
scroll to position [158, 0]
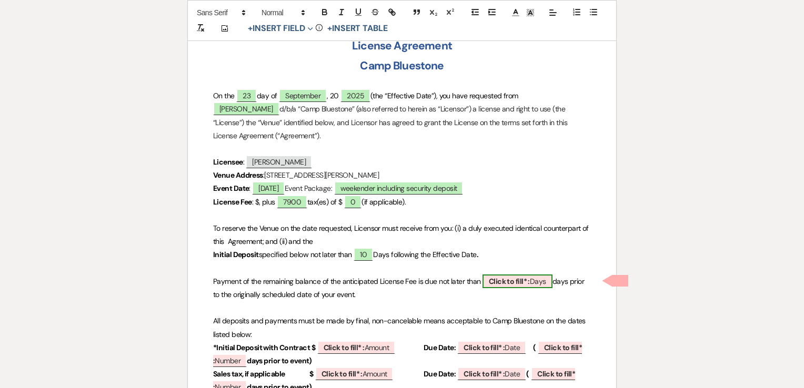
click at [516, 284] on b "Click to fill* :" at bounding box center [509, 281] width 41 height 9
select select "owner"
select select "custom_placeholder"
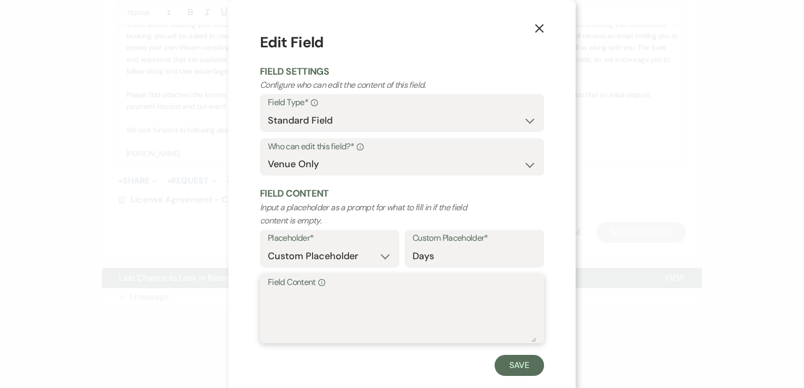
click at [481, 306] on textarea "Field Content Info" at bounding box center [402, 316] width 268 height 53
type textarea "60"
click at [500, 369] on button "Save" at bounding box center [519, 365] width 49 height 21
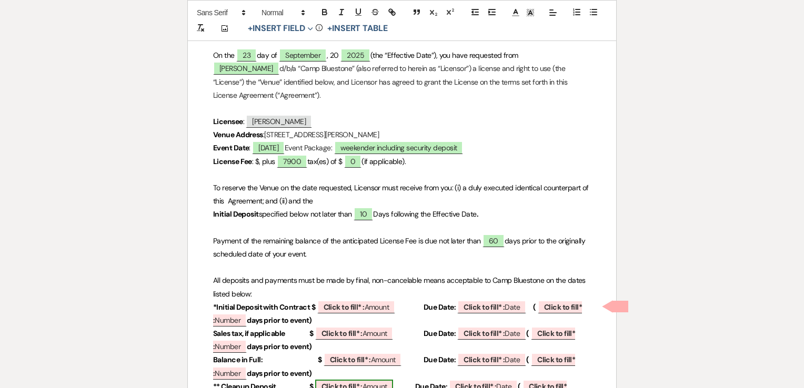
scroll to position [263, 0]
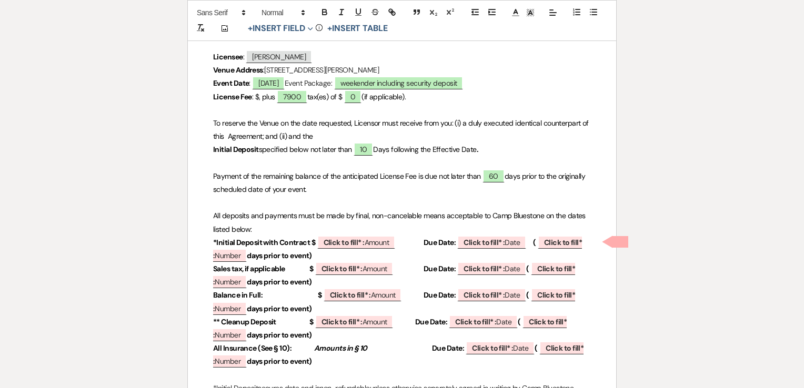
drag, startPoint x: 531, startPoint y: 241, endPoint x: 538, endPoint y: 249, distance: 10.4
click at [538, 249] on p "*Initial Deposit with Contract $ ﻿ Click to fill* : Amount ﻿ Due Date: ﻿ Click …" at bounding box center [402, 249] width 378 height 26
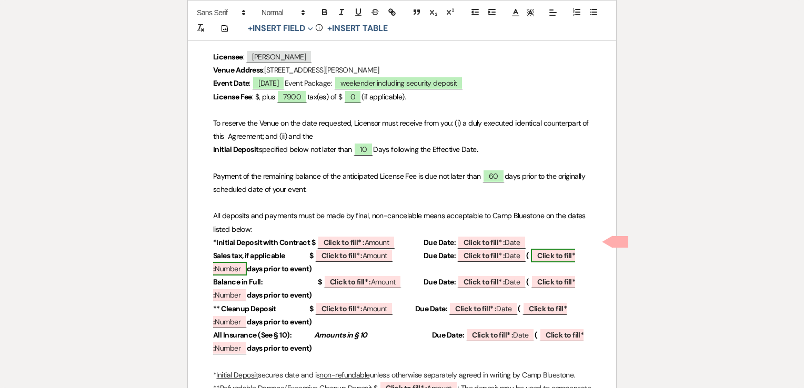
drag, startPoint x: 529, startPoint y: 252, endPoint x: 536, endPoint y: 258, distance: 9.7
click at [536, 258] on p "Sales tax, if applicable $ ﻿ Click to fill* : Amount ﻿ Due Date: ﻿ Click to fil…" at bounding box center [402, 262] width 378 height 26
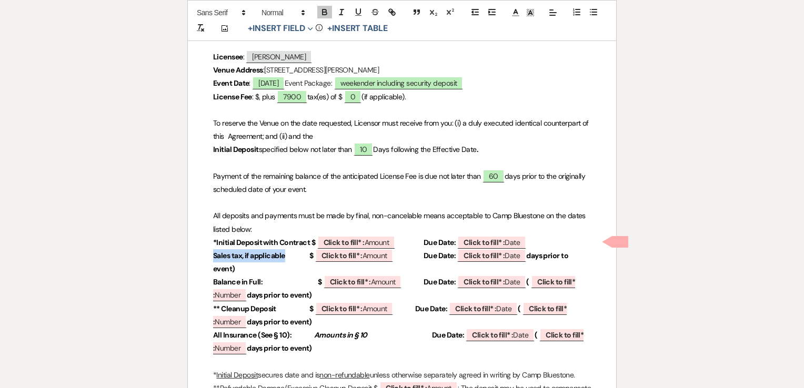
drag, startPoint x: 210, startPoint y: 256, endPoint x: 284, endPoint y: 256, distance: 73.7
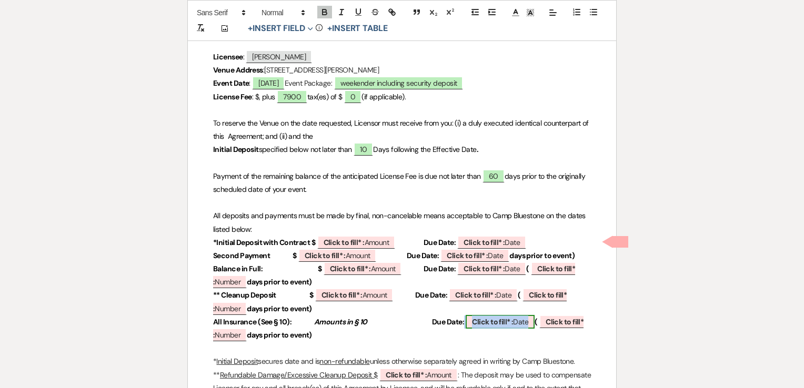
click at [499, 322] on b "Click to fill* :" at bounding box center [492, 321] width 41 height 9
select select "owner"
select select "Date"
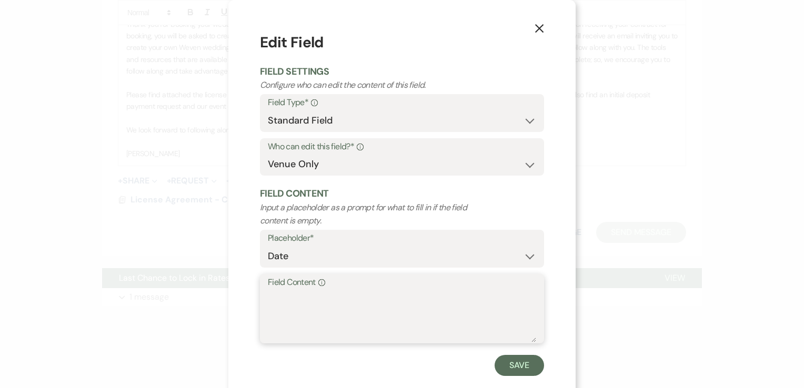
click at [446, 324] on textarea "Field Content Info" at bounding box center [402, 316] width 268 height 53
type textarea "30"
click at [525, 367] on button "Save" at bounding box center [519, 365] width 49 height 21
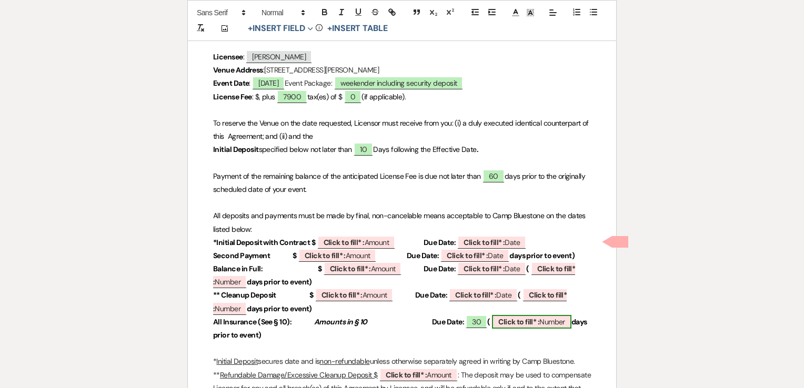
click at [520, 321] on b "Click to fill* :" at bounding box center [518, 321] width 41 height 9
select select "owner"
select select "Number"
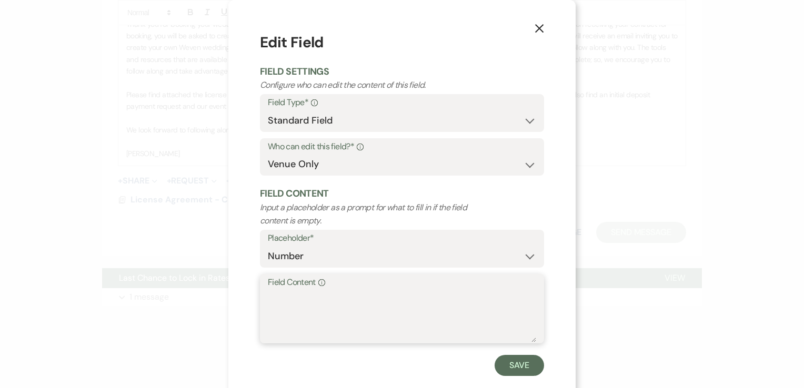
click at [373, 299] on textarea "Field Content Info" at bounding box center [402, 316] width 268 height 53
type textarea "30"
click at [509, 368] on button "Save" at bounding box center [519, 365] width 49 height 21
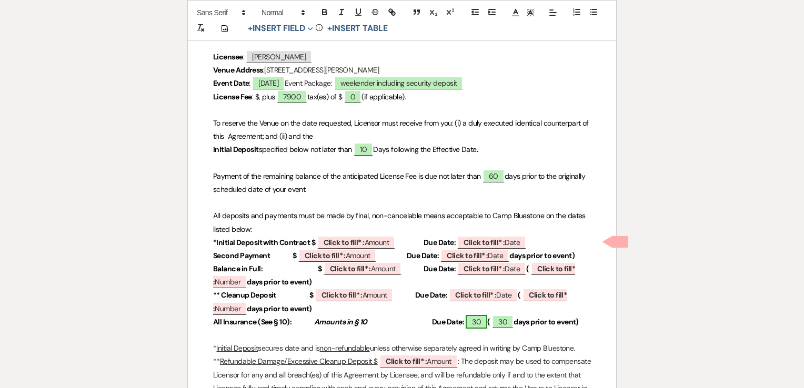
click at [466, 323] on span "30" at bounding box center [477, 322] width 22 height 14
select select "owner"
select select "Date"
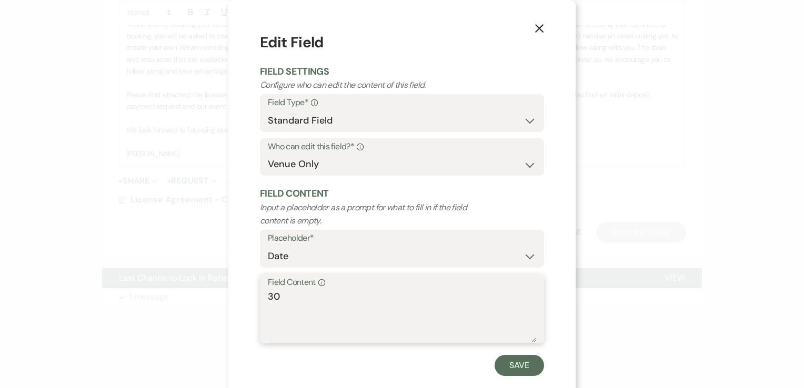
click at [379, 298] on textarea "30" at bounding box center [402, 316] width 268 height 53
type textarea "[DATE]"
click at [509, 366] on button "Save" at bounding box center [519, 365] width 49 height 21
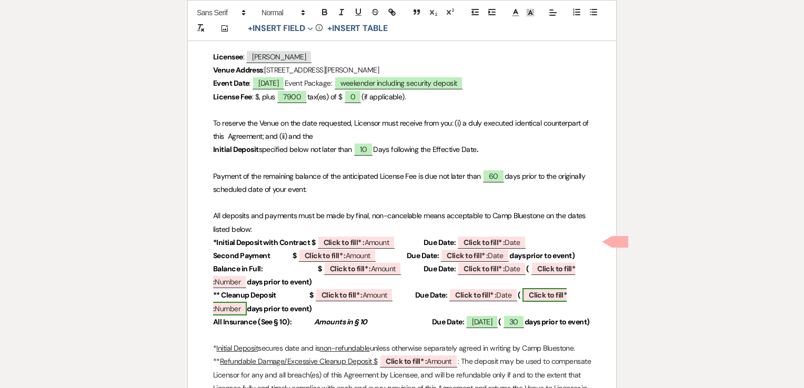
click at [535, 295] on b "Click to fill* :" at bounding box center [390, 301] width 354 height 23
select select "owner"
select select "Number"
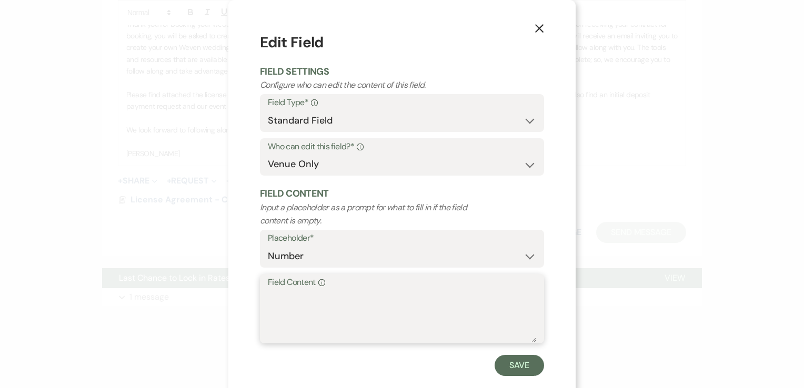
click at [360, 321] on textarea "Field Content Info" at bounding box center [402, 316] width 268 height 53
type textarea "60"
click at [502, 363] on button "Save" at bounding box center [519, 365] width 49 height 21
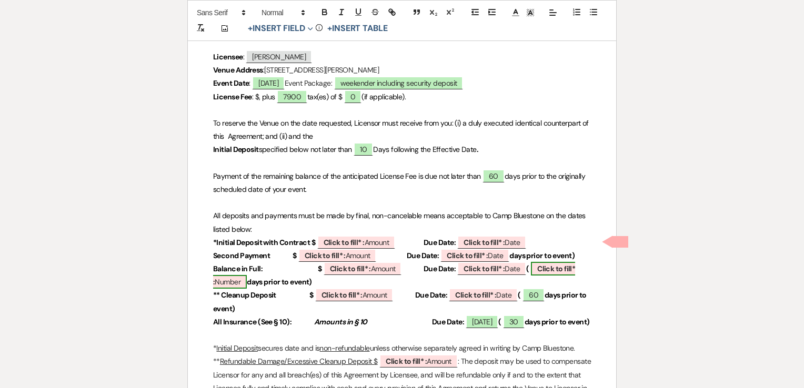
click at [548, 270] on b "Click to fill* :" at bounding box center [394, 275] width 362 height 23
select select "owner"
select select "Number"
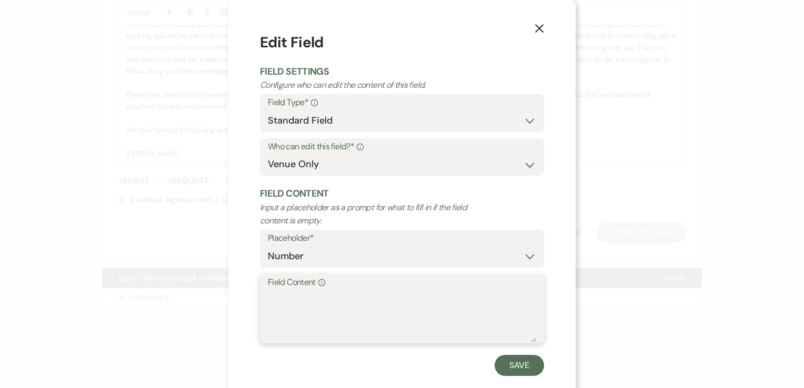
click at [414, 307] on textarea "Field Content Info" at bounding box center [402, 316] width 268 height 53
type textarea "60"
click at [503, 364] on button "Save" at bounding box center [519, 365] width 49 height 21
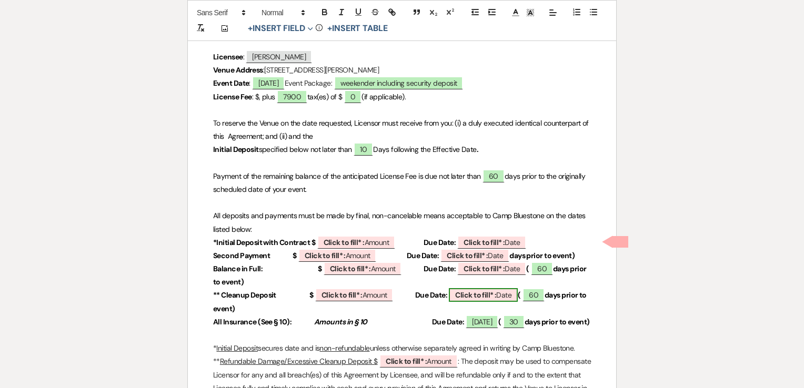
click at [461, 294] on b "Click to fill* :" at bounding box center [475, 294] width 41 height 9
select select "owner"
select select "Date"
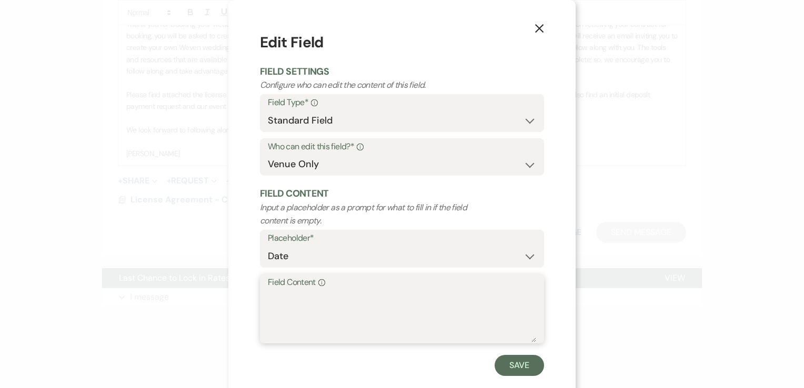
click at [434, 304] on textarea "Field Content Info" at bounding box center [402, 316] width 268 height 53
type textarea "[DATE]"
click at [497, 366] on button "Save" at bounding box center [519, 365] width 49 height 21
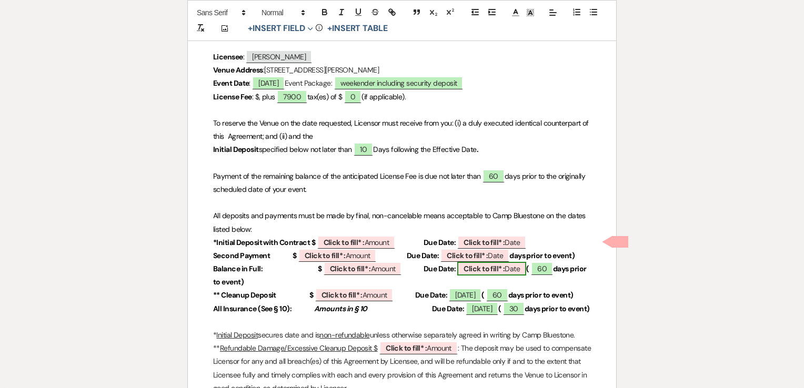
click at [468, 270] on b "Click to fill* :" at bounding box center [484, 268] width 41 height 9
select select "owner"
select select "Date"
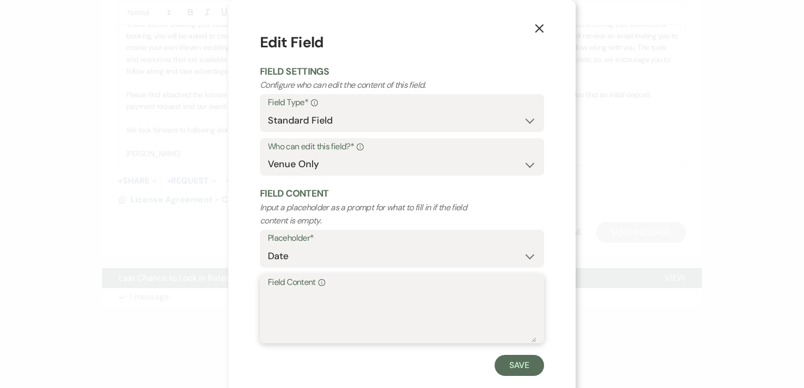
click at [389, 299] on textarea "Field Content Info" at bounding box center [402, 316] width 268 height 53
type textarea "[DATE]"
click at [509, 360] on button "Save" at bounding box center [519, 365] width 49 height 21
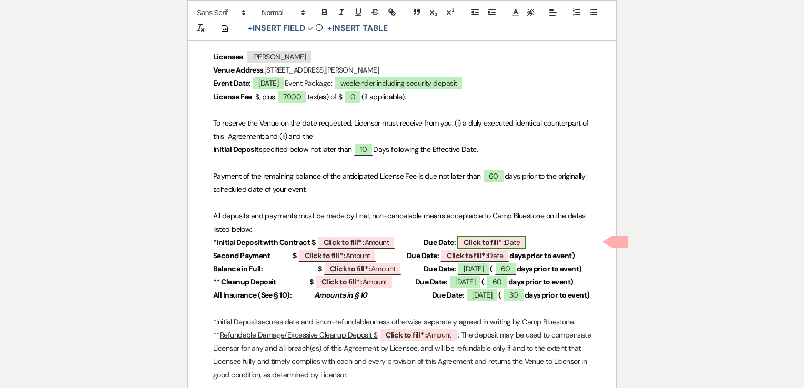
click at [493, 240] on b "Click to fill* :" at bounding box center [484, 242] width 41 height 9
select select "owner"
select select "Date"
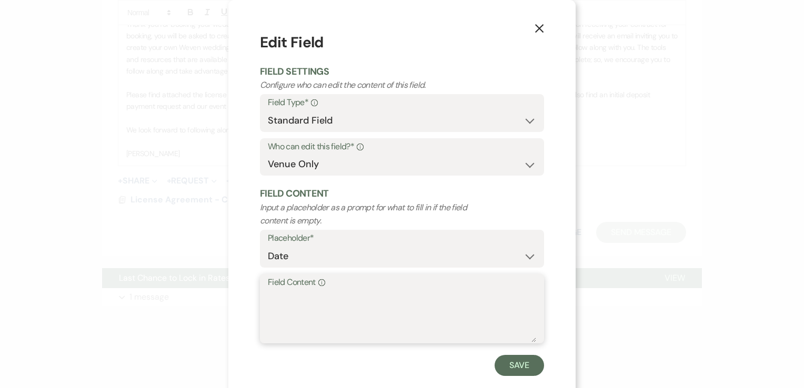
click at [299, 294] on textarea "Field Content Info" at bounding box center [402, 316] width 268 height 53
type textarea "[DATE]"
click at [504, 361] on button "Save" at bounding box center [519, 365] width 49 height 21
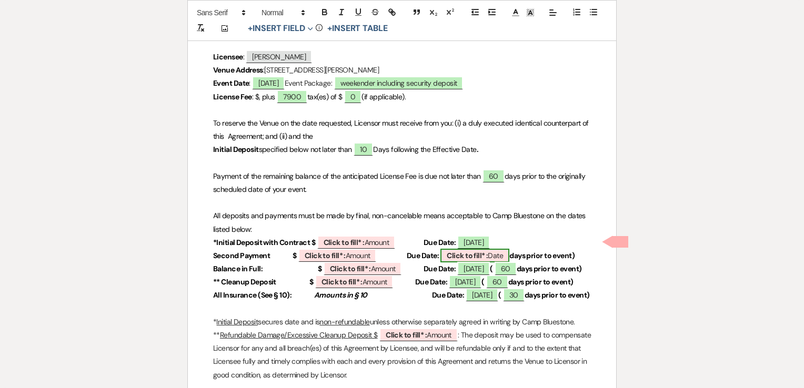
click at [451, 255] on b "Click to fill* :" at bounding box center [467, 255] width 41 height 9
select select "owner"
select select "Date"
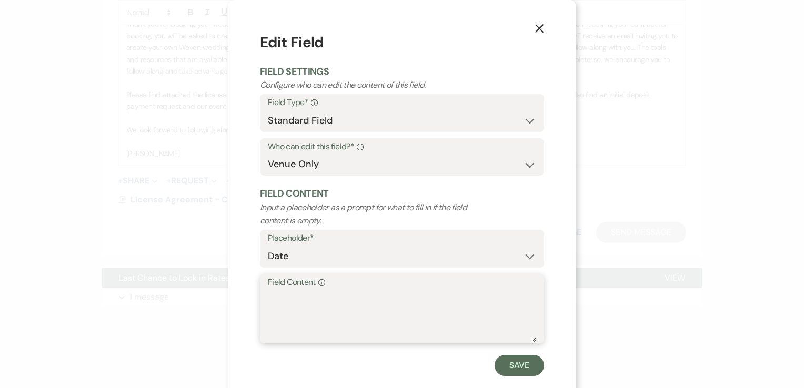
click at [304, 310] on textarea "Field Content Info" at bounding box center [402, 316] width 268 height 53
click at [523, 367] on button "Save" at bounding box center [519, 365] width 49 height 21
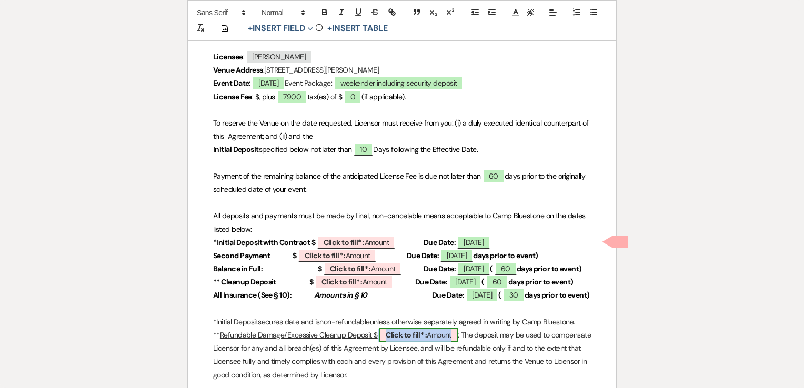
click at [386, 340] on b "Click to fill* :" at bounding box center [406, 334] width 41 height 9
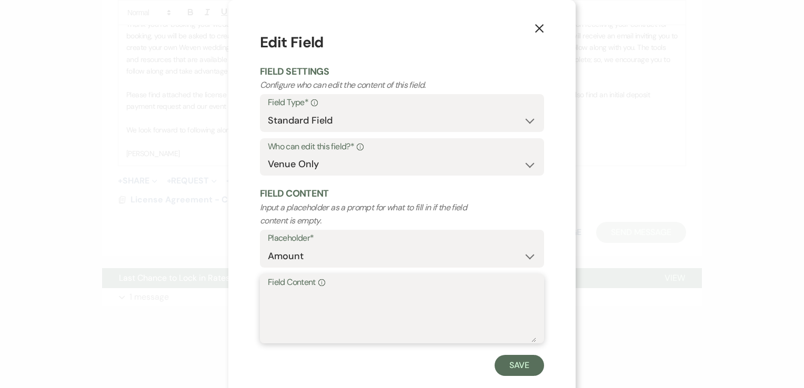
click at [360, 313] on textarea "Field Content Info" at bounding box center [402, 316] width 268 height 53
click at [525, 361] on button "Save" at bounding box center [519, 365] width 49 height 21
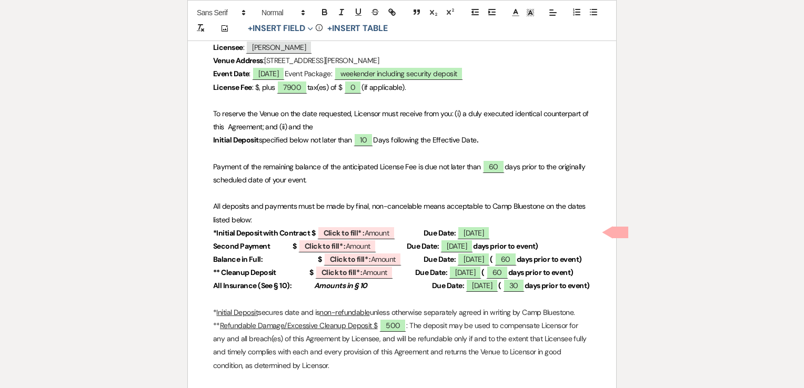
scroll to position [158, 0]
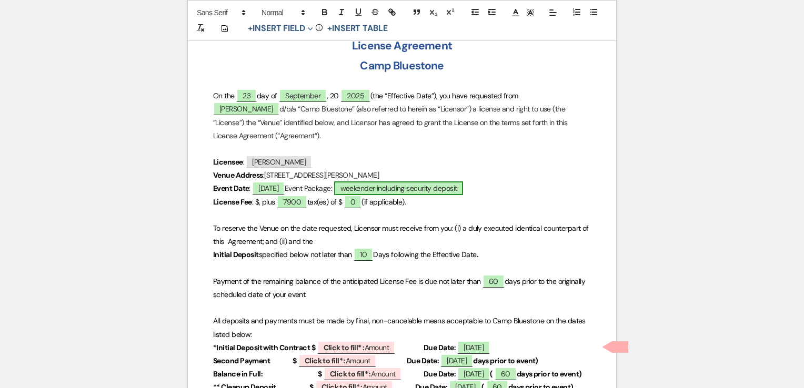
click at [442, 186] on span "weekender including security deposit" at bounding box center [398, 189] width 129 height 14
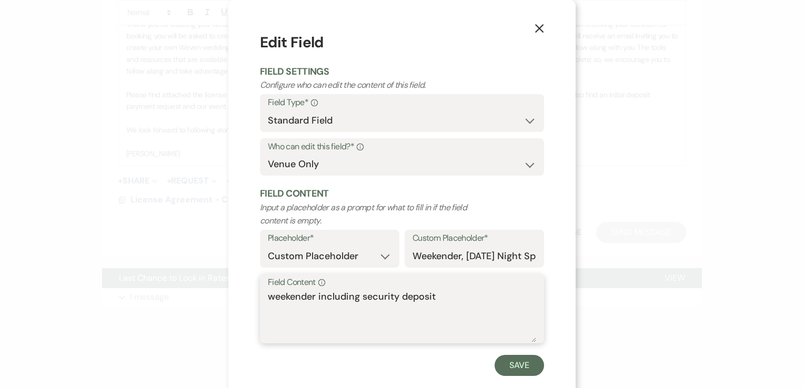
click at [437, 295] on textarea "weekender including security deposit" at bounding box center [402, 316] width 268 height 53
click at [504, 361] on button "Save" at bounding box center [519, 365] width 49 height 21
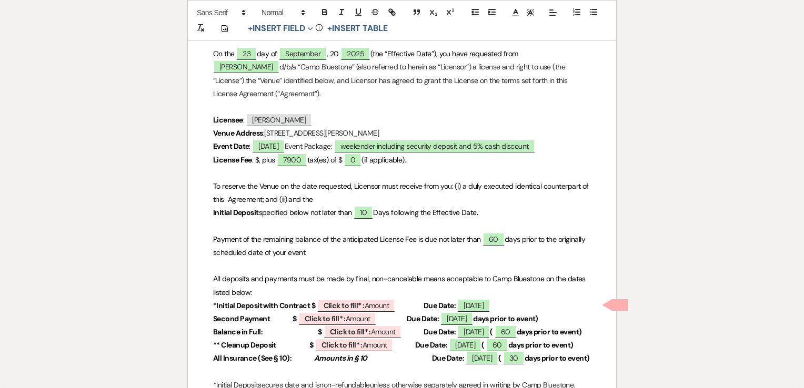
scroll to position [263, 0]
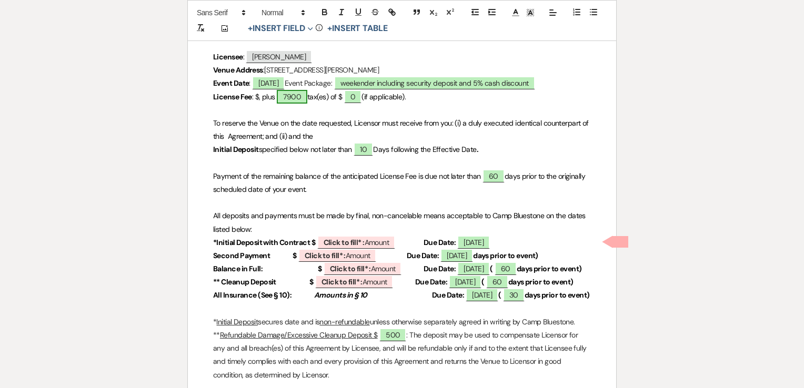
click at [303, 95] on span "7900" at bounding box center [292, 97] width 31 height 14
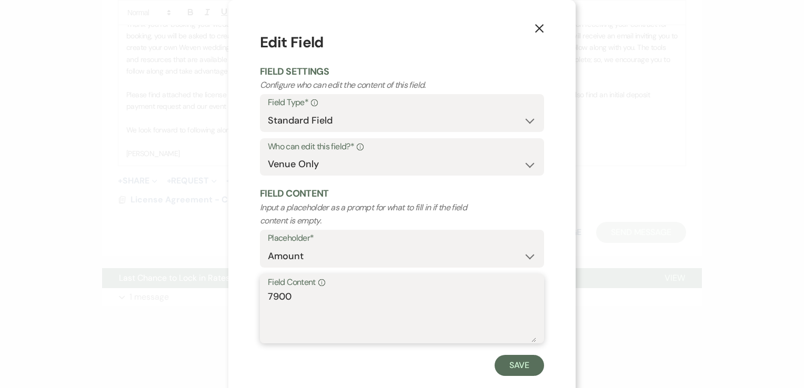
click at [319, 296] on textarea "7900" at bounding box center [402, 316] width 268 height 53
drag, startPoint x: 390, startPoint y: 295, endPoint x: 289, endPoint y: 284, distance: 101.6
click at [289, 284] on div "Field Content Info 7900 (7030 with discount)" at bounding box center [402, 309] width 284 height 70
click at [518, 366] on button "Save" at bounding box center [519, 365] width 49 height 21
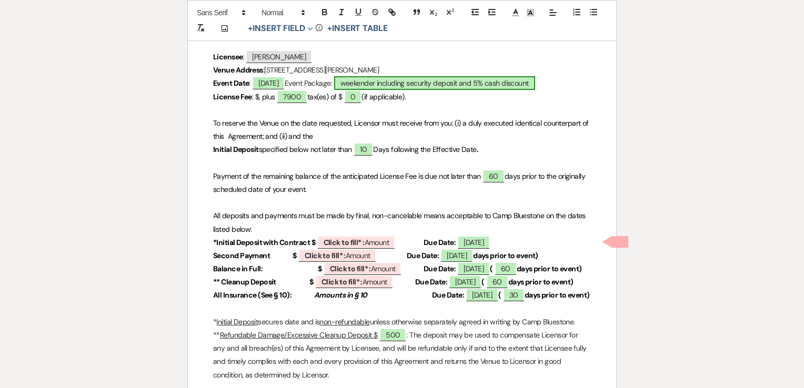
click at [482, 84] on span "weekender including security deposit and 5% cash discount" at bounding box center [434, 83] width 201 height 14
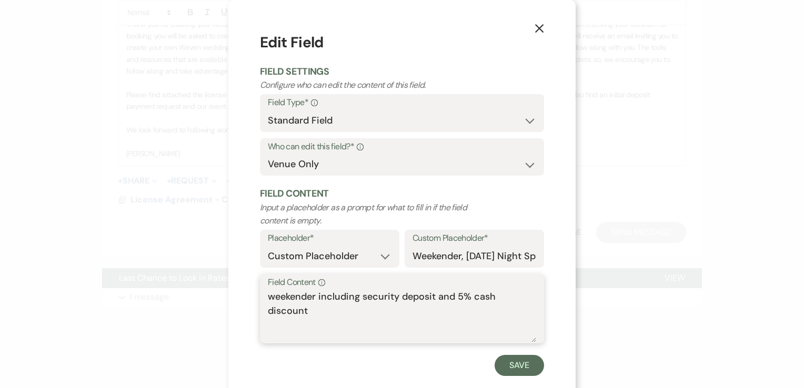
click at [324, 315] on textarea "weekender including security deposit and 5% cash discount" at bounding box center [402, 316] width 268 height 53
click at [317, 296] on textarea "weekender including security deposit and 5% cash discount" at bounding box center [402, 316] width 268 height 53
click at [313, 297] on textarea "weekender including security deposit and 5% cash discount" at bounding box center [402, 316] width 268 height 53
drag, startPoint x: 402, startPoint y: 308, endPoint x: 300, endPoint y: 317, distance: 101.4
click at [300, 317] on textarea "weekender with 5% discount (7030) including security deposit and 5% cash discou…" at bounding box center [402, 316] width 268 height 53
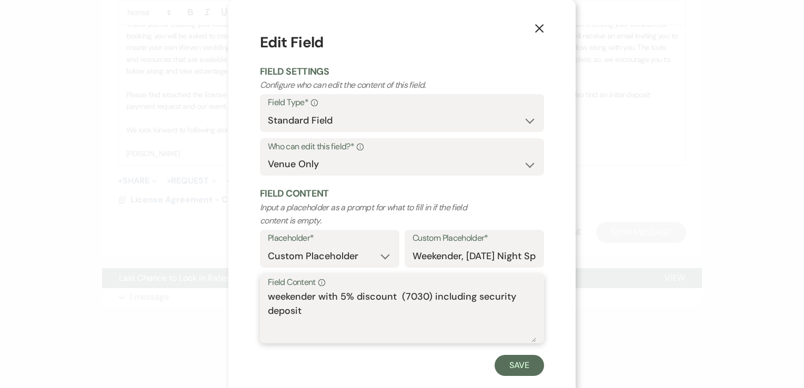
click at [472, 294] on textarea "weekender with 5% discount (7030) including security deposit" at bounding box center [402, 316] width 268 height 53
click at [379, 325] on textarea "weekender with 5% discount (7030) including 500 security deposit" at bounding box center [402, 316] width 268 height 53
click at [398, 295] on textarea "weekender with 5% discount (7030) including 500 security deposit" at bounding box center [402, 316] width 268 height 53
click at [516, 365] on button "Save" at bounding box center [519, 365] width 49 height 21
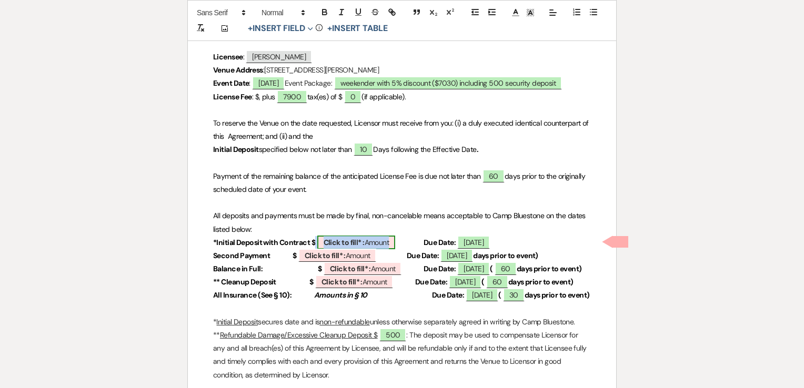
click at [356, 242] on b "Click to fill* :" at bounding box center [344, 242] width 41 height 9
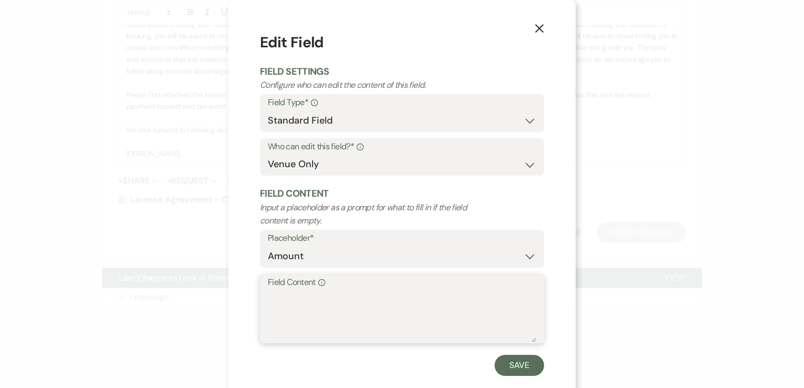
click at [334, 298] on textarea "Field Content Info" at bounding box center [402, 316] width 268 height 53
click at [520, 367] on button "Save" at bounding box center [519, 365] width 49 height 21
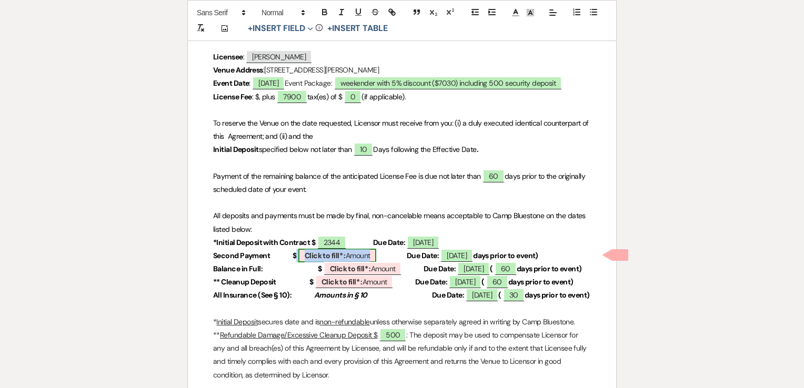
click at [343, 256] on b "Click to fill* :" at bounding box center [325, 255] width 41 height 9
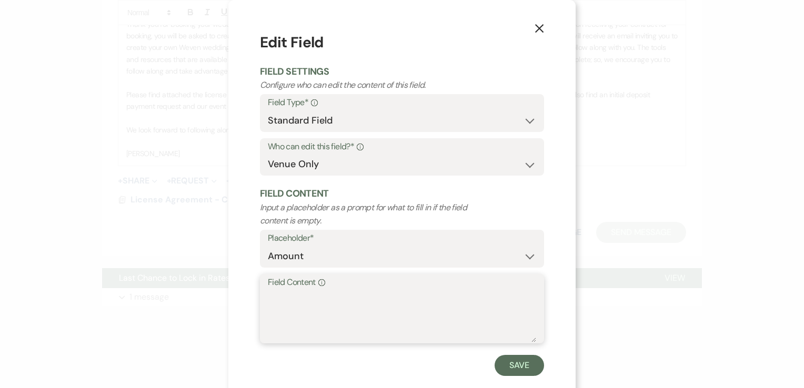
click at [360, 314] on textarea "Field Content Info" at bounding box center [402, 316] width 268 height 53
click at [503, 361] on button "Save" at bounding box center [519, 365] width 49 height 21
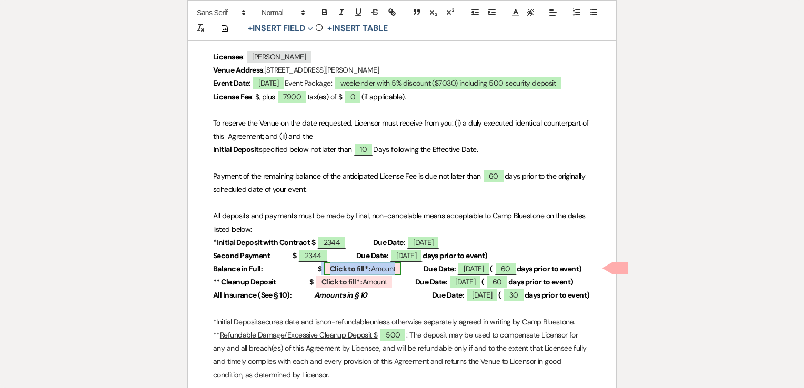
click at [332, 268] on b "Click to fill* :" at bounding box center [350, 268] width 41 height 9
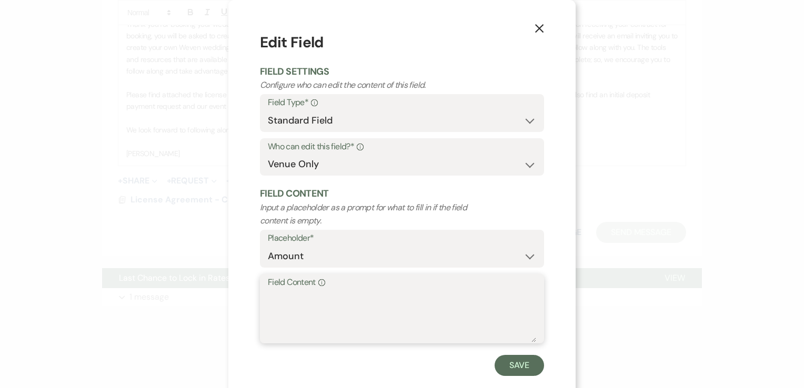
click at [326, 302] on textarea "Field Content Info" at bounding box center [402, 316] width 268 height 53
click at [505, 368] on button "Save" at bounding box center [519, 365] width 49 height 21
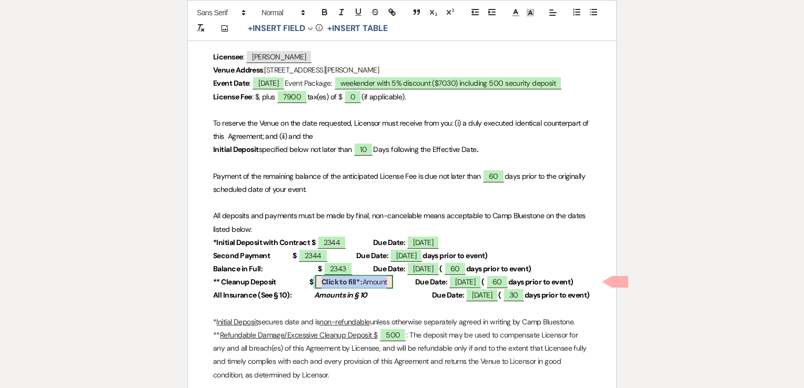
click at [366, 284] on span "Click to fill* : Amount" at bounding box center [354, 282] width 78 height 14
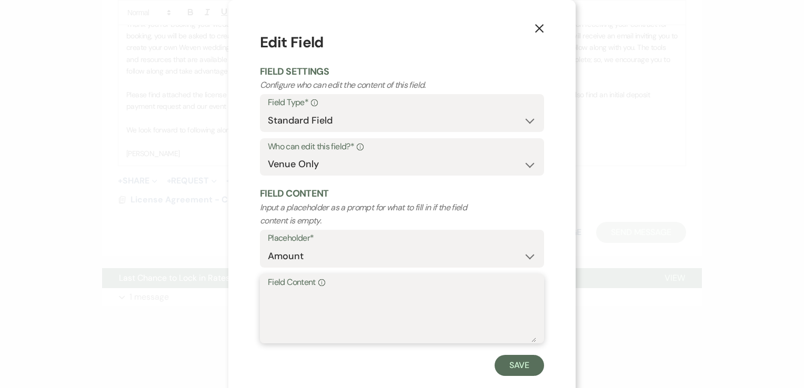
click at [334, 296] on textarea "Field Content Info" at bounding box center [402, 316] width 268 height 53
click at [501, 369] on button "Save" at bounding box center [519, 365] width 49 height 21
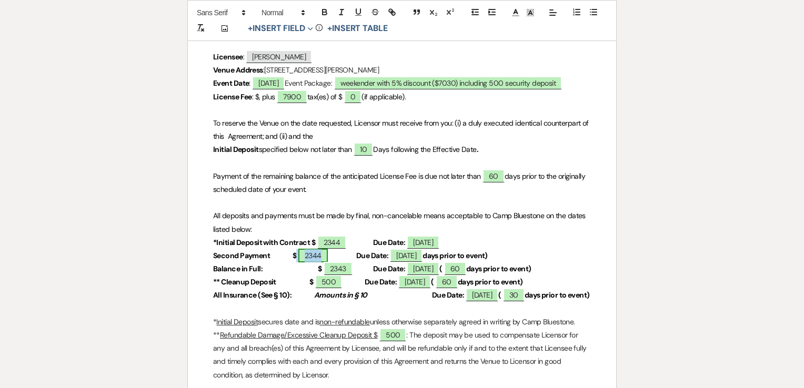
click at [318, 257] on span "2344" at bounding box center [312, 256] width 29 height 14
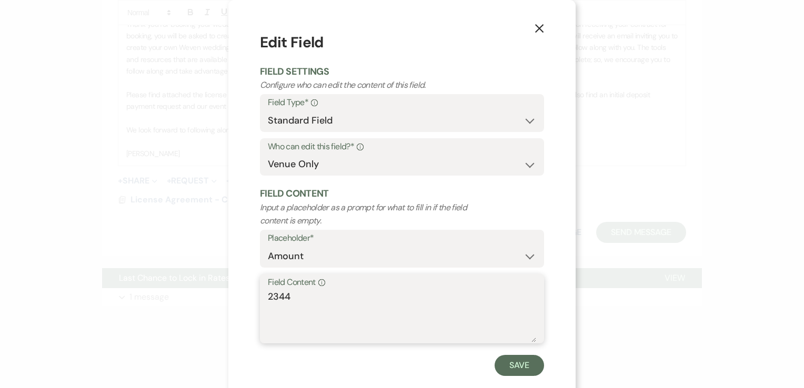
click at [305, 300] on textarea "2344" at bounding box center [402, 316] width 268 height 53
click at [507, 364] on button "Save" at bounding box center [519, 365] width 49 height 21
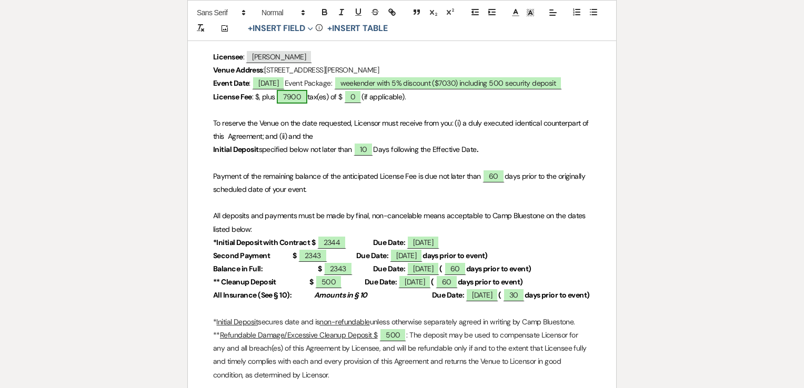
click at [297, 102] on span "7900" at bounding box center [292, 97] width 31 height 14
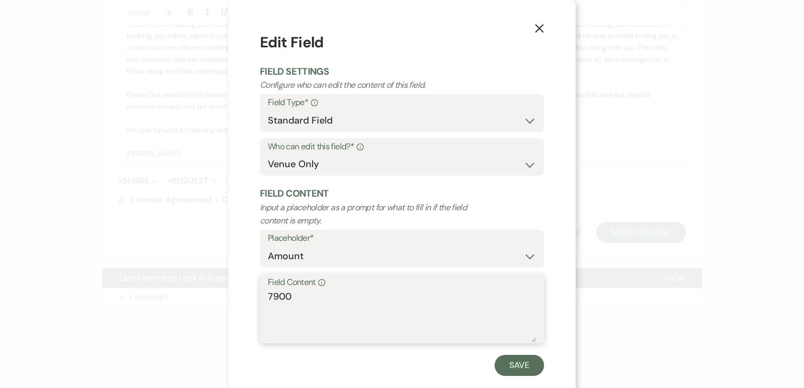
click at [294, 306] on textarea "7900" at bounding box center [402, 316] width 268 height 53
click at [509, 366] on button "Save" at bounding box center [519, 365] width 49 height 21
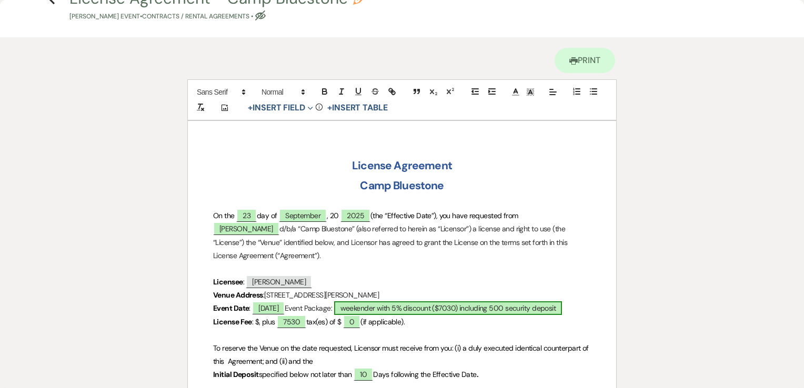
scroll to position [0, 0]
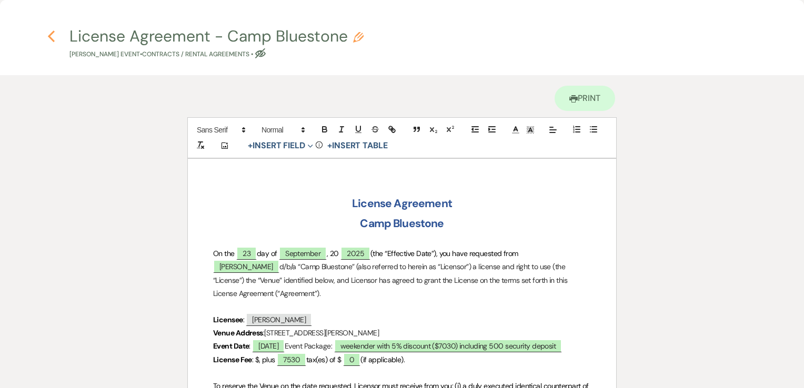
click at [49, 35] on use "button" at bounding box center [51, 37] width 7 height 12
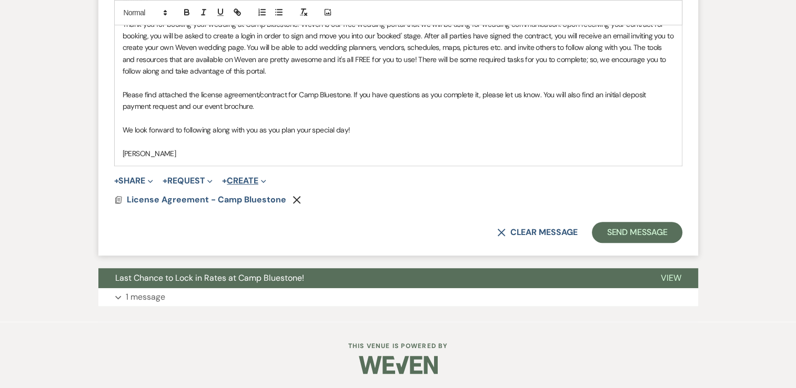
click at [266, 179] on icon "Expand" at bounding box center [263, 181] width 5 height 5
click at [213, 179] on icon "Expand" at bounding box center [209, 181] width 5 height 5
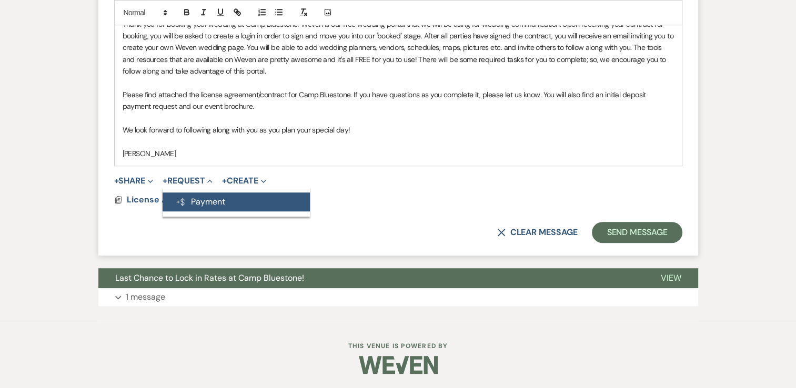
click at [205, 203] on button "Generate Payment Payment" at bounding box center [236, 202] width 147 height 19
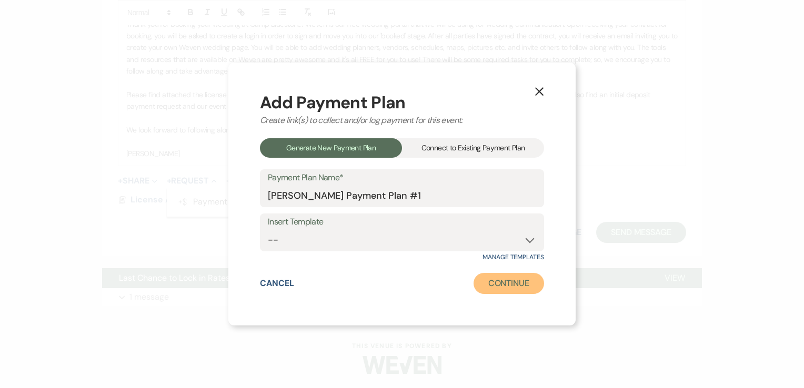
click at [484, 279] on button "Continue" at bounding box center [509, 283] width 71 height 21
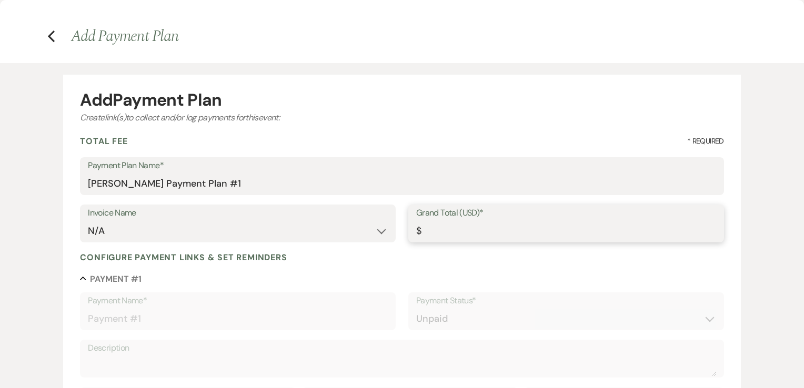
click at [481, 230] on input "Grand Total (USD)*" at bounding box center [566, 231] width 300 height 21
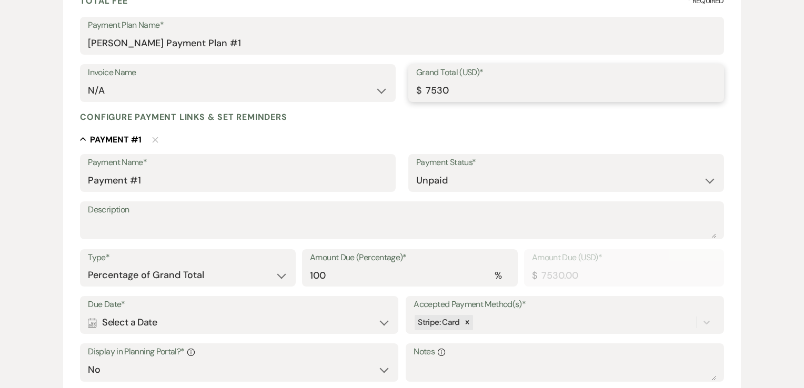
scroll to position [158, 0]
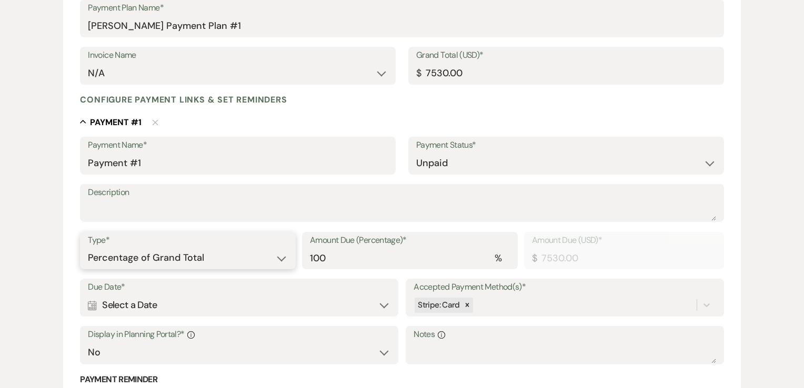
click at [271, 256] on select "Dollar Amount Percentage of Grand Total" at bounding box center [188, 258] width 200 height 21
click at [88, 248] on select "Dollar Amount Percentage of Grand Total" at bounding box center [188, 258] width 200 height 21
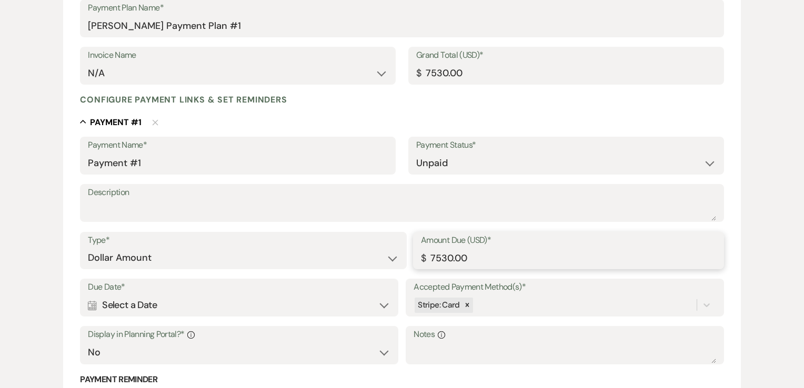
click at [486, 252] on input "7530.00" at bounding box center [568, 258] width 295 height 21
click at [466, 306] on icon at bounding box center [467, 305] width 7 height 7
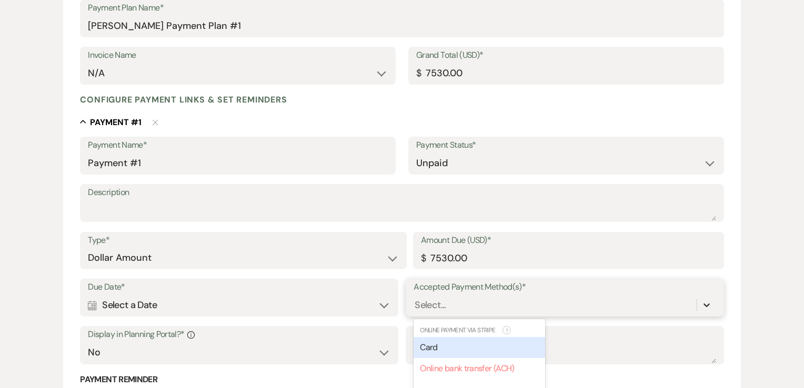
click at [707, 307] on icon at bounding box center [706, 305] width 11 height 11
click at [488, 252] on input "7530.00" at bounding box center [568, 258] width 295 height 21
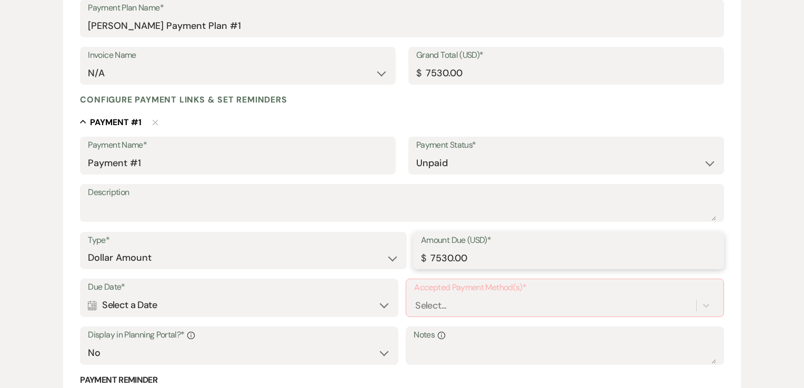
click at [476, 260] on input "7530.00" at bounding box center [568, 258] width 295 height 21
click at [189, 295] on div "Calendar Select a Date Expand" at bounding box center [239, 305] width 302 height 21
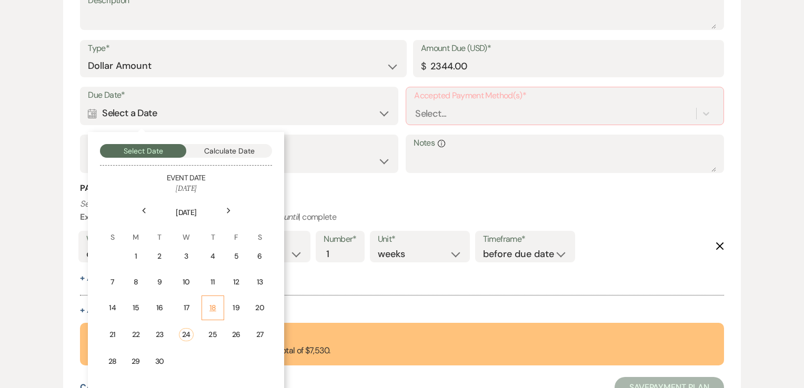
scroll to position [368, 0]
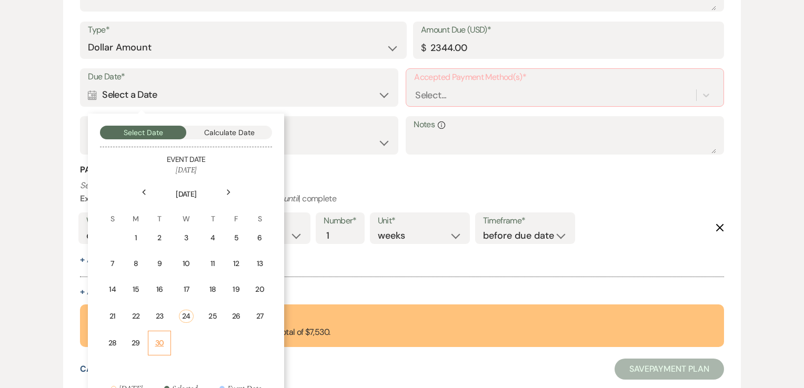
click at [158, 339] on div "30" at bounding box center [159, 343] width 9 height 11
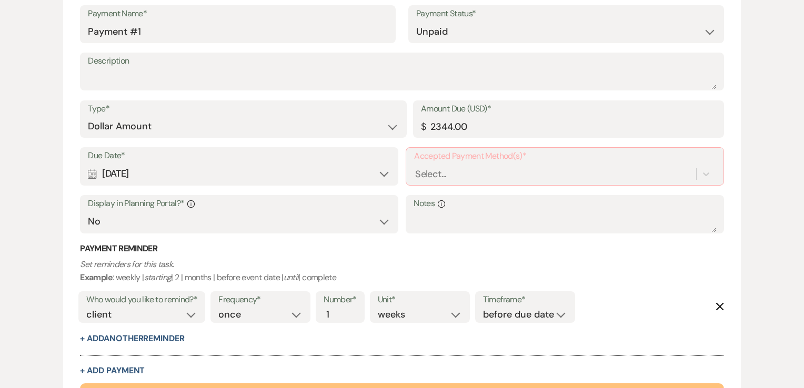
scroll to position [263, 0]
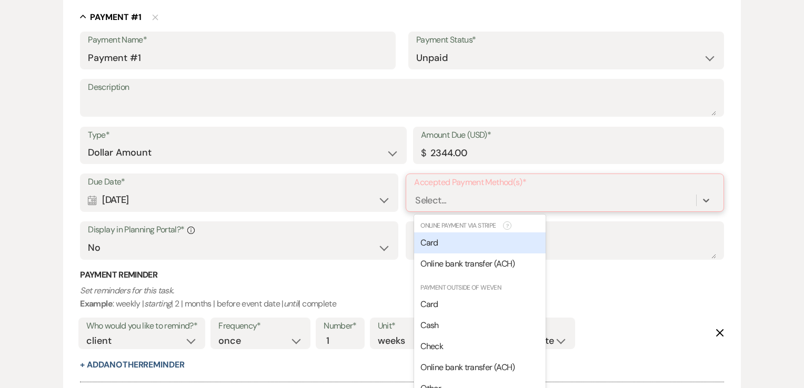
click at [502, 195] on div "Select..." at bounding box center [555, 201] width 282 height 18
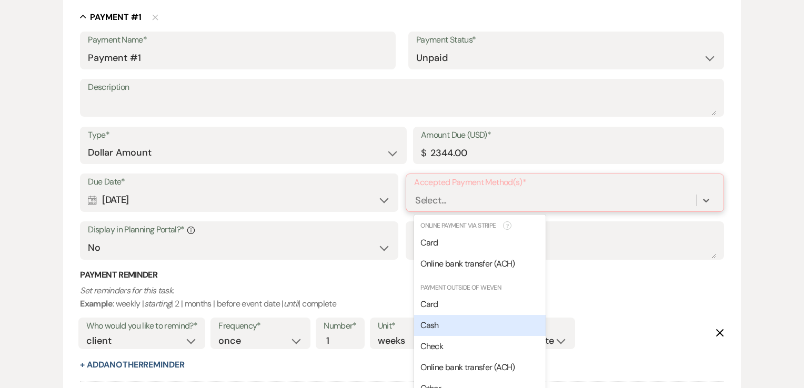
click at [434, 320] on span "Cash" at bounding box center [429, 325] width 18 height 11
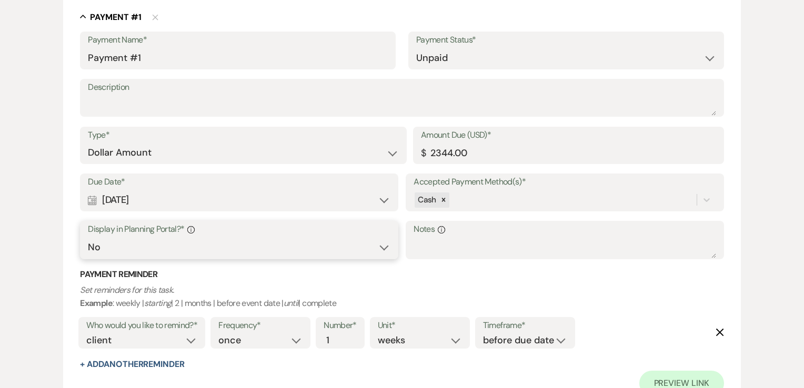
click at [229, 237] on select "Yes No" at bounding box center [239, 247] width 302 height 21
click at [88, 237] on select "Yes No" at bounding box center [239, 247] width 302 height 21
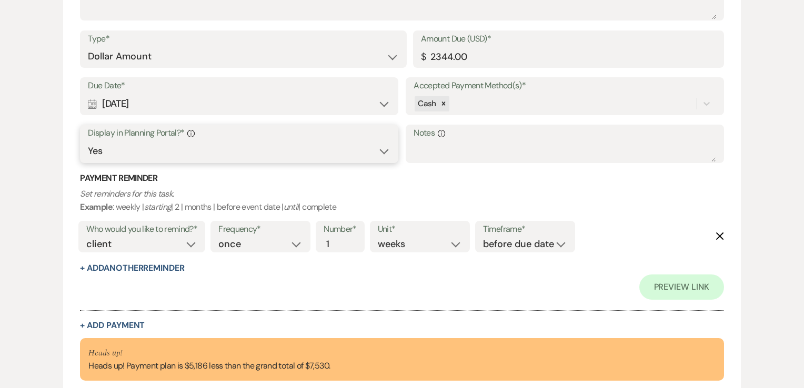
scroll to position [368, 0]
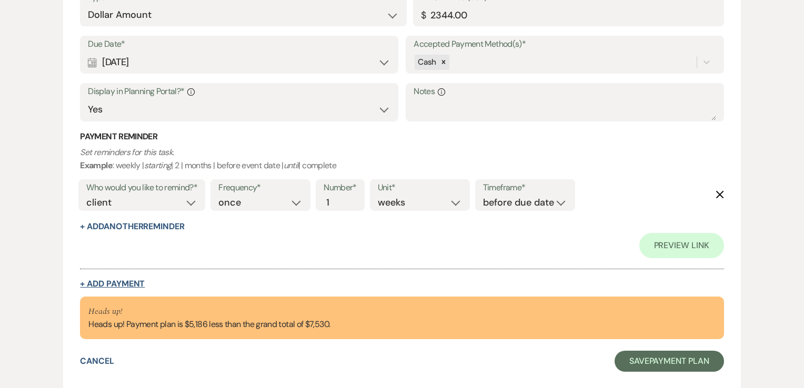
click at [133, 283] on button "+ Add Payment" at bounding box center [112, 284] width 65 height 8
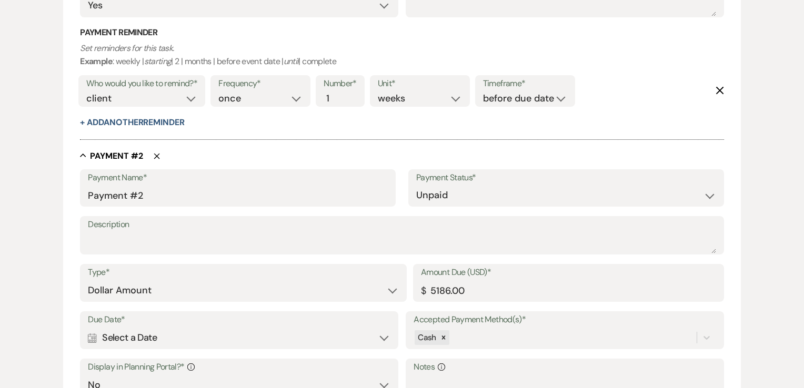
scroll to position [504, 0]
click at [322, 289] on select "Dollar Amount Percentage of Grand Total" at bounding box center [243, 289] width 311 height 21
drag, startPoint x: 322, startPoint y: 288, endPoint x: 333, endPoint y: 286, distance: 11.2
click at [322, 287] on select "Dollar Amount Percentage of Grand Total" at bounding box center [243, 289] width 311 height 21
click at [489, 293] on input "5186.00" at bounding box center [568, 289] width 295 height 21
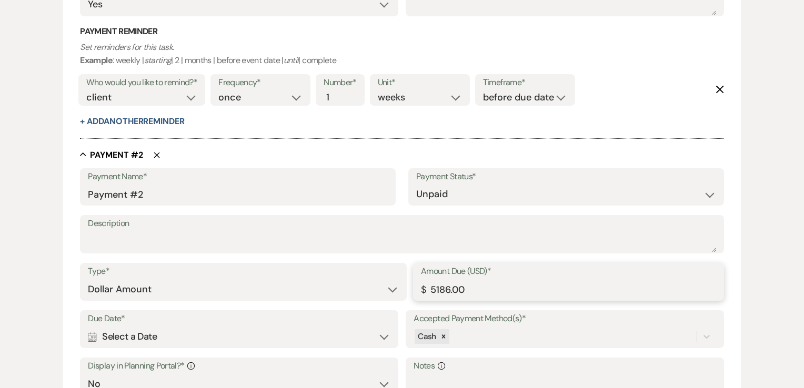
click at [489, 293] on input "5186.00" at bounding box center [568, 289] width 295 height 21
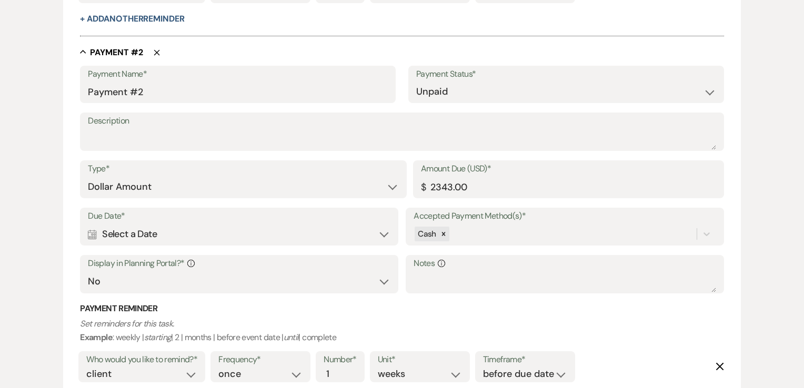
scroll to position [609, 0]
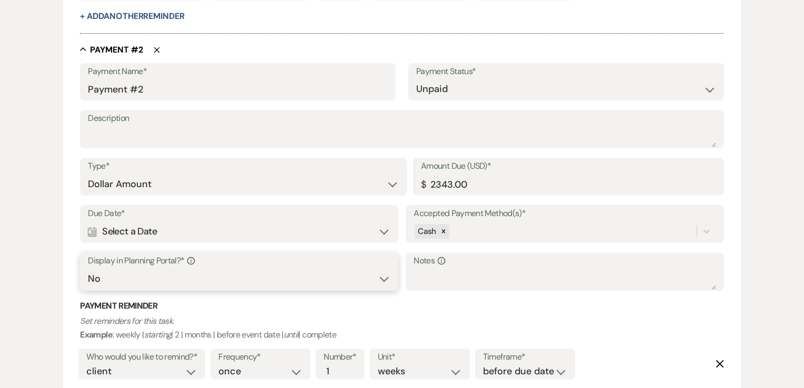
click at [282, 272] on select "Yes No" at bounding box center [239, 279] width 302 height 21
click at [88, 269] on select "Yes No" at bounding box center [239, 279] width 302 height 21
click at [243, 222] on div "Calendar Select a Date Expand" at bounding box center [239, 232] width 302 height 21
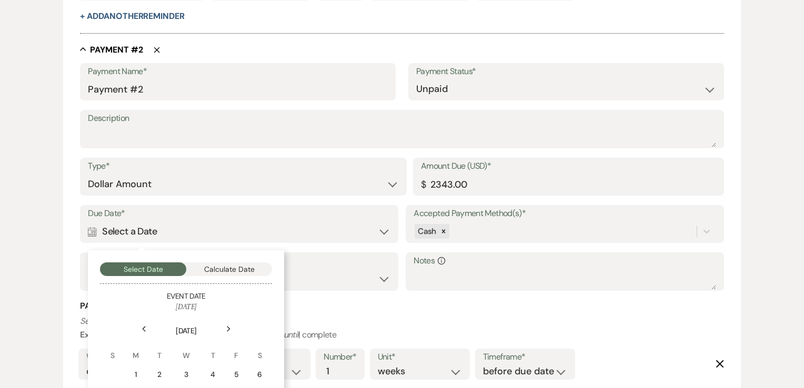
scroll to position [715, 0]
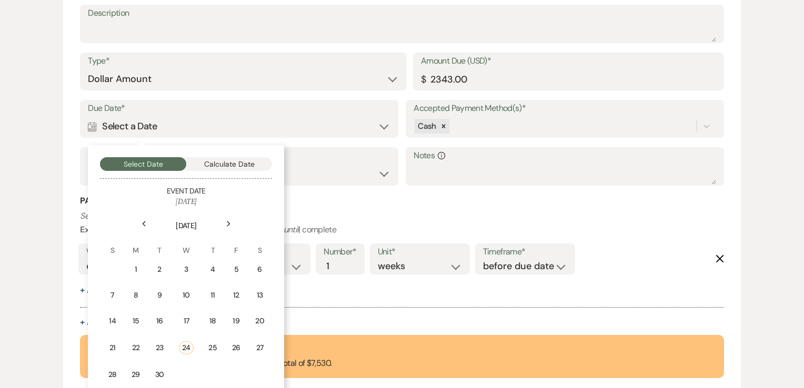
click at [227, 222] on icon "Next" at bounding box center [228, 224] width 5 height 6
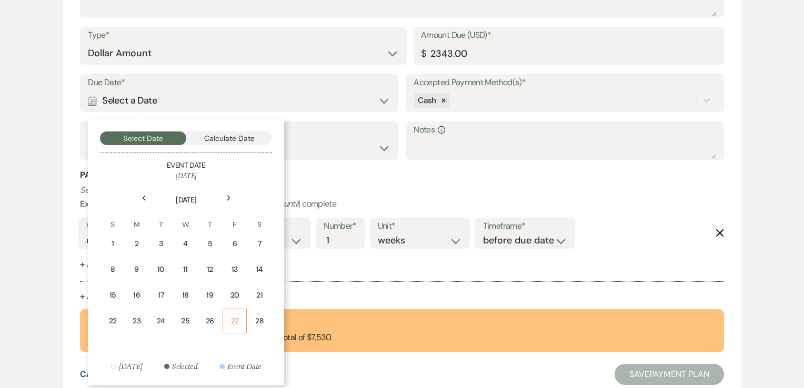
scroll to position [754, 0]
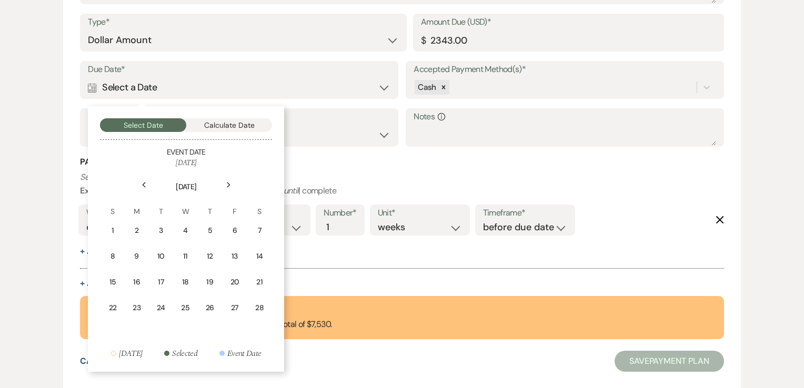
click at [228, 184] on use at bounding box center [229, 185] width 4 height 6
click at [114, 229] on div "1" at bounding box center [112, 230] width 9 height 11
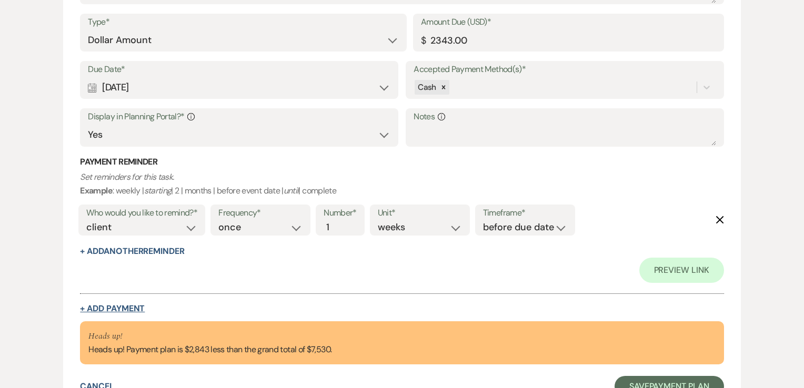
click at [135, 308] on button "+ Add Payment" at bounding box center [112, 309] width 65 height 8
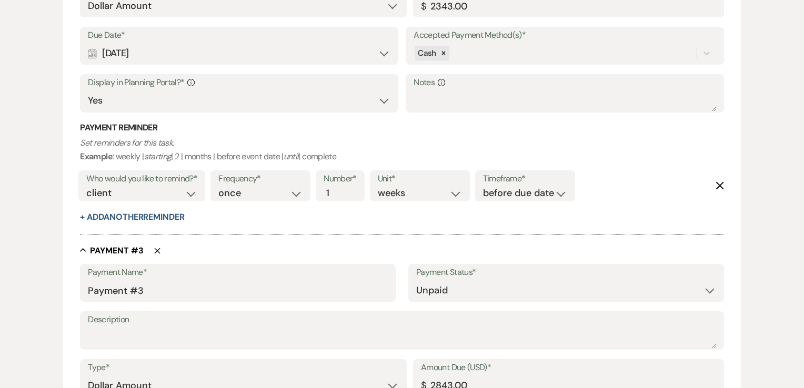
scroll to position [859, 0]
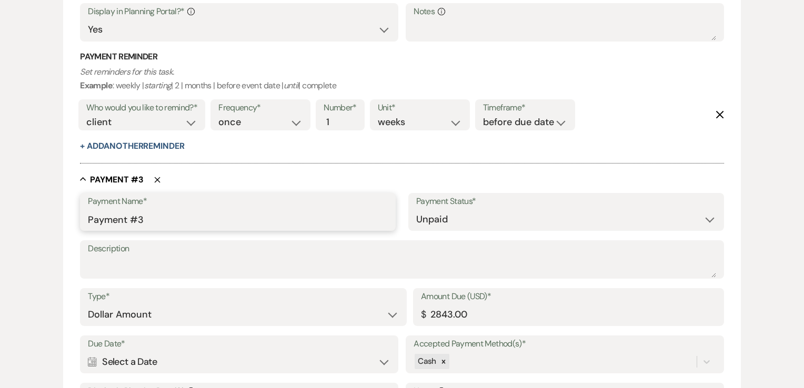
click at [249, 214] on input "Payment #3" at bounding box center [238, 219] width 300 height 21
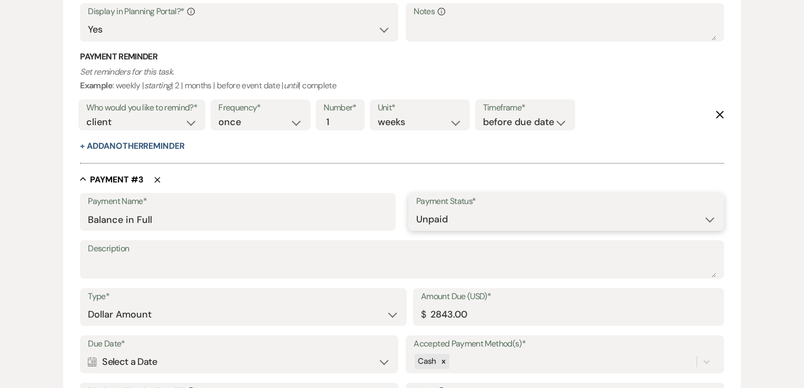
scroll to position [911, 0]
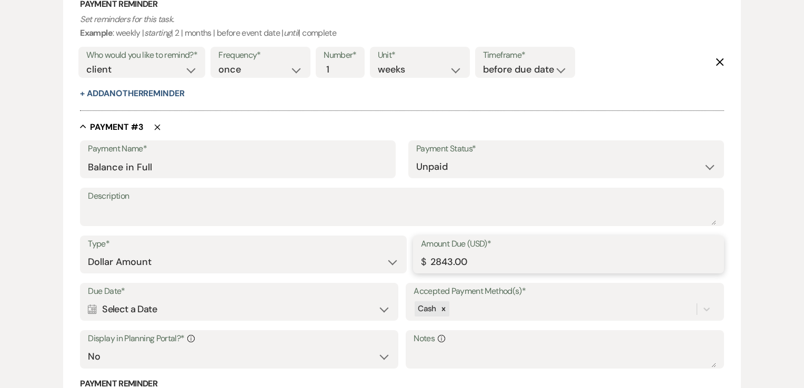
click at [474, 262] on input "2843.00" at bounding box center [568, 262] width 295 height 21
click at [295, 300] on div "Calendar Select a Date Expand" at bounding box center [239, 309] width 302 height 21
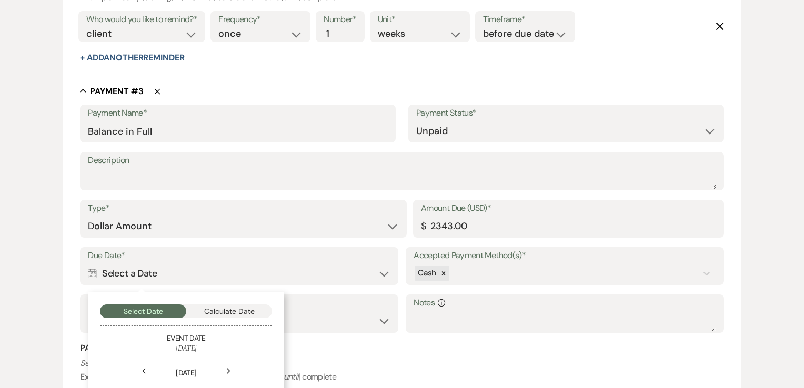
scroll to position [1017, 0]
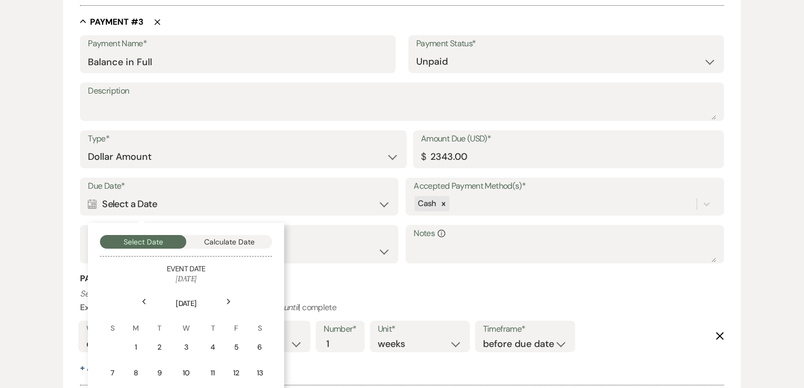
click at [229, 304] on icon "Next" at bounding box center [228, 302] width 5 height 6
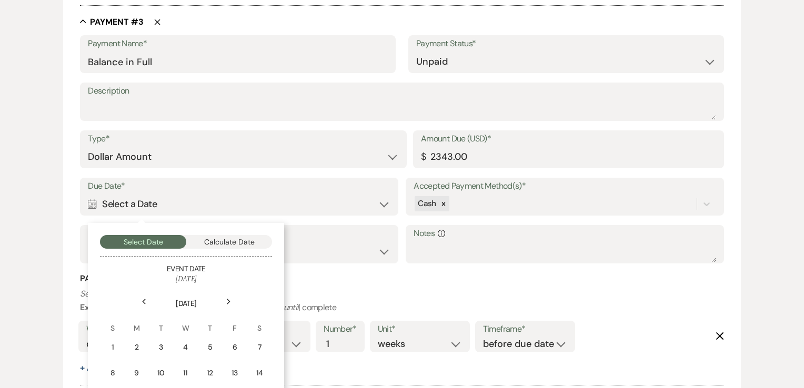
click at [229, 304] on icon "Next" at bounding box center [228, 302] width 5 height 6
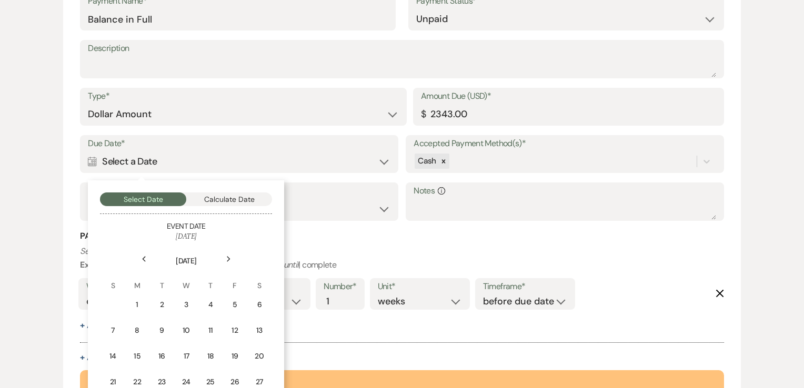
scroll to position [1122, 0]
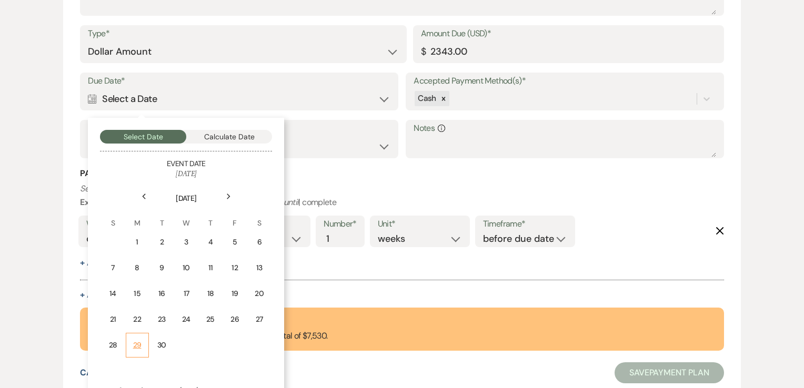
click at [138, 342] on div "29" at bounding box center [137, 345] width 9 height 11
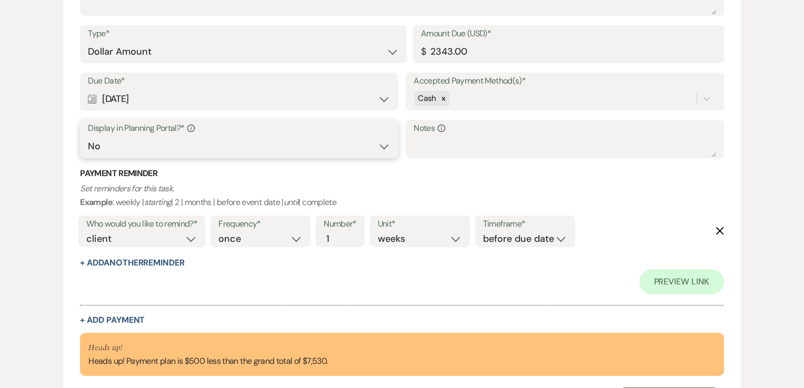
click at [271, 136] on select "Yes No" at bounding box center [239, 146] width 302 height 21
click at [88, 136] on select "Yes No" at bounding box center [239, 146] width 302 height 21
click at [114, 319] on button "+ Add Payment" at bounding box center [112, 320] width 65 height 8
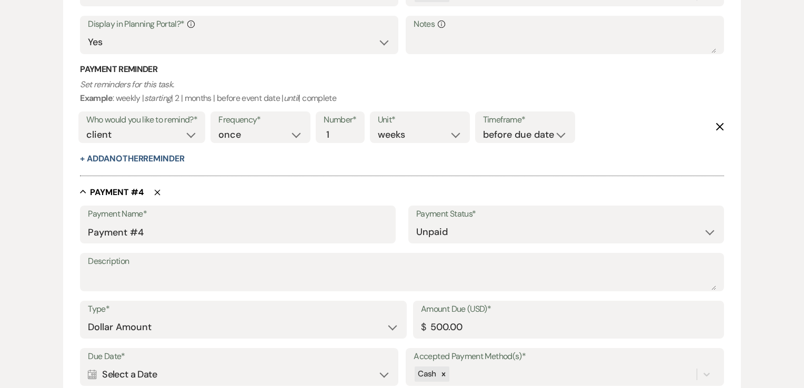
scroll to position [1227, 0]
click at [268, 223] on input "Payment #4" at bounding box center [238, 231] width 300 height 21
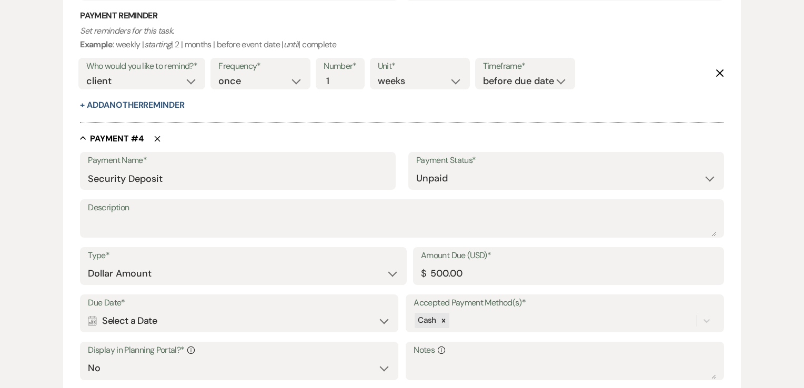
click at [237, 314] on div "Calendar Select a Date Expand" at bounding box center [239, 321] width 302 height 21
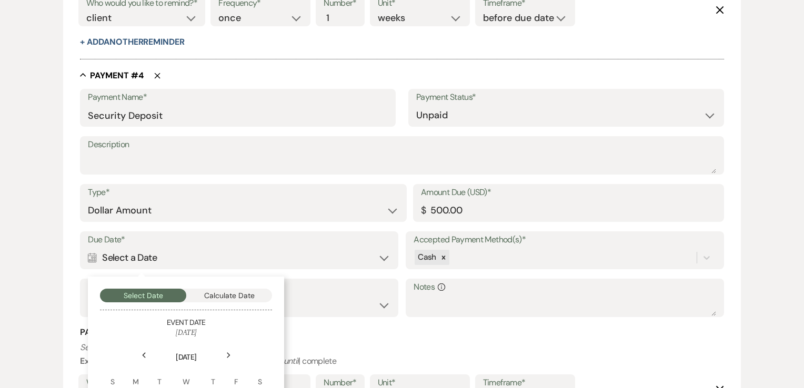
scroll to position [1385, 0]
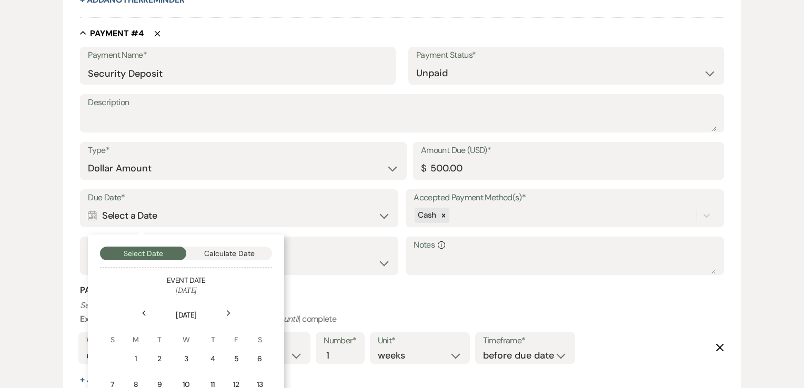
click at [227, 313] on icon "Next" at bounding box center [228, 313] width 5 height 6
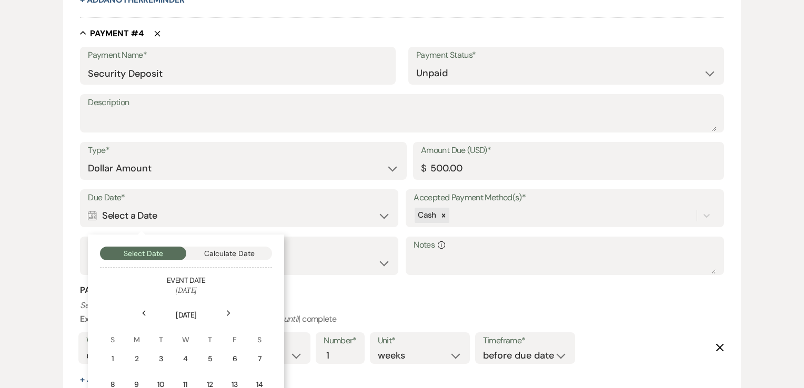
click at [227, 313] on icon "Next" at bounding box center [228, 313] width 5 height 6
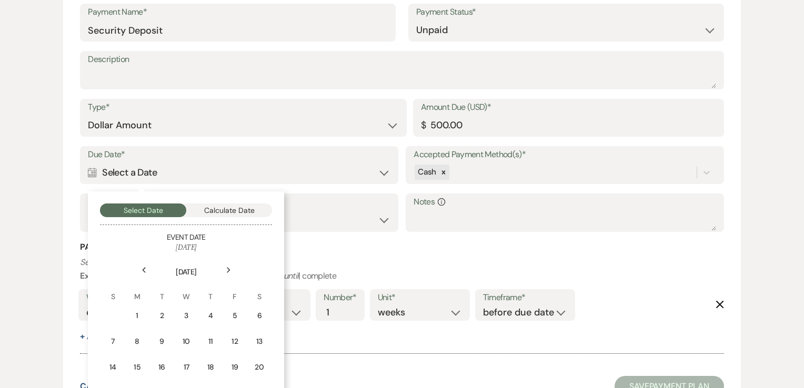
scroll to position [1490, 0]
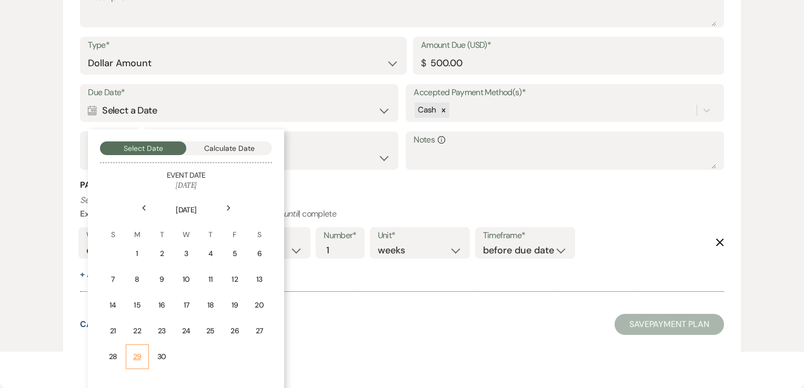
click at [133, 353] on div "29" at bounding box center [137, 357] width 9 height 11
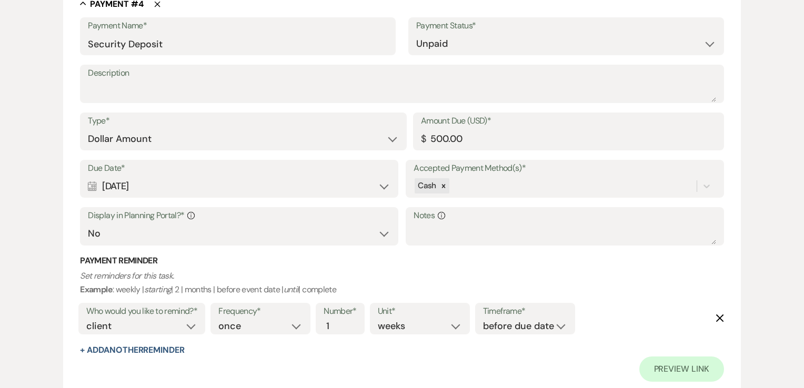
scroll to position [1554, 0]
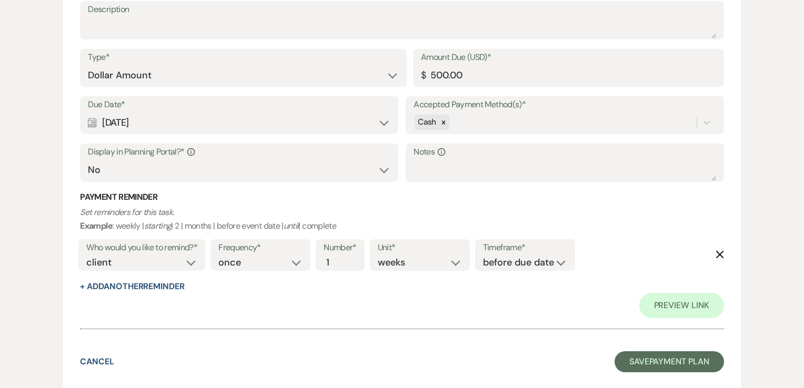
click at [336, 157] on label "Display in Planning Portal?* Info" at bounding box center [239, 152] width 302 height 15
click at [329, 164] on select "Yes No" at bounding box center [239, 170] width 302 height 21
click at [88, 160] on select "Yes No" at bounding box center [239, 170] width 302 height 21
click at [329, 310] on div "Preview Link" at bounding box center [402, 305] width 644 height 25
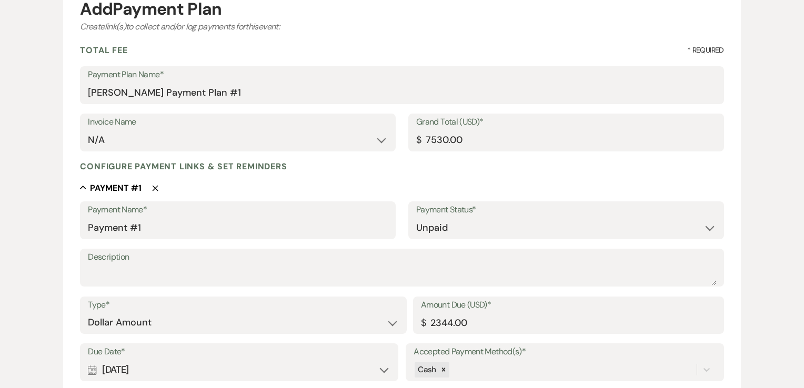
scroll to position [0, 0]
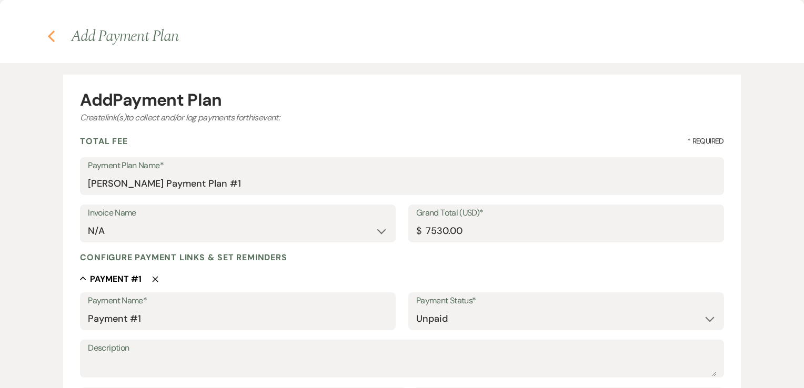
click at [51, 38] on use "button" at bounding box center [51, 37] width 7 height 12
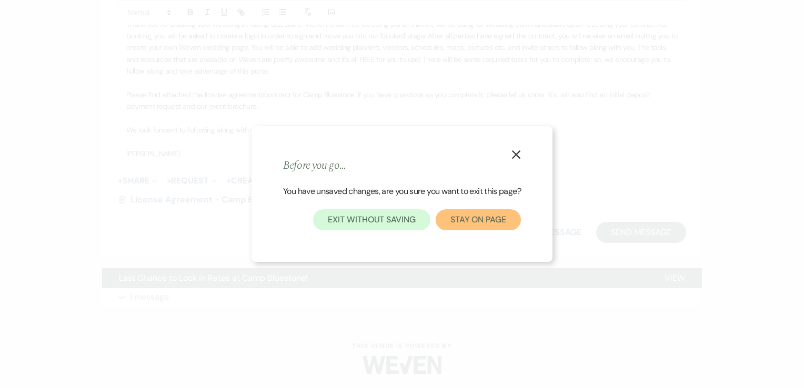
click at [483, 220] on button "Stay on page" at bounding box center [478, 219] width 85 height 21
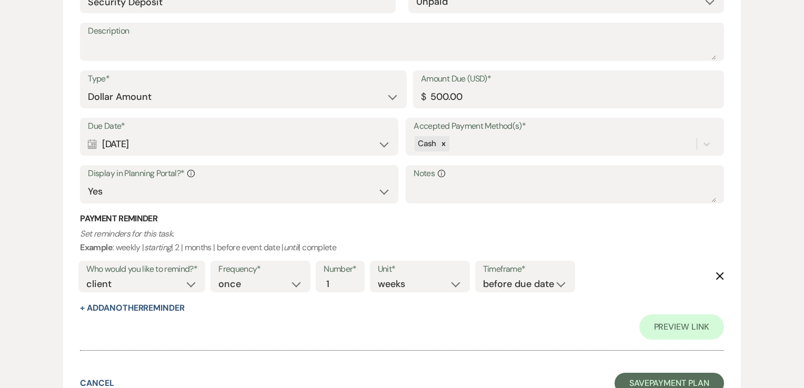
scroll to position [1554, 0]
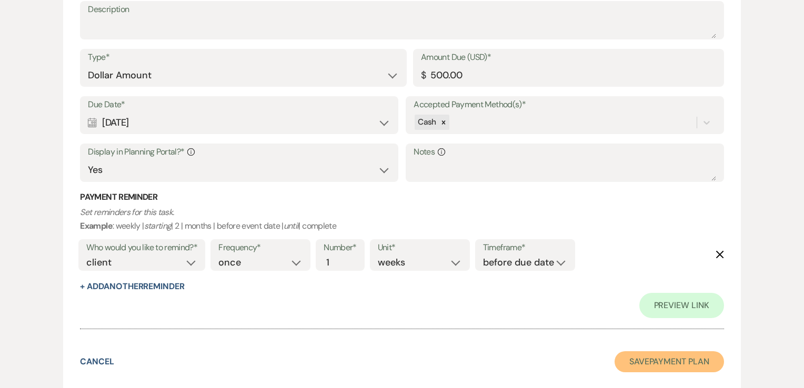
click at [636, 354] on button "Save Payment Plan" at bounding box center [669, 362] width 109 height 21
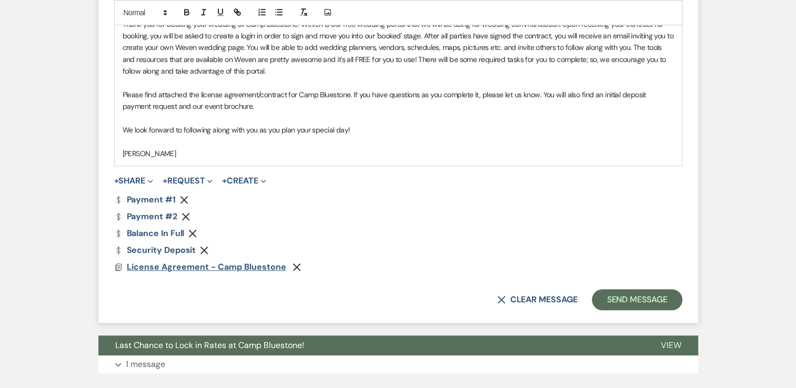
click at [194, 267] on span "License Agreement - Camp Bluestone" at bounding box center [206, 267] width 159 height 11
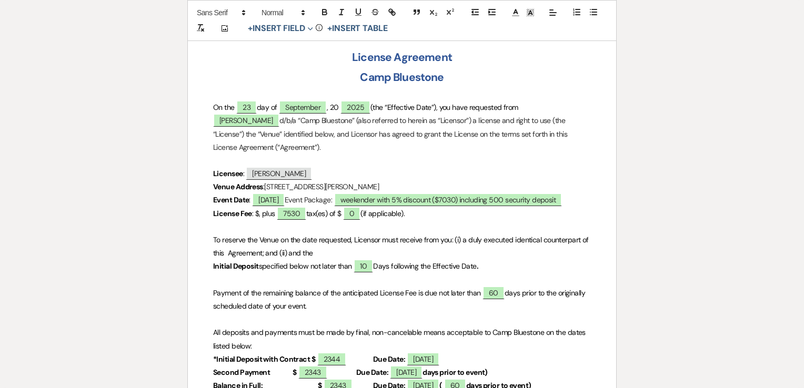
scroll to position [316, 0]
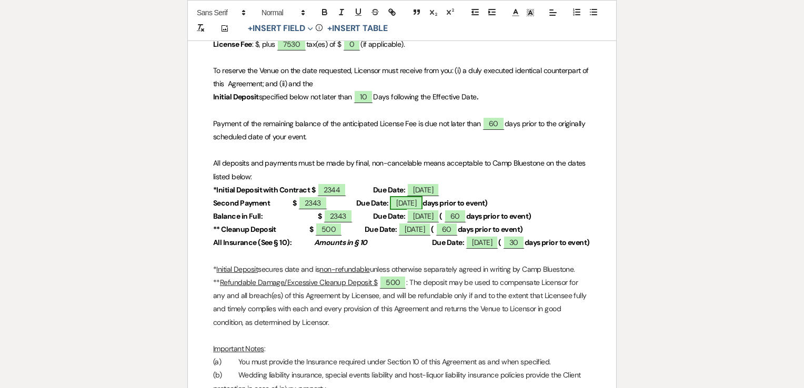
click at [412, 201] on span "[DATE]" at bounding box center [406, 203] width 33 height 14
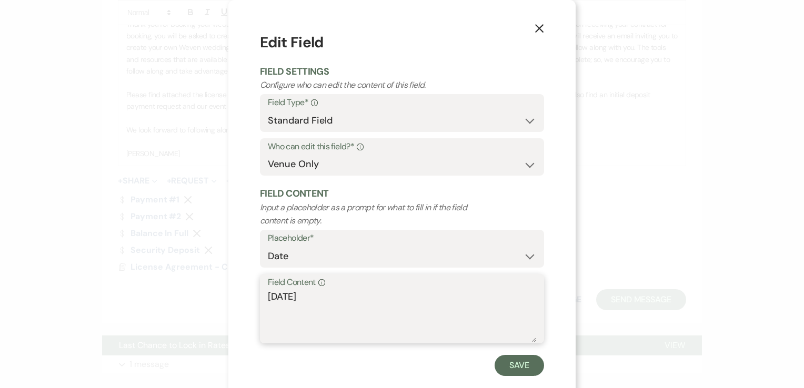
click at [313, 308] on textarea "[DATE]" at bounding box center [402, 316] width 268 height 53
click at [505, 365] on button "Save" at bounding box center [519, 365] width 49 height 21
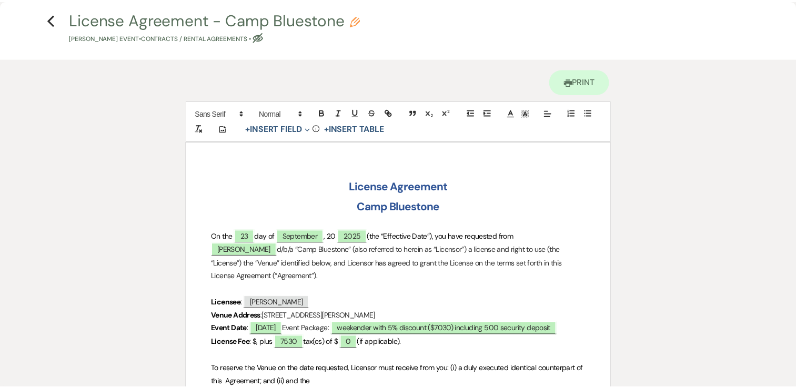
scroll to position [0, 0]
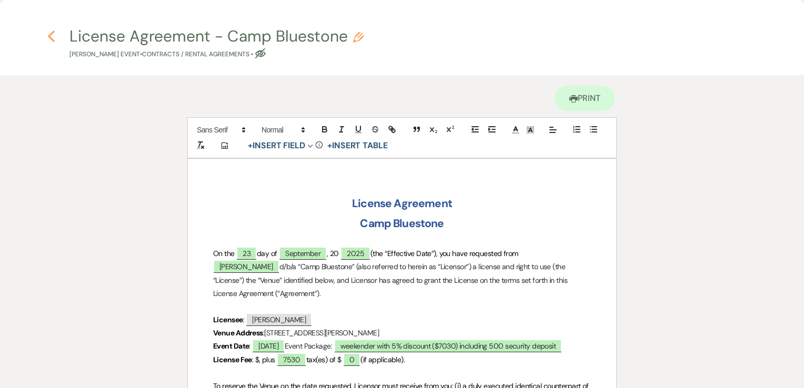
click at [51, 37] on icon "Previous" at bounding box center [51, 36] width 8 height 13
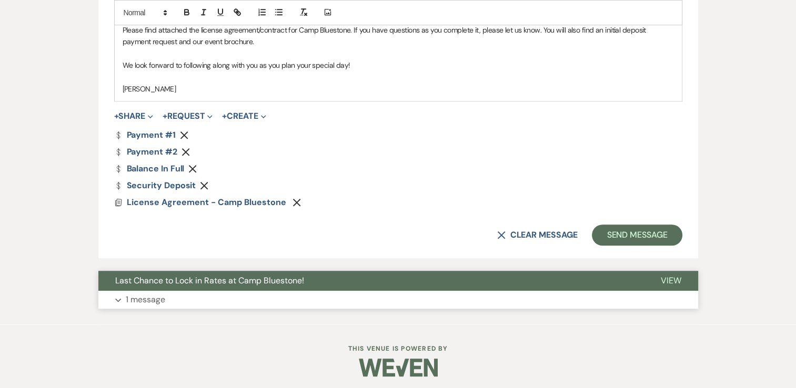
scroll to position [751, 0]
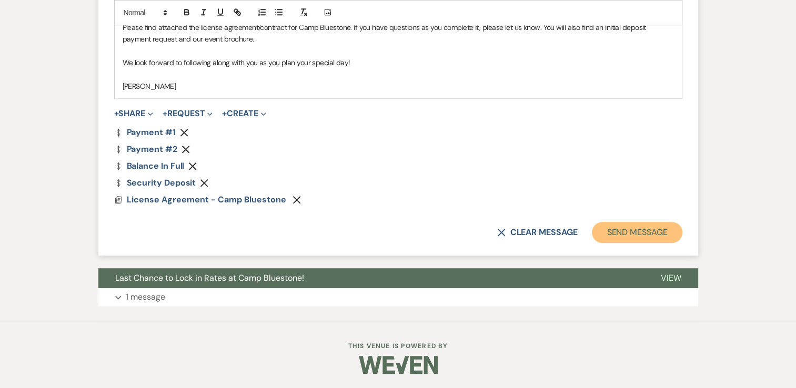
click at [626, 233] on button "Send Message" at bounding box center [637, 232] width 90 height 21
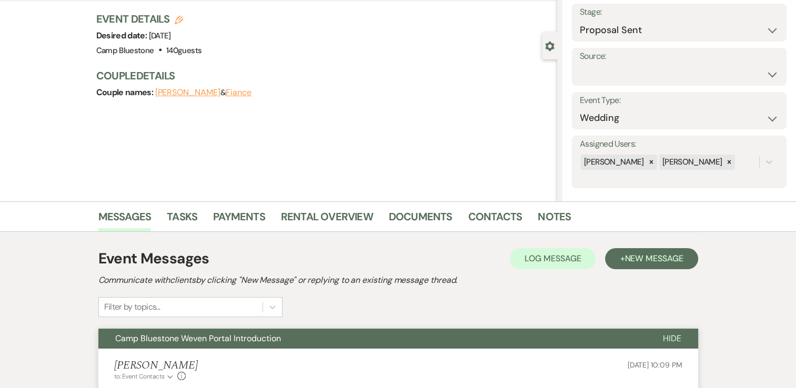
scroll to position [0, 0]
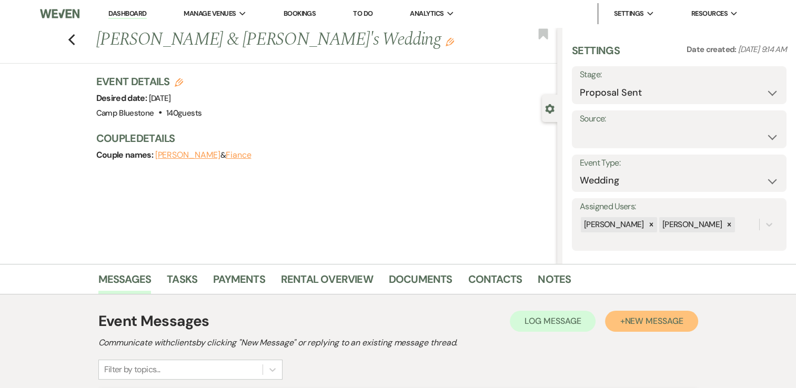
click at [636, 322] on span "New Message" at bounding box center [654, 321] width 58 height 11
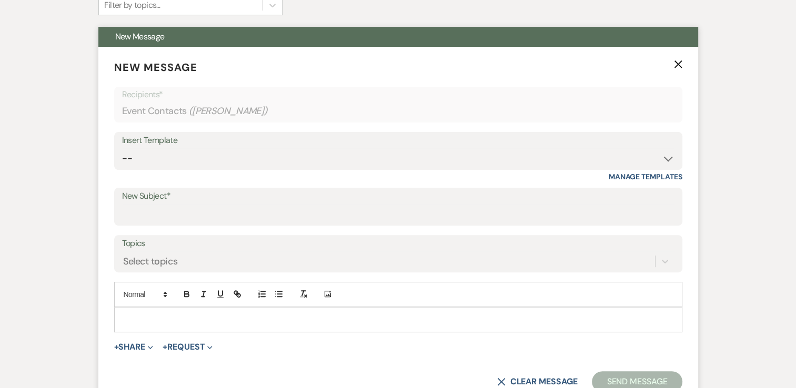
scroll to position [368, 0]
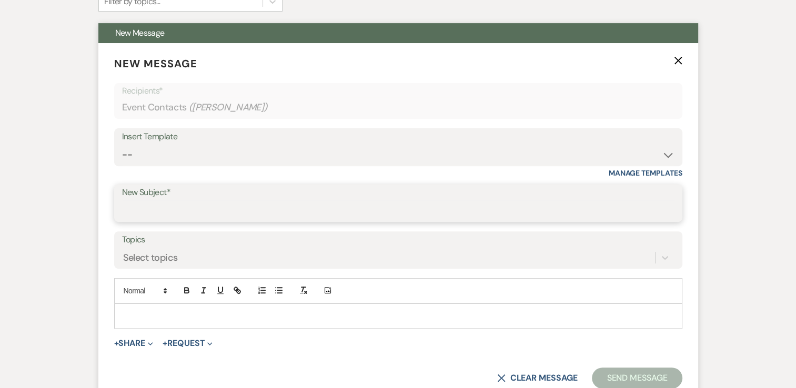
click at [218, 205] on input "New Subject*" at bounding box center [398, 210] width 553 height 21
click at [202, 313] on p at bounding box center [398, 316] width 551 height 12
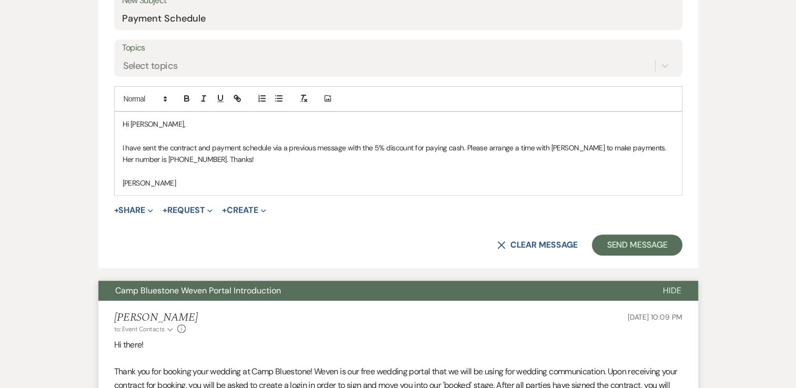
scroll to position [579, 0]
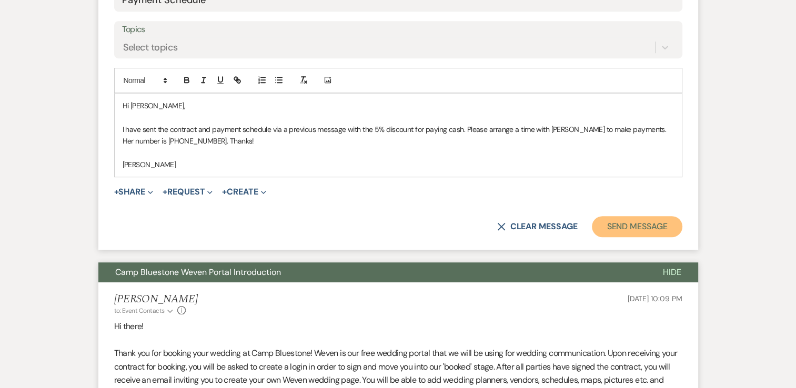
click at [600, 226] on button "Send Message" at bounding box center [637, 226] width 90 height 21
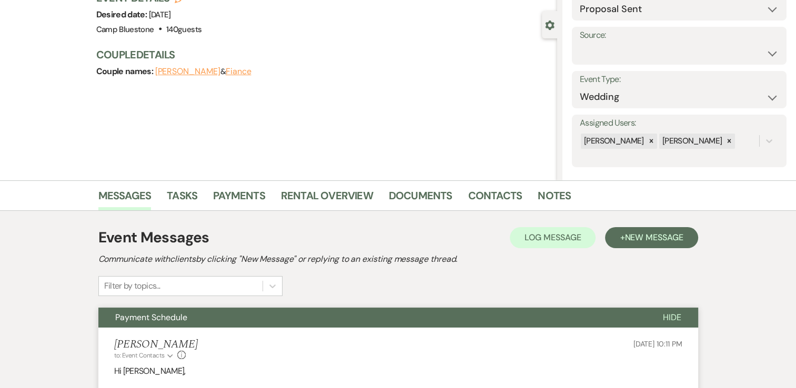
scroll to position [0, 0]
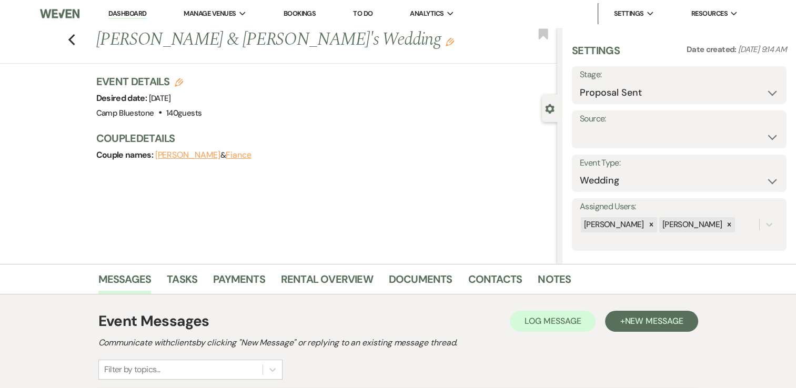
click at [122, 11] on link "Dashboard" at bounding box center [127, 14] width 38 height 10
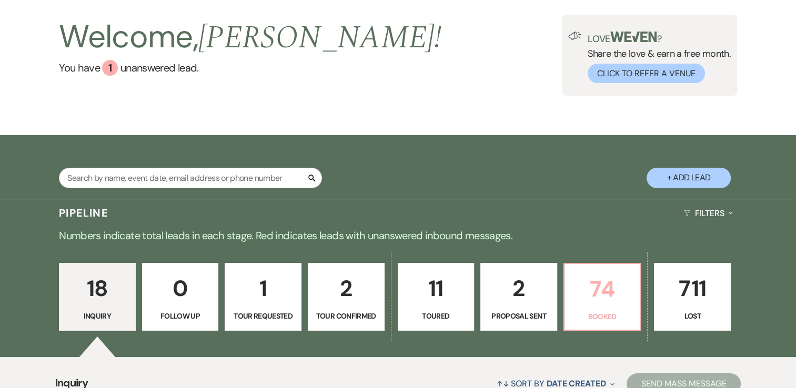
click at [610, 298] on p "74" at bounding box center [602, 289] width 63 height 35
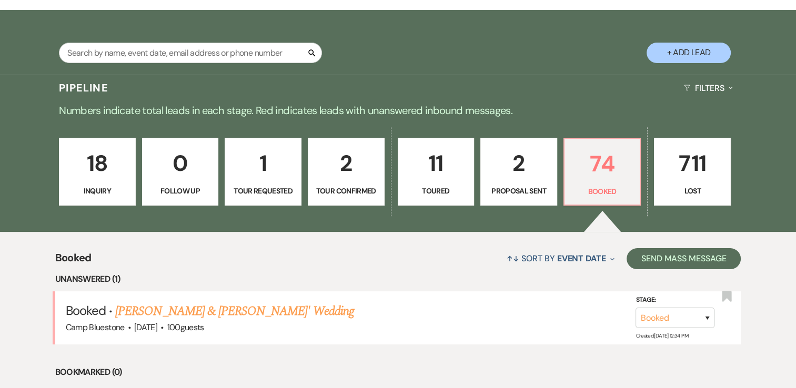
scroll to position [158, 0]
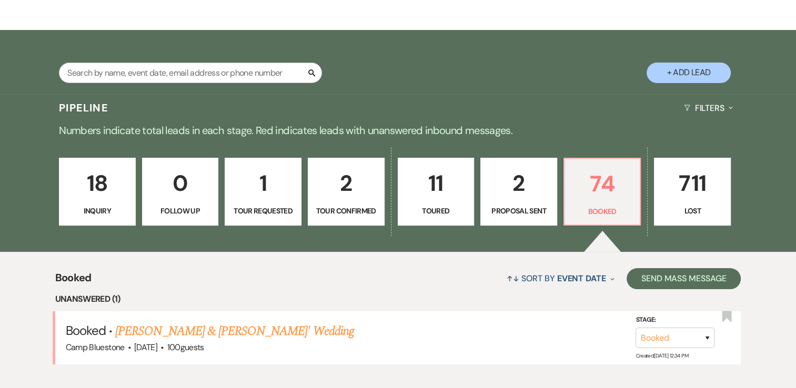
click at [518, 184] on p "2" at bounding box center [518, 183] width 63 height 35
